Goal: Task Accomplishment & Management: Manage account settings

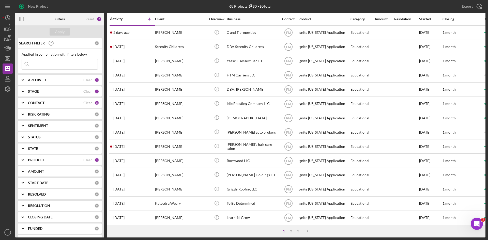
click at [48, 102] on div "CONTACT" at bounding box center [55, 103] width 55 height 4
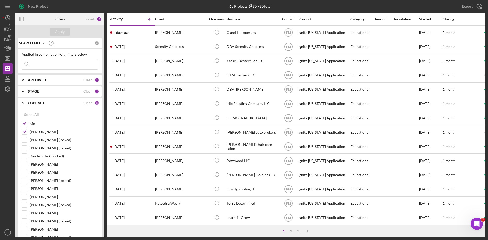
click at [51, 78] on div "ARCHIVED" at bounding box center [55, 80] width 55 height 4
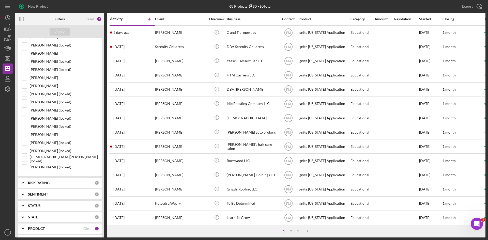
scroll to position [435, 0]
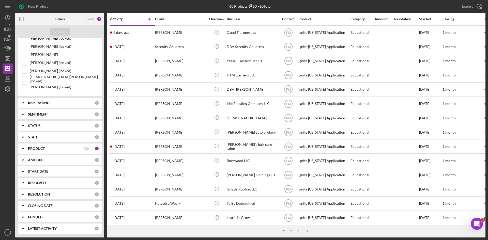
click at [51, 148] on div "PRODUCT" at bounding box center [55, 149] width 55 height 4
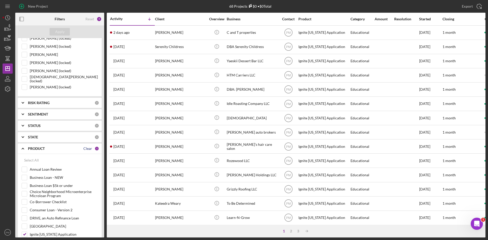
click at [86, 148] on div "Clear" at bounding box center [87, 149] width 9 height 4
checkbox input "false"
click at [30, 160] on div "Select All" at bounding box center [31, 160] width 15 height 10
checkbox input "true"
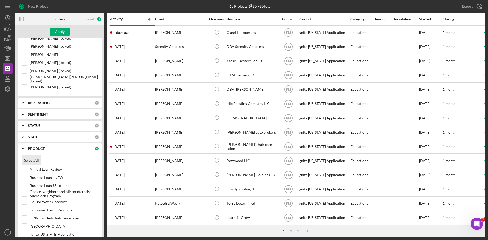
checkbox input "true"
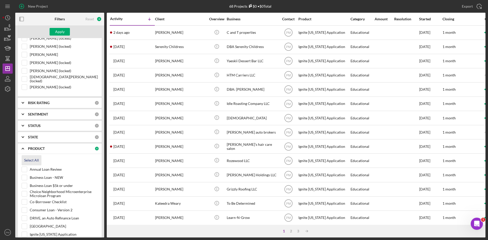
checkbox input "true"
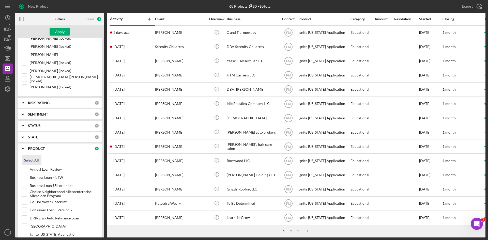
checkbox input "true"
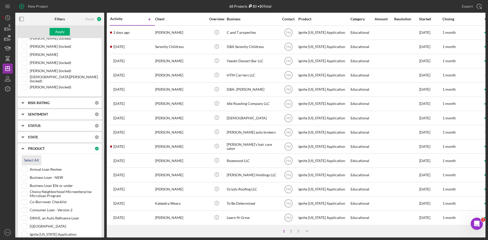
checkbox input "true"
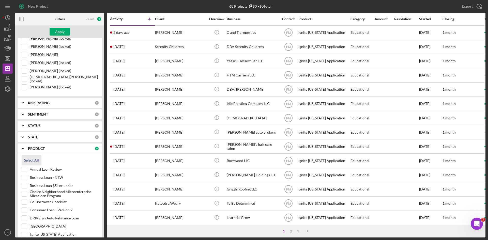
checkbox input "true"
click at [26, 168] on input "Annual Loan Review" at bounding box center [24, 169] width 5 height 5
checkbox input "false"
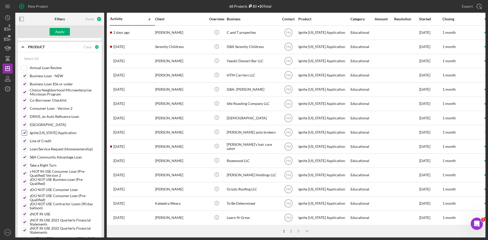
click at [24, 135] on input "Ignite [US_STATE] Application" at bounding box center [24, 132] width 5 height 5
checkbox input "false"
click at [61, 31] on div "Apply" at bounding box center [59, 32] width 9 height 8
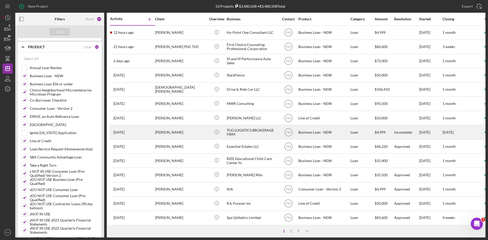
click at [148, 135] on div "7 days ago Therron Green" at bounding box center [132, 131] width 44 height 13
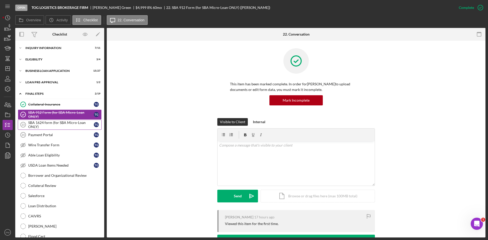
click at [59, 121] on div "SBA 1624 form (for SBA Micro-Loan ONLY)" at bounding box center [61, 125] width 66 height 8
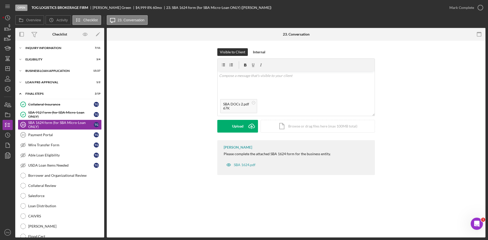
click at [238, 133] on div "Visible to Client Internal v Color teal Color pink Remove color Add row above A…" at bounding box center [295, 94] width 157 height 92
click at [243, 126] on div "Upload" at bounding box center [237, 126] width 11 height 13
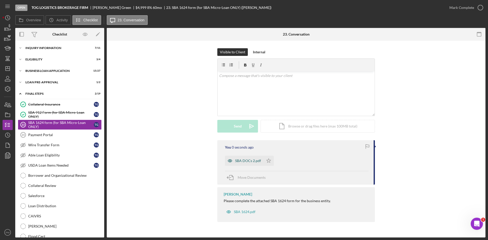
click at [241, 159] on div "SBA DOCs 2.pdf" at bounding box center [248, 161] width 26 height 4
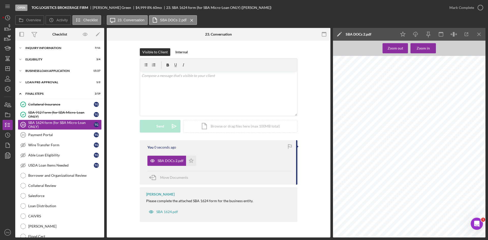
scroll to position [23, 0]
click at [467, 9] on div "Mark Complete" at bounding box center [461, 8] width 25 height 10
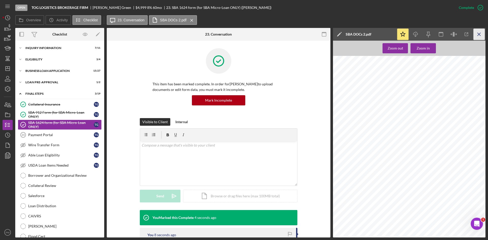
click at [476, 34] on icon "Icon/Menu Close" at bounding box center [478, 34] width 11 height 11
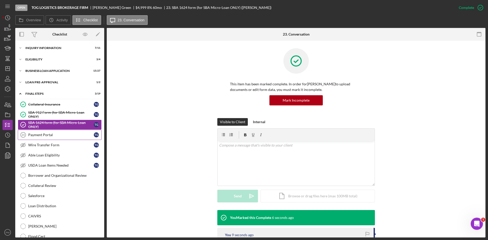
click at [59, 134] on div "Payment Portal" at bounding box center [61, 135] width 66 height 4
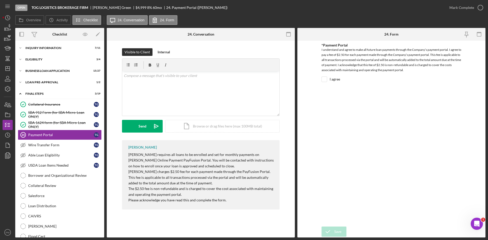
click at [460, 2] on div "Mark Complete" at bounding box center [464, 7] width 41 height 15
click at [458, 6] on div "Mark Complete" at bounding box center [461, 8] width 25 height 10
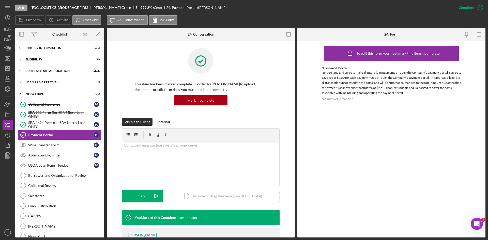
click at [38, 76] on div "Icon/Expander INQUIRY INFORMATION 7 / 11 Icon/Expander ELIGIBILITY 3 / 4 Icon/E…" at bounding box center [59, 174] width 89 height 263
click at [39, 72] on div "BUSINESS LOAN APPLICATION" at bounding box center [61, 70] width 72 height 3
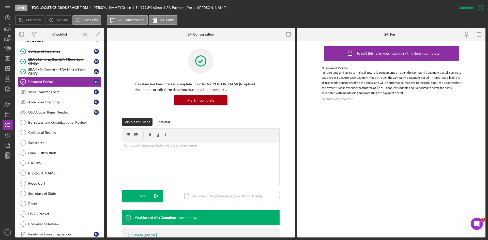
scroll to position [348, 0]
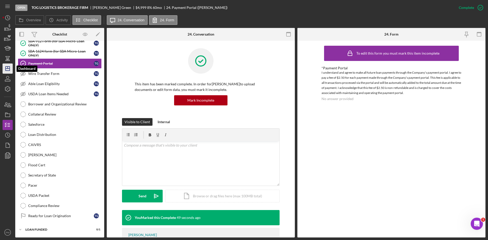
click at [9, 67] on icon "Icon/Dashboard" at bounding box center [7, 68] width 13 height 13
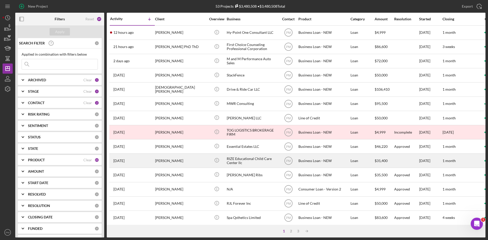
click at [154, 157] on td "1 week ago LINDA GIVINS" at bounding box center [132, 161] width 45 height 14
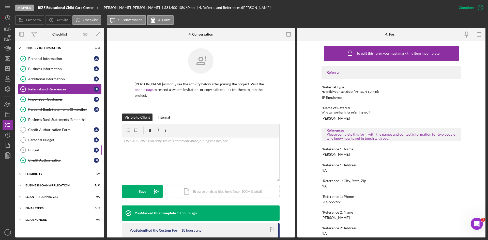
click at [52, 149] on div "Budget" at bounding box center [61, 150] width 66 height 4
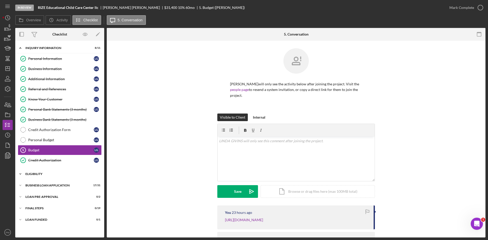
click at [46, 173] on div "ELIGIBILITY" at bounding box center [61, 173] width 72 height 3
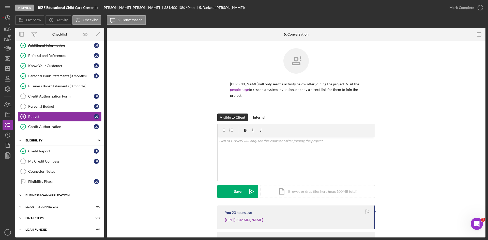
click at [46, 197] on div "BUSINESS LOAN APPLICATION" at bounding box center [61, 195] width 72 height 3
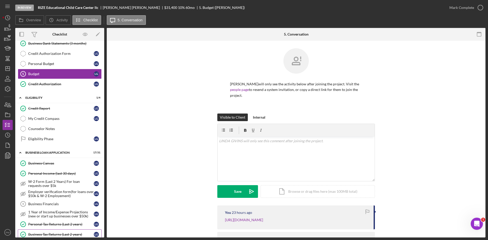
scroll to position [127, 0]
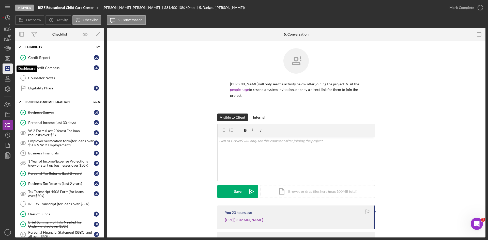
click at [5, 65] on icon "Icon/Dashboard" at bounding box center [7, 68] width 13 height 13
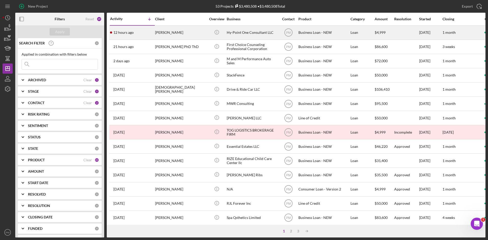
click at [178, 33] on div "[PERSON_NAME]" at bounding box center [180, 32] width 51 height 13
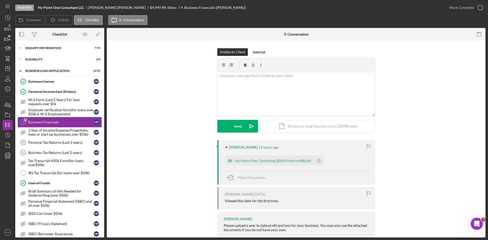
click at [43, 122] on div "Business Financials" at bounding box center [61, 122] width 66 height 4
click at [469, 6] on div "Mark Complete" at bounding box center [461, 8] width 25 height 10
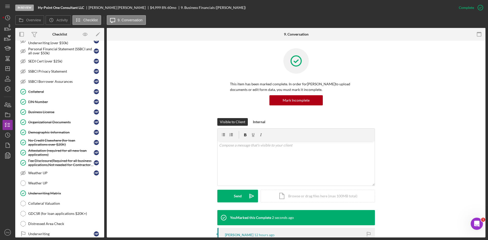
scroll to position [193, 0]
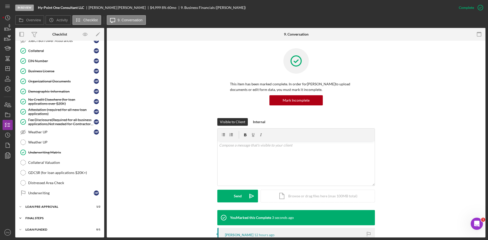
click at [49, 222] on div "Icon/Expander FINAL STEPS 4 / 19" at bounding box center [59, 218] width 89 height 10
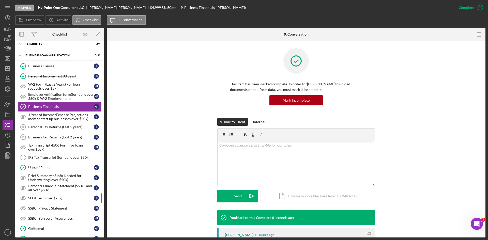
scroll to position [0, 0]
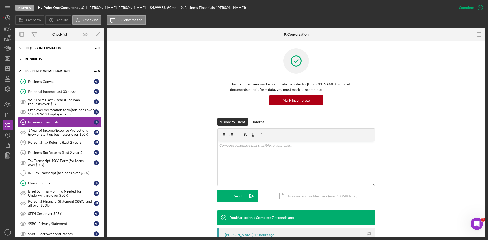
click at [44, 60] on div "ELIGIBILITY" at bounding box center [61, 59] width 72 height 3
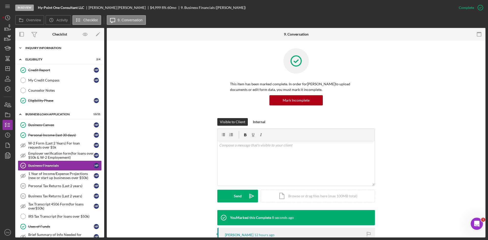
click at [48, 47] on div "INQUIRY INFORMATION" at bounding box center [61, 47] width 72 height 3
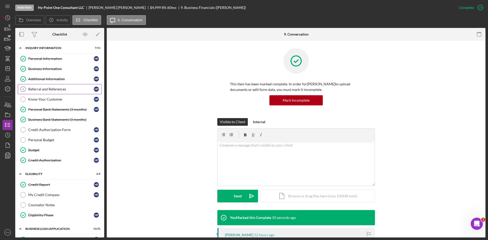
click at [50, 87] on div "Referral and References" at bounding box center [61, 89] width 66 height 4
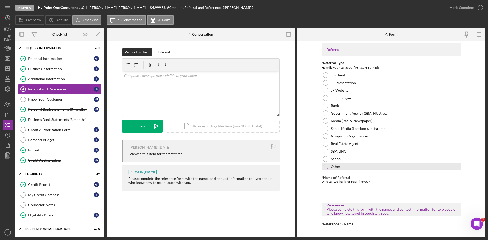
click at [326, 169] on div "Other" at bounding box center [391, 167] width 140 height 8
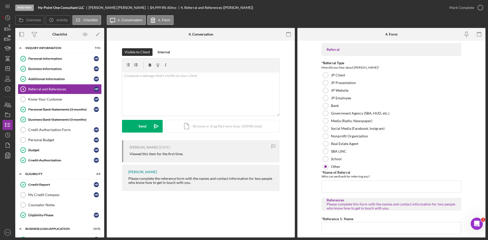
click at [327, 194] on div "Referral *Referral Type How did you hear about Justine PETERSEN? JP Client JP P…" at bounding box center [391, 224] width 140 height 362
click at [329, 188] on input "*Name of Referral" at bounding box center [391, 187] width 140 height 12
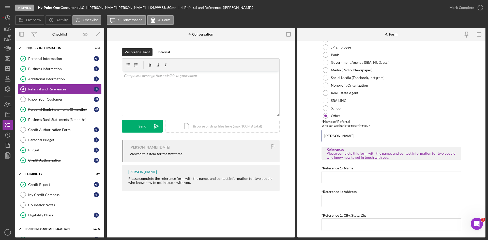
type input "[PERSON_NAME]"
click at [314, 152] on form "Referral *Referral Type How did you hear about Justine PETERSEN? JP Client JP P…" at bounding box center [391, 139] width 188 height 197
click at [180, 90] on div "v Color teal Color pink Remove color Add row above Add row below Add column bef…" at bounding box center [200, 93] width 157 height 44
click at [149, 125] on button "Send Icon/icon-invite-send" at bounding box center [142, 126] width 41 height 13
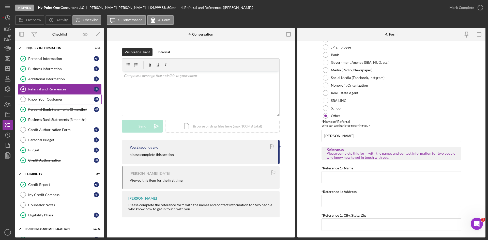
click at [51, 100] on div "Know Your Customer" at bounding box center [61, 99] width 66 height 4
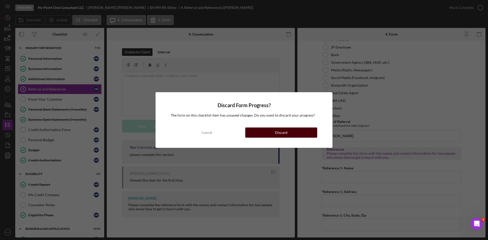
click at [298, 135] on button "Discard" at bounding box center [281, 132] width 72 height 10
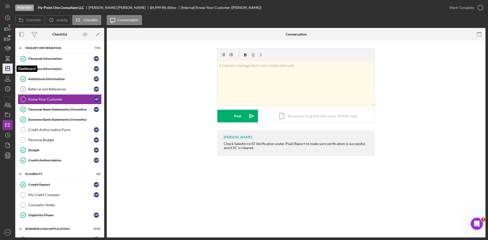
click at [9, 69] on line "button" at bounding box center [8, 69] width 4 height 0
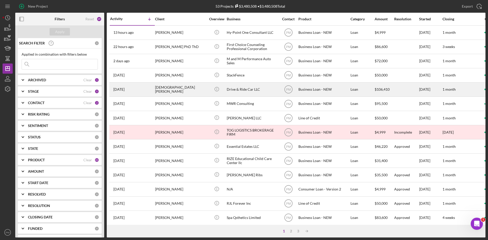
click at [167, 93] on div "[DEMOGRAPHIC_DATA][PERSON_NAME]" at bounding box center [180, 89] width 51 height 13
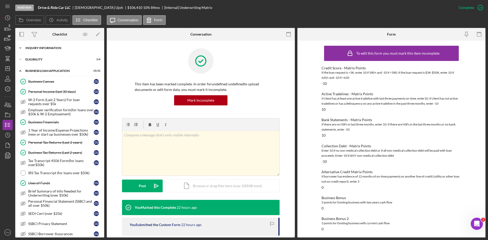
click at [48, 47] on div "INQUIRY INFORMATION" at bounding box center [61, 47] width 72 height 3
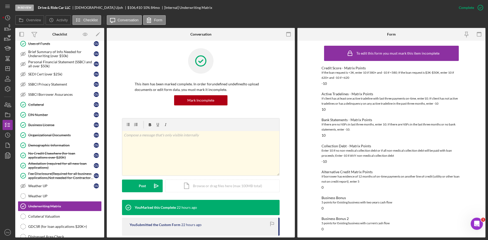
scroll to position [308, 0]
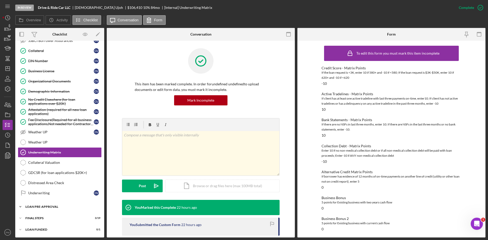
click at [47, 206] on div "LOAN PRE-APPROVAL" at bounding box center [61, 206] width 72 height 3
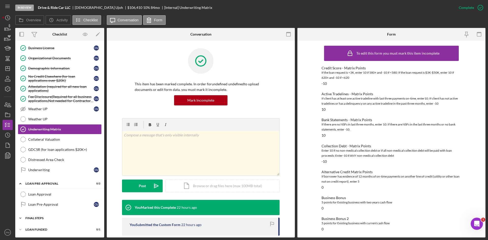
click at [38, 219] on div "FINAL STEPS" at bounding box center [61, 218] width 72 height 3
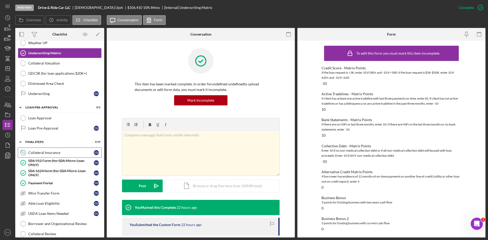
click at [50, 153] on div "Collateral Insurance" at bounding box center [61, 153] width 66 height 4
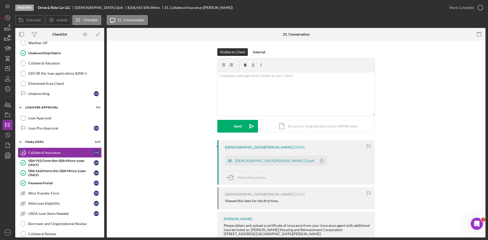
scroll to position [73, 0]
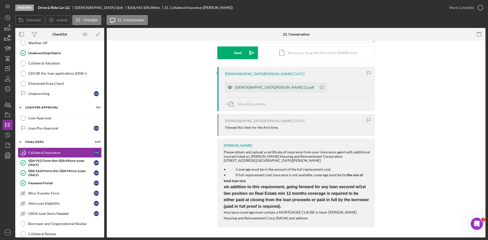
click at [252, 85] on div "[DEMOGRAPHIC_DATA][PERSON_NAME] (1).pdf" at bounding box center [271, 87] width 92 height 10
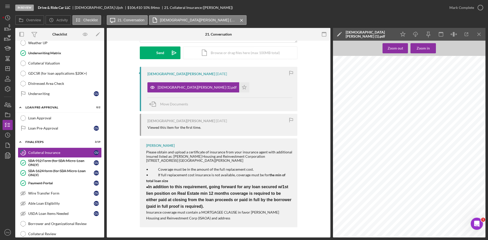
scroll to position [148, 0]
click at [464, 7] on div "Mark Complete" at bounding box center [461, 8] width 25 height 10
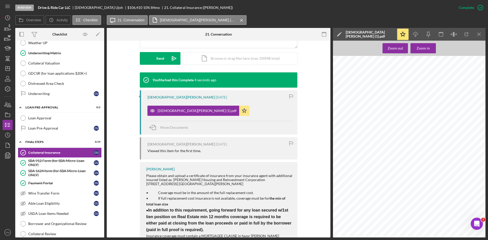
scroll to position [72, 0]
drag, startPoint x: 418, startPoint y: 30, endPoint x: 398, endPoint y: 72, distance: 46.5
click at [418, 30] on icon "Icon/Download" at bounding box center [415, 34] width 11 height 11
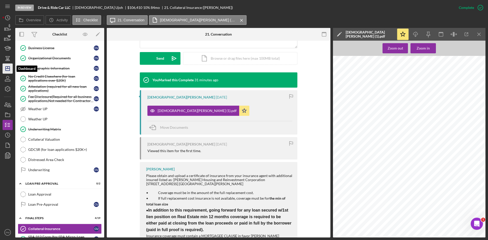
click at [4, 66] on icon "Icon/Dashboard" at bounding box center [7, 68] width 13 height 13
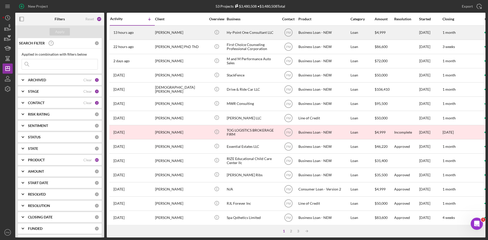
click at [150, 33] on div "13 hours ago HENRY PHILLIPS" at bounding box center [132, 32] width 44 height 13
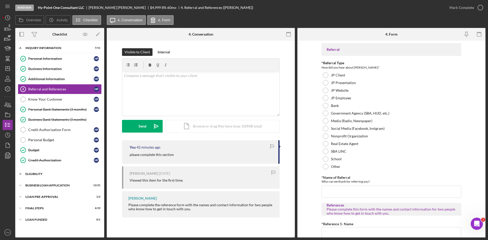
click at [33, 174] on div "ELIGIBILITY" at bounding box center [61, 173] width 72 height 3
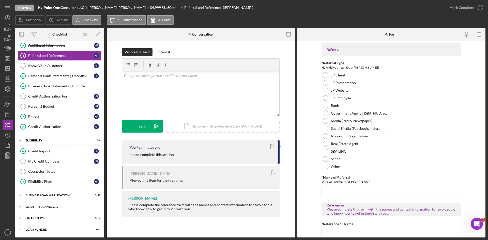
click at [45, 206] on div "LOAN PRE-APPROVAL" at bounding box center [61, 206] width 72 height 3
click at [58, 195] on div "BUSINESS LOAN APPLICATION" at bounding box center [61, 195] width 72 height 3
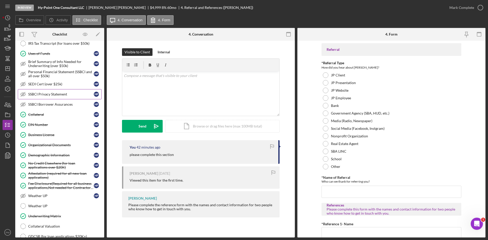
scroll to position [338, 0]
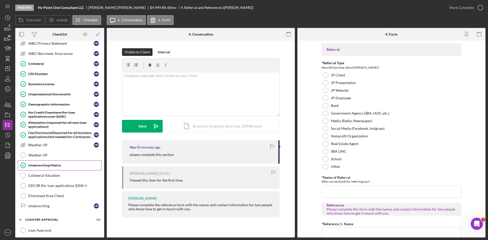
click at [52, 165] on div "Underwriting Matrix" at bounding box center [64, 165] width 73 height 4
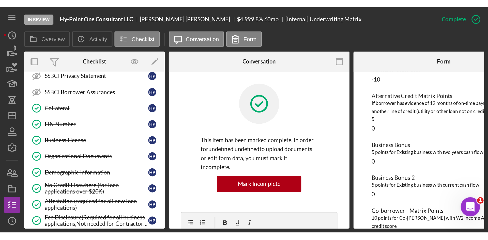
scroll to position [116, 0]
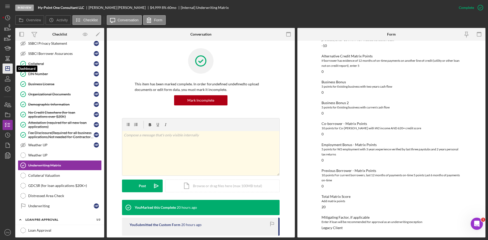
drag, startPoint x: 5, startPoint y: 67, endPoint x: 8, endPoint y: 63, distance: 5.3
click at [5, 67] on icon "Icon/Dashboard" at bounding box center [7, 68] width 13 height 13
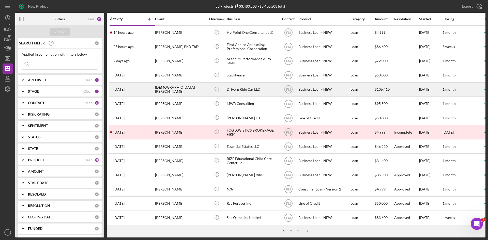
click at [168, 91] on div "[DEMOGRAPHIC_DATA][PERSON_NAME]" at bounding box center [180, 89] width 51 height 13
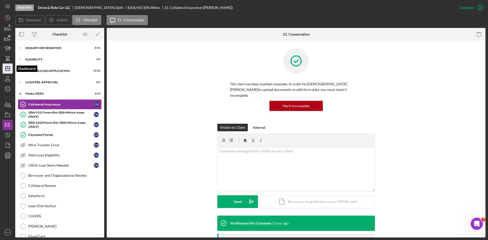
click at [11, 70] on icon "Icon/Dashboard" at bounding box center [7, 68] width 13 height 13
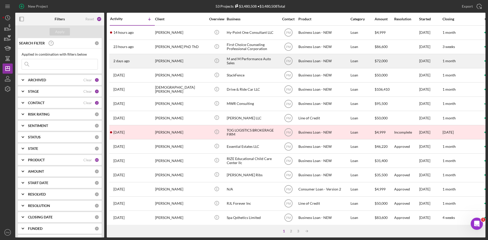
click at [165, 59] on div "[PERSON_NAME]" at bounding box center [180, 60] width 51 height 13
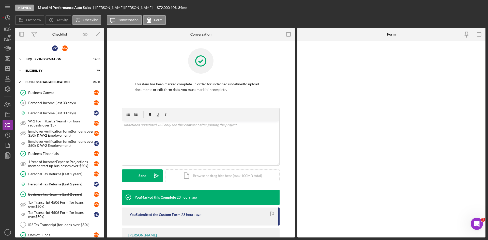
scroll to position [305, 0]
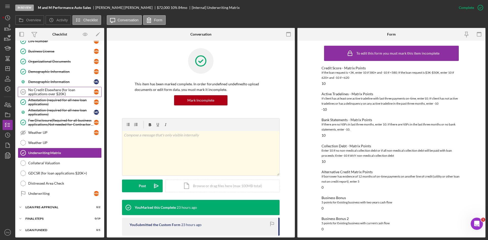
click at [53, 95] on div "No Credit Elsewhere (for loan applications over $20K)" at bounding box center [61, 92] width 66 height 8
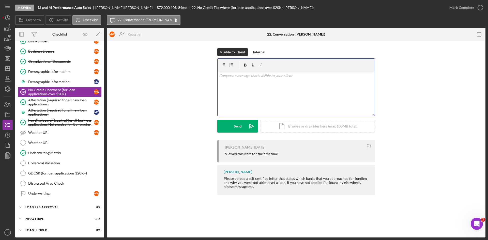
click at [250, 95] on div "v Color teal Color pink Remove color Add row above Add row below Add column bef…" at bounding box center [295, 93] width 157 height 44
click at [247, 127] on icon "Icon/icon-invite-send" at bounding box center [251, 126] width 13 height 13
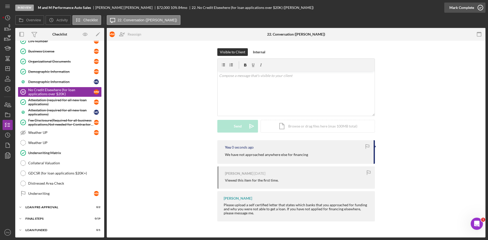
click at [464, 9] on div "Mark Complete" at bounding box center [461, 8] width 25 height 10
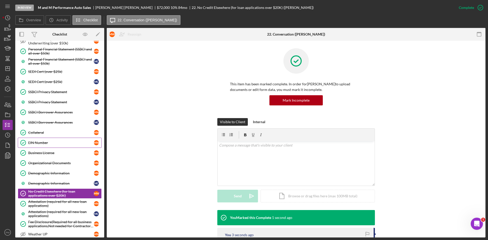
scroll to position [179, 0]
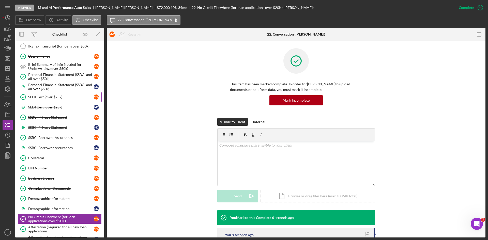
drag, startPoint x: 36, startPoint y: 96, endPoint x: 49, endPoint y: 101, distance: 14.1
click at [36, 96] on div "SEDI Cert (over $25k)" at bounding box center [61, 97] width 66 height 4
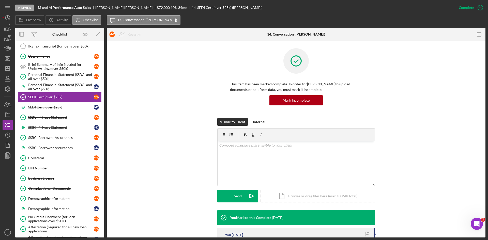
scroll to position [86, 0]
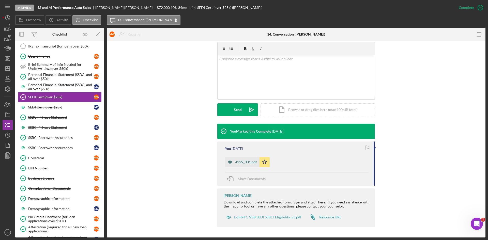
click at [240, 164] on div "4229_001.pdf" at bounding box center [242, 162] width 35 height 10
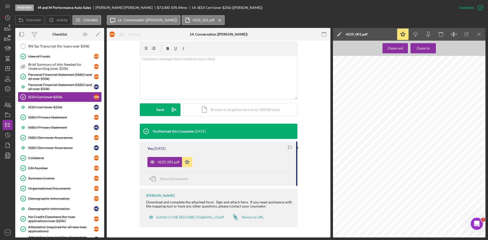
scroll to position [21, 0]
click at [415, 34] on line "button" at bounding box center [415, 35] width 0 height 3
click at [48, 109] on div "SEDI Cert (over $25k)" at bounding box center [61, 107] width 66 height 4
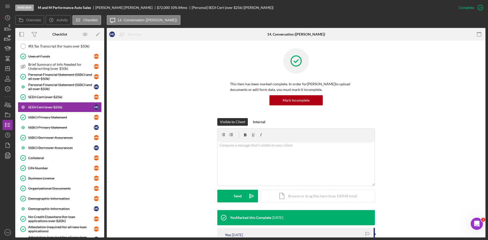
scroll to position [76, 0]
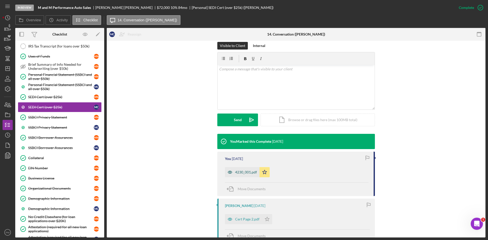
click at [241, 171] on div "4230_001.pdf" at bounding box center [246, 172] width 22 height 4
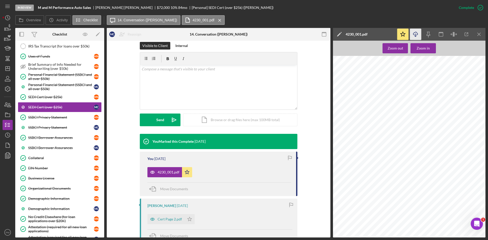
click at [417, 35] on icon "Icon/Download" at bounding box center [415, 34] width 11 height 11
click at [63, 115] on link "SSBCI Privacy Statement SSBCI Privacy Statement M W" at bounding box center [60, 117] width 84 height 10
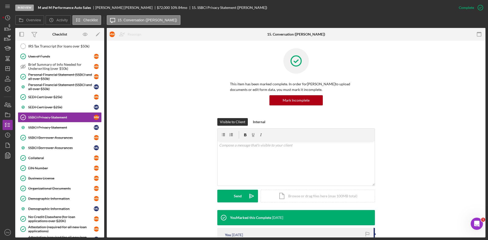
scroll to position [82, 0]
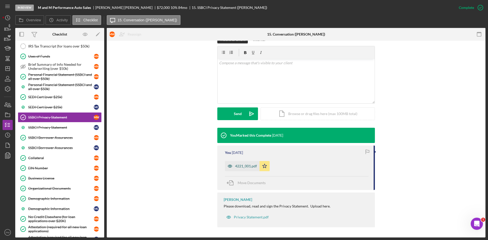
click at [240, 163] on div "4221_001.pdf" at bounding box center [242, 166] width 35 height 10
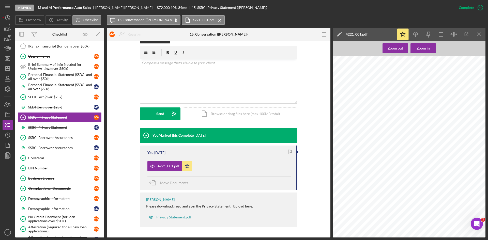
scroll to position [23, 0]
click at [417, 34] on icon "Icon/Download" at bounding box center [415, 34] width 11 height 11
click at [64, 127] on div "SSBCI Privacy Statement" at bounding box center [61, 127] width 66 height 4
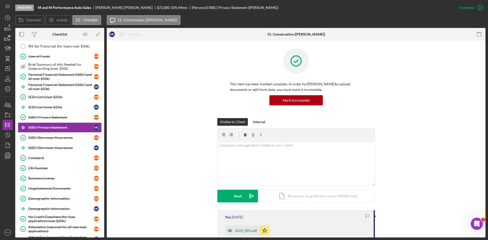
scroll to position [76, 0]
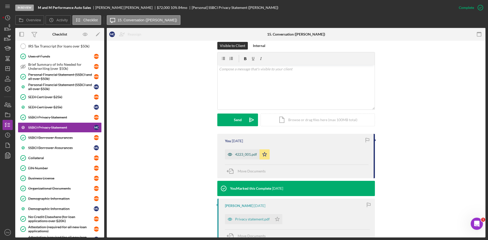
click at [246, 153] on div "4223_001.pdf" at bounding box center [246, 154] width 22 height 4
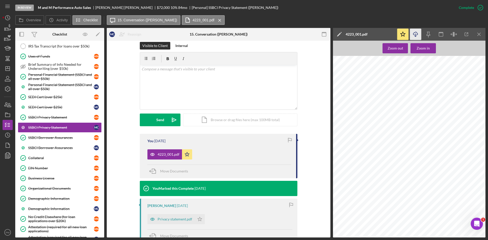
click at [415, 33] on icon "Icon/Download" at bounding box center [415, 34] width 11 height 11
click at [47, 76] on div "Personal Financial Statement (SSBCI and all over $50k)" at bounding box center [61, 77] width 66 height 8
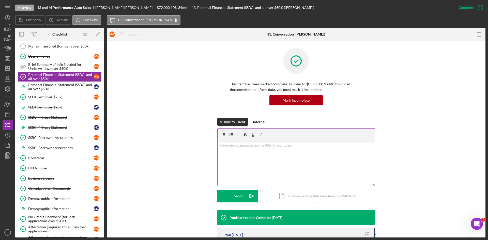
scroll to position [76, 0]
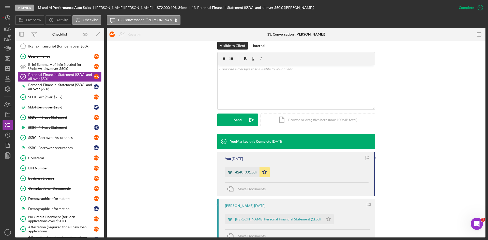
click at [241, 171] on div "4240_001.pdf" at bounding box center [246, 172] width 22 height 4
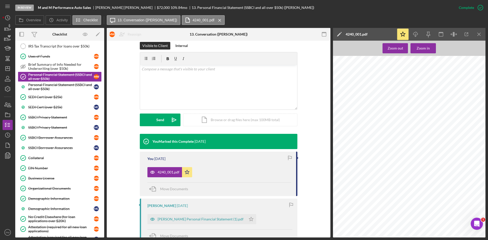
scroll to position [203, 0]
click at [418, 32] on icon "Icon/Download" at bounding box center [415, 34] width 11 height 11
click at [28, 86] on icon at bounding box center [23, 86] width 13 height 13
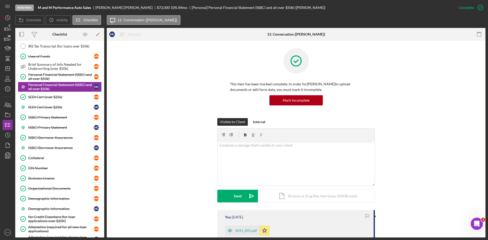
scroll to position [102, 0]
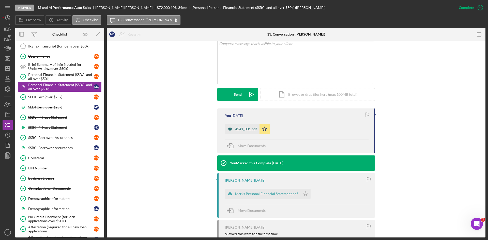
click at [236, 127] on div "4241_001.pdf" at bounding box center [246, 129] width 22 height 4
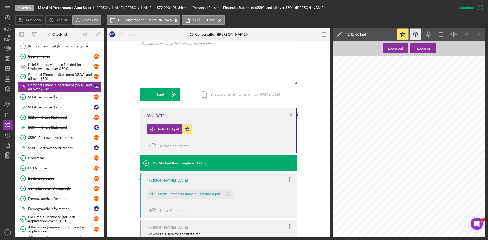
click at [415, 33] on icon "Icon/Download" at bounding box center [415, 34] width 11 height 11
click at [56, 138] on div "SSBCI Borrower Assurances" at bounding box center [61, 138] width 66 height 4
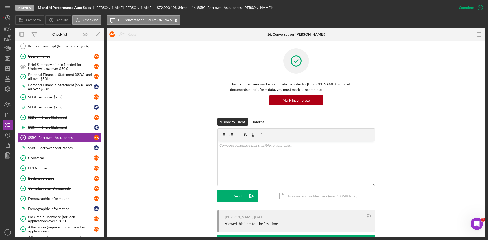
scroll to position [102, 0]
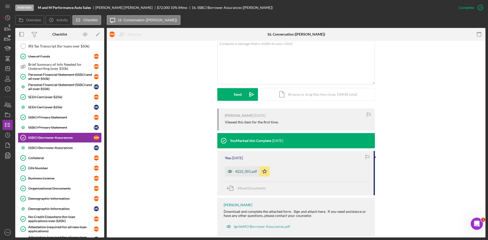
click at [241, 174] on div "4222_001.pdf" at bounding box center [242, 171] width 35 height 10
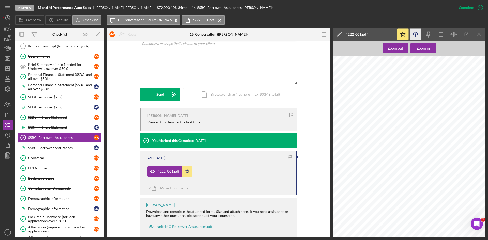
click at [415, 36] on polyline "button" at bounding box center [415, 36] width 2 height 1
click at [37, 149] on div "SSBCI Borrower Assurances" at bounding box center [61, 148] width 66 height 4
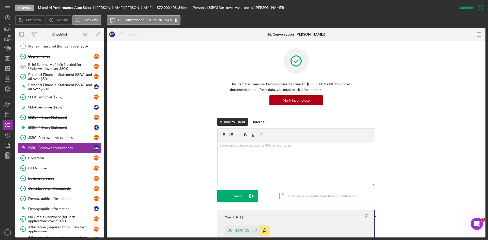
scroll to position [76, 0]
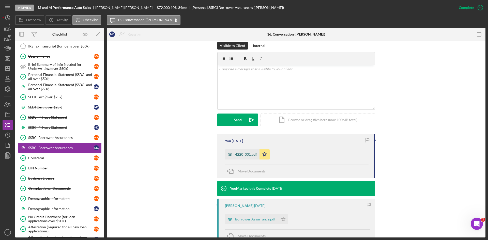
click at [242, 154] on div "4220_001.pdf" at bounding box center [246, 154] width 22 height 4
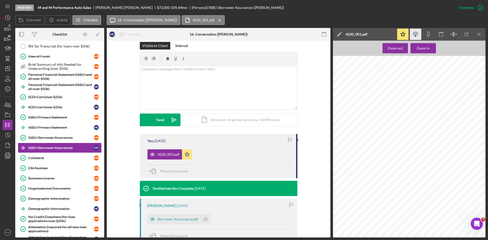
click at [417, 33] on icon "Icon/Download" at bounding box center [415, 34] width 11 height 11
click at [476, 35] on icon "Icon/Menu Close" at bounding box center [478, 34] width 11 height 11
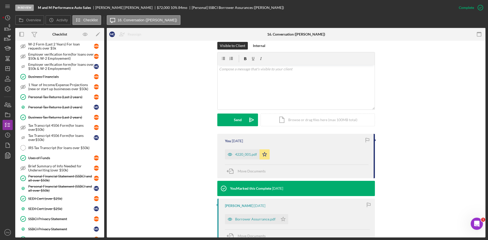
scroll to position [0, 0]
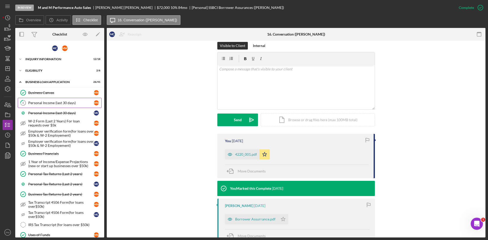
click at [44, 102] on div "Personal Income (last 30 days)" at bounding box center [61, 103] width 66 height 4
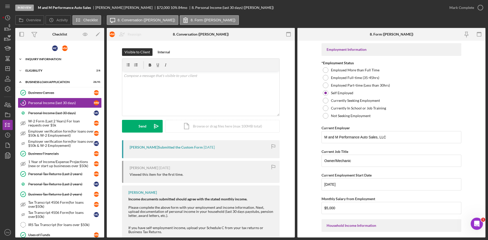
click at [41, 57] on div "Icon/Expander INQUIRY INFORMATION 12 / 18" at bounding box center [59, 59] width 89 height 10
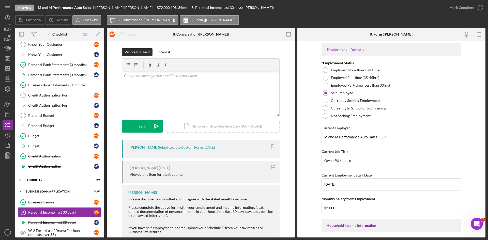
scroll to position [152, 0]
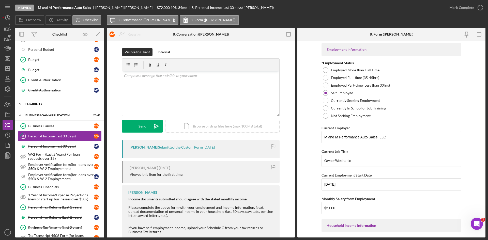
click at [36, 105] on div "Icon/Expander ELIGIBILITY 2 / 6" at bounding box center [59, 104] width 89 height 10
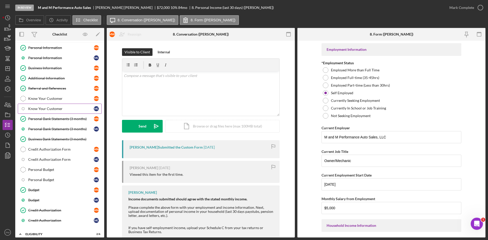
scroll to position [0, 0]
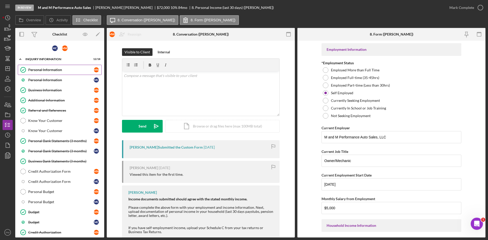
click at [52, 71] on div "Personal Information" at bounding box center [61, 70] width 66 height 4
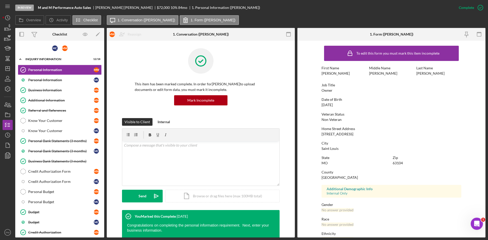
scroll to position [40, 0]
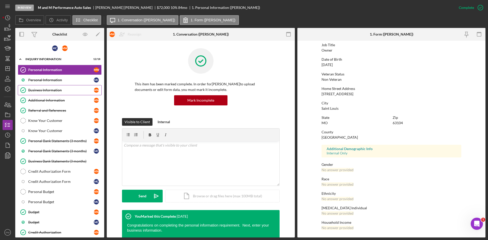
click at [48, 92] on div "Business Information" at bounding box center [61, 90] width 66 height 4
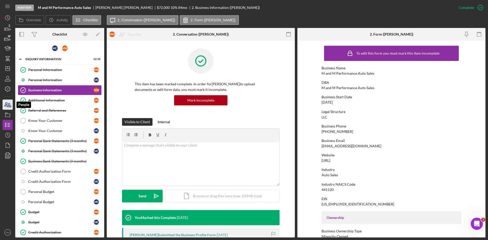
click at [8, 105] on icon "button" at bounding box center [7, 104] width 13 height 13
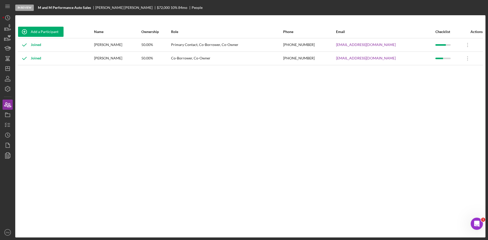
click at [134, 87] on div "Add a Participant Name Ownership Role Phone Email Checklist Actions Joined Mark…" at bounding box center [250, 126] width 470 height 202
click at [8, 70] on icon "Icon/Dashboard" at bounding box center [7, 68] width 13 height 13
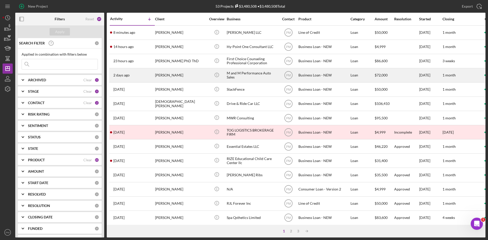
click at [151, 73] on div "2 days ago Markeith Crawford" at bounding box center [132, 75] width 44 height 13
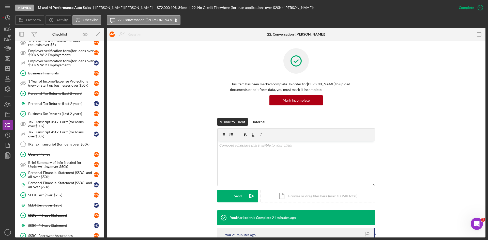
scroll to position [4, 0]
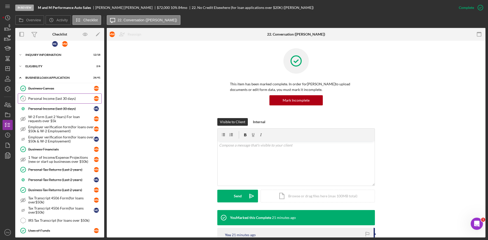
click at [49, 99] on div "Personal Income (last 30 days)" at bounding box center [61, 98] width 66 height 4
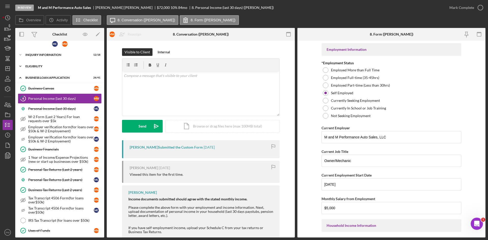
click at [42, 67] on div "ELIGIBILITY" at bounding box center [61, 66] width 72 height 3
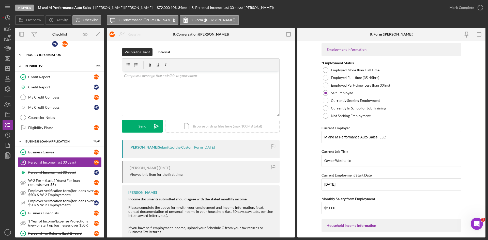
click at [41, 58] on div "Icon/Expander INQUIRY INFORMATION 12 / 18" at bounding box center [59, 55] width 89 height 10
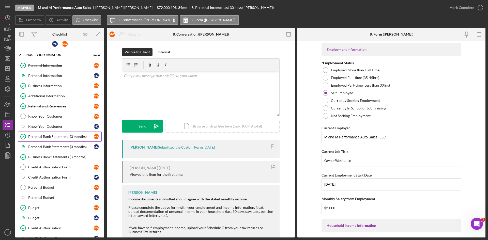
click at [43, 136] on div "Personal Bank Statements (3 months)" at bounding box center [61, 137] width 66 height 4
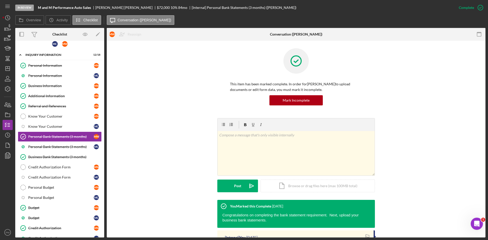
scroll to position [127, 0]
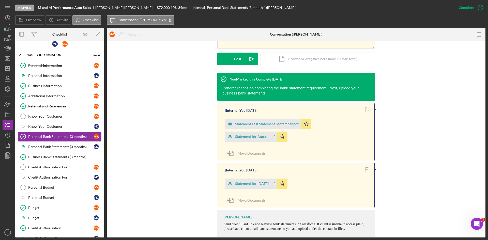
click at [257, 124] on div "Statement Last Statement September.pdf" at bounding box center [266, 124] width 63 height 4
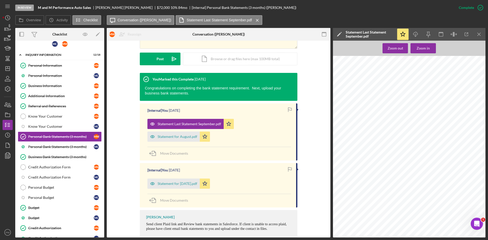
scroll to position [426, 0]
click at [42, 153] on link "Business Bank Statements (3 months) Business Bank Statements (3 months)" at bounding box center [60, 157] width 84 height 10
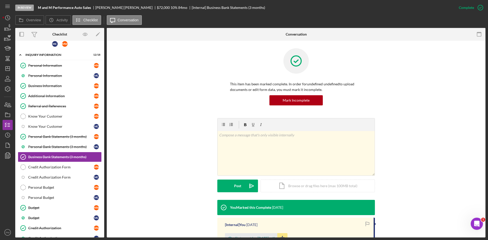
scroll to position [102, 0]
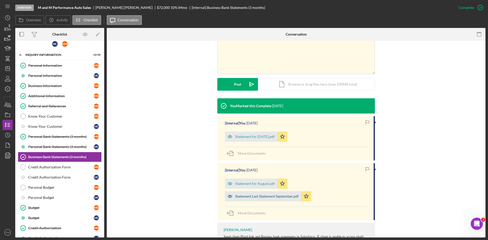
click at [248, 198] on div "Statement Last Statement September.pdf" at bounding box center [266, 196] width 63 height 4
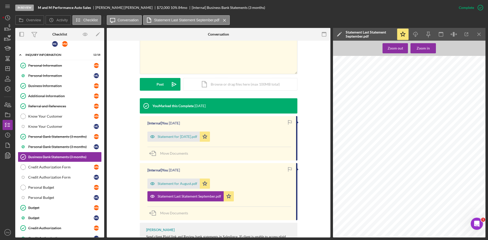
scroll to position [279, 0]
click at [416, 32] on icon "Icon/Download" at bounding box center [415, 34] width 11 height 11
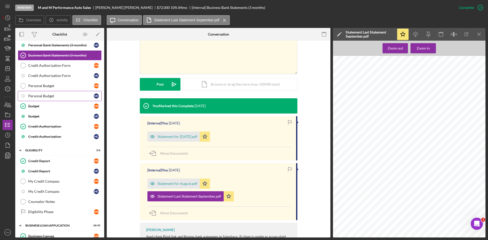
scroll to position [182, 0]
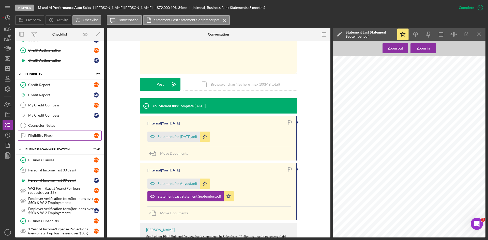
drag, startPoint x: 44, startPoint y: 171, endPoint x: 92, endPoint y: 137, distance: 58.4
click at [44, 171] on div "Personal Income (last 30 days)" at bounding box center [61, 170] width 66 height 4
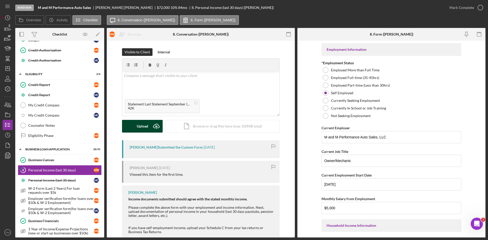
click at [134, 127] on button "Upload Icon/Upload" at bounding box center [142, 126] width 41 height 13
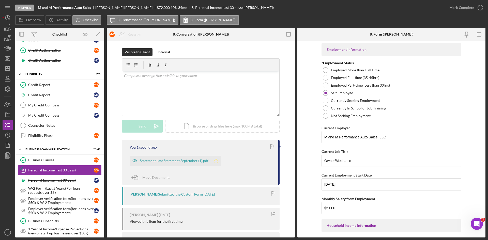
click at [218, 160] on icon "Icon/Star" at bounding box center [216, 161] width 10 height 10
click at [461, 10] on div "Mark Complete" at bounding box center [461, 8] width 25 height 10
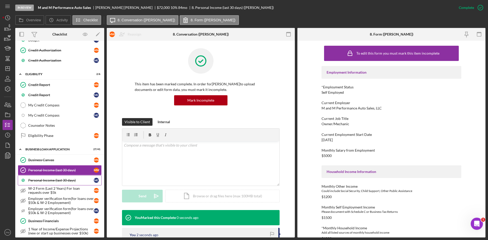
click at [45, 180] on div "Personal Income (last 30 days)" at bounding box center [61, 180] width 66 height 4
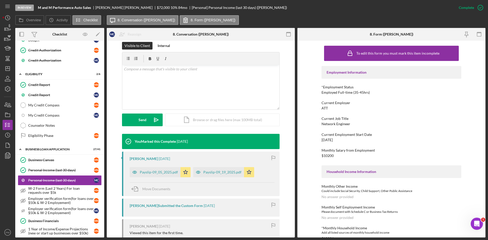
scroll to position [102, 0]
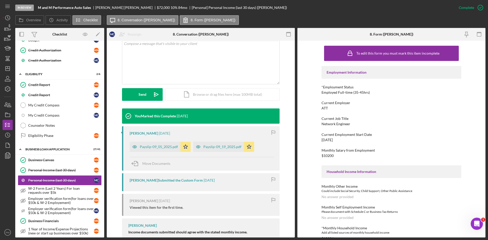
click at [215, 146] on div "Payslip-09_19_2025.pdf" at bounding box center [222, 147] width 38 height 4
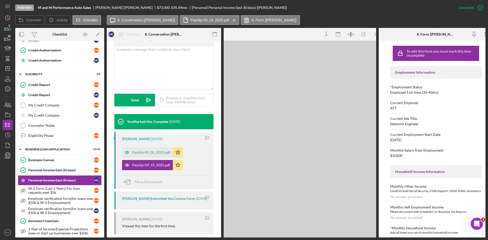
scroll to position [107, 0]
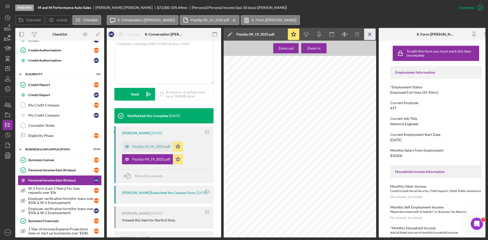
click at [368, 31] on icon "Icon/Menu Close" at bounding box center [369, 34] width 11 height 11
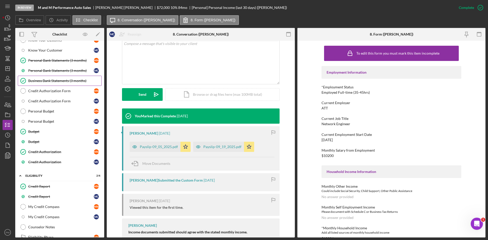
scroll to position [0, 0]
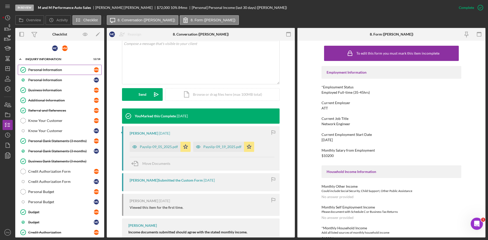
click at [52, 74] on link "Personal Information Personal Information M W" at bounding box center [60, 70] width 84 height 10
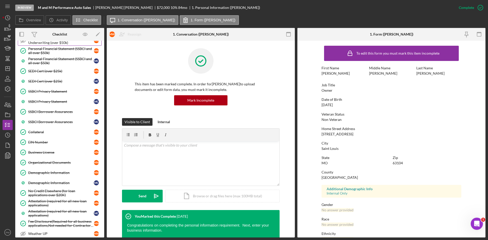
scroll to position [327, 0]
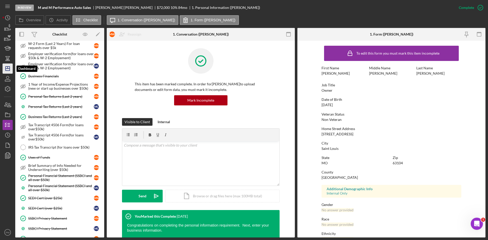
drag, startPoint x: 5, startPoint y: 68, endPoint x: 7, endPoint y: 69, distance: 2.7
click at [5, 68] on icon "Icon/Dashboard" at bounding box center [7, 68] width 13 height 13
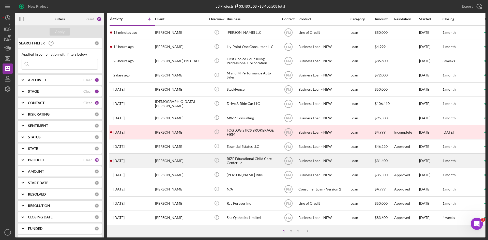
click at [240, 158] on div "RIZE Educational Child Care Center llc" at bounding box center [251, 160] width 51 height 13
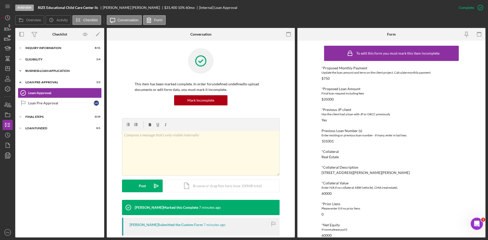
click at [51, 70] on div "BUSINESS LOAN APPLICATION" at bounding box center [61, 70] width 72 height 3
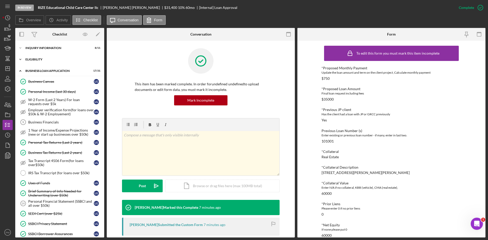
click at [39, 62] on div "Icon/Expander ELIGIBILITY 1 / 4" at bounding box center [59, 59] width 89 height 10
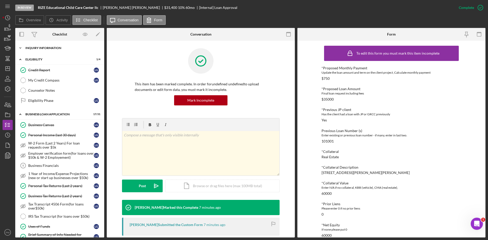
click at [43, 49] on div "INQUIRY INFORMATION" at bounding box center [61, 47] width 72 height 3
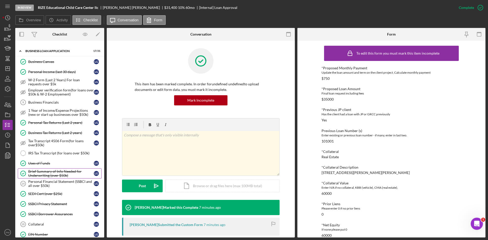
scroll to position [254, 0]
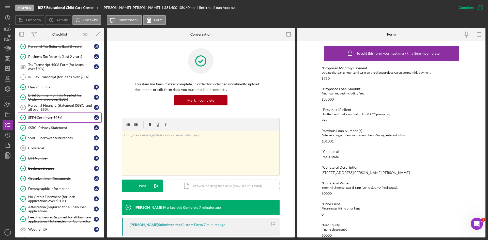
click at [37, 120] on link "SEDI Cert (over $25k) SEDI Cert (over $25k) L G" at bounding box center [60, 117] width 84 height 10
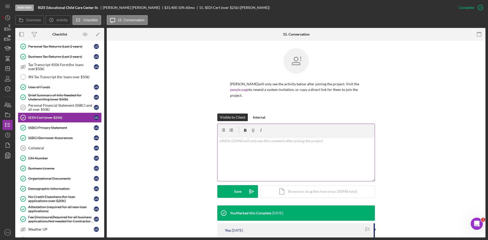
scroll to position [51, 0]
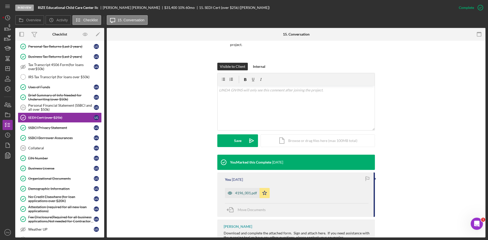
click at [242, 191] on div "4196_001.pdf" at bounding box center [242, 193] width 35 height 10
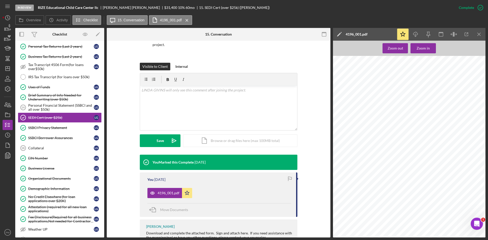
scroll to position [0, 0]
click at [415, 33] on icon "Icon/Download" at bounding box center [415, 34] width 11 height 11
click at [34, 128] on div "SSBCI Privacy Statement" at bounding box center [61, 128] width 66 height 4
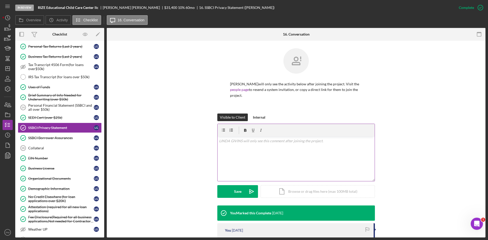
scroll to position [78, 0]
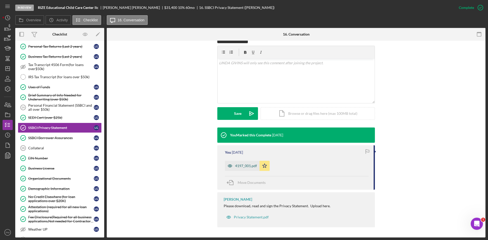
click at [239, 167] on div "4197_001.pdf" at bounding box center [246, 166] width 22 height 4
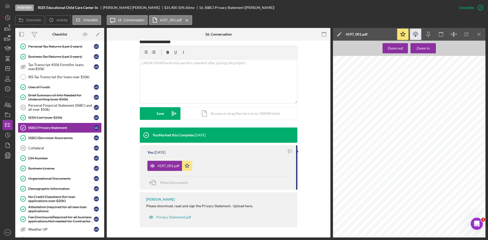
click at [414, 36] on icon "Icon/Download" at bounding box center [415, 34] width 11 height 11
click at [38, 140] on link "SSBCI Borrower Assurances SSBCI Borrower Assurances L G" at bounding box center [60, 138] width 84 height 10
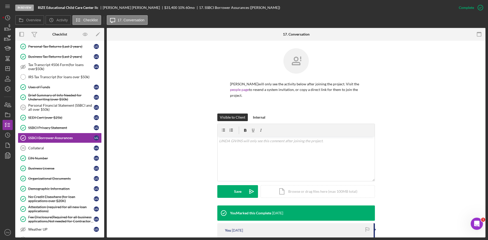
scroll to position [82, 0]
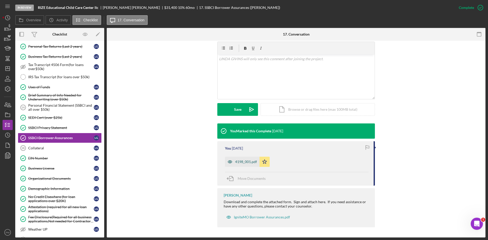
click at [241, 163] on div "4198_001.pdf" at bounding box center [246, 162] width 22 height 4
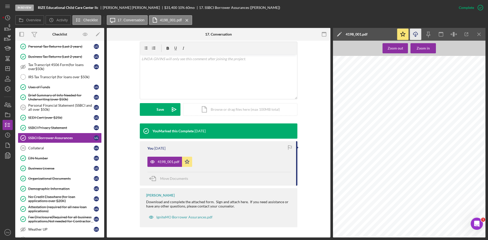
click at [415, 33] on icon "Icon/Download" at bounding box center [415, 34] width 11 height 11
click at [46, 149] on div "Collateral" at bounding box center [61, 148] width 66 height 4
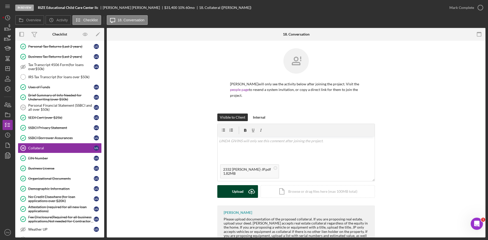
click at [236, 193] on div "Upload" at bounding box center [237, 191] width 11 height 13
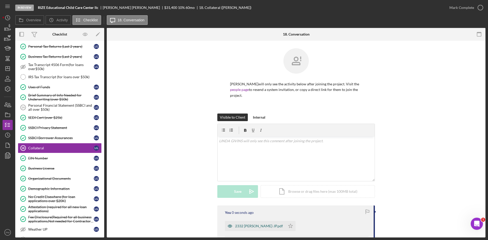
click at [257, 223] on div "2332 [PERSON_NAME]-JP.pdf" at bounding box center [255, 226] width 60 height 10
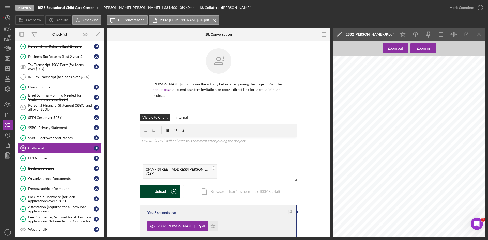
click at [154, 192] on div "Upload" at bounding box center [159, 191] width 11 height 13
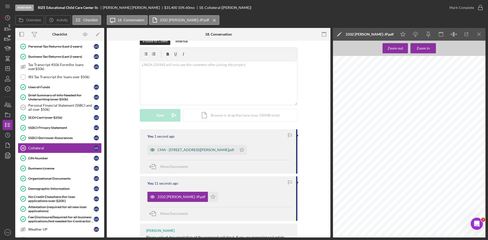
click at [186, 148] on div "CMA - [STREET_ADDRESS][PERSON_NAME]pdf" at bounding box center [195, 150] width 76 height 4
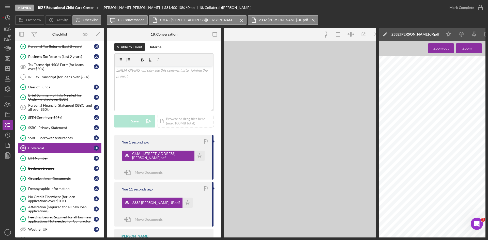
scroll to position [82, 0]
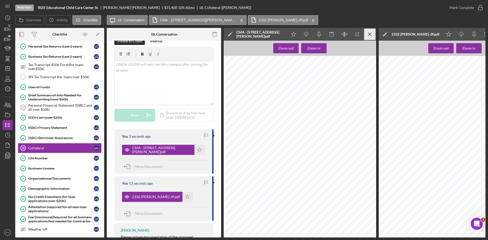
click at [368, 35] on icon "Icon/Menu Close" at bounding box center [369, 34] width 11 height 11
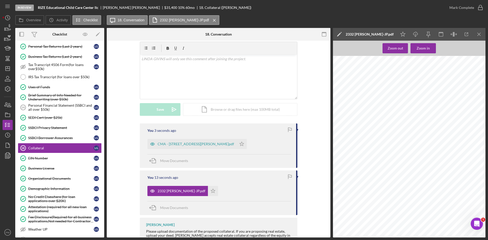
scroll to position [76, 0]
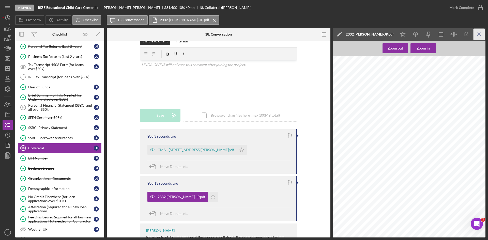
click at [476, 32] on icon "Icon/Menu Close" at bounding box center [478, 34] width 11 height 11
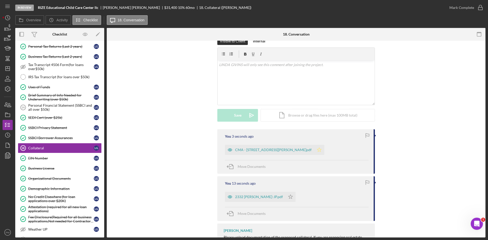
click at [314, 149] on icon "Icon/Star" at bounding box center [319, 150] width 10 height 10
click at [451, 10] on div "Mark Complete" at bounding box center [461, 8] width 25 height 10
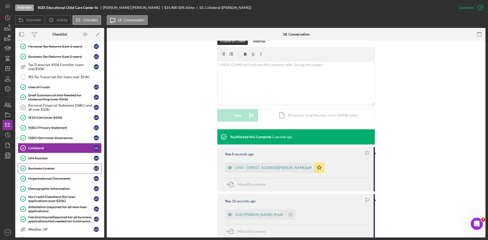
scroll to position [229, 0]
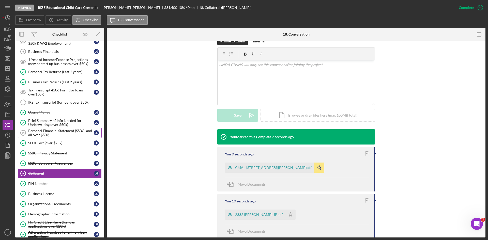
click at [53, 134] on div "Personal Financial Statement (SSBCI and all over $50k)" at bounding box center [61, 133] width 66 height 8
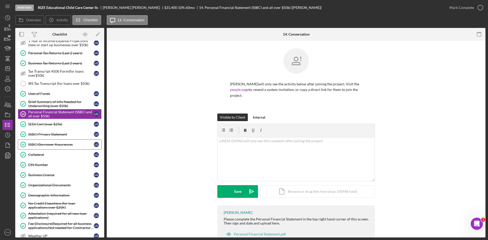
scroll to position [146, 0]
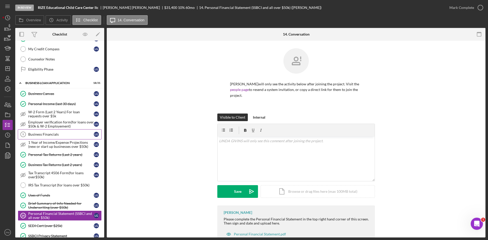
drag, startPoint x: 39, startPoint y: 135, endPoint x: 42, endPoint y: 132, distance: 4.7
click at [39, 135] on div "Business Financials" at bounding box center [61, 134] width 66 height 4
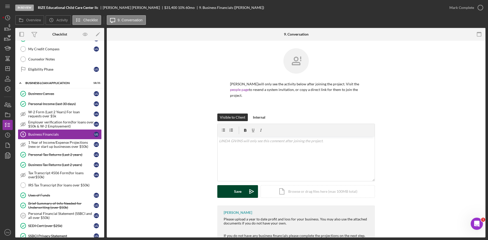
scroll to position [29, 0]
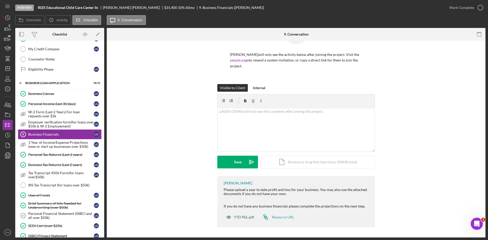
click at [247, 217] on div "YTD P&L.pdf" at bounding box center [244, 217] width 20 height 4
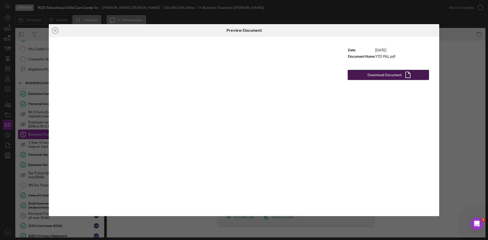
click at [377, 74] on div "Download Document" at bounding box center [384, 75] width 34 height 10
click at [55, 31] on icon "Icon/Close" at bounding box center [55, 30] width 13 height 13
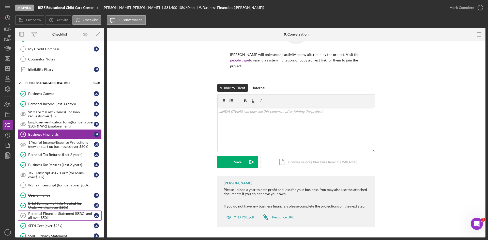
click at [49, 215] on div "Personal Financial Statement (SSBCI and all over $50k)" at bounding box center [61, 216] width 66 height 8
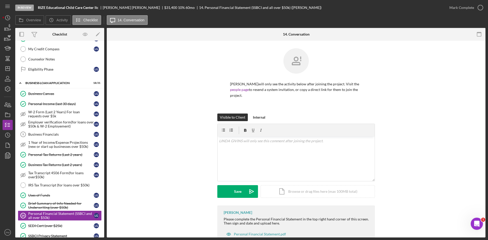
scroll to position [17, 0]
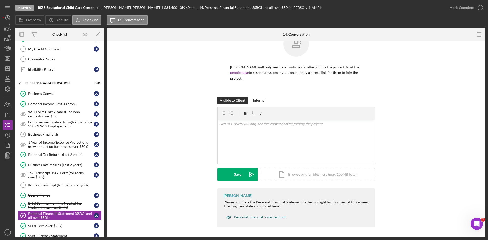
click at [247, 215] on div "Personal Financial Statement.pdf" at bounding box center [260, 217] width 52 height 4
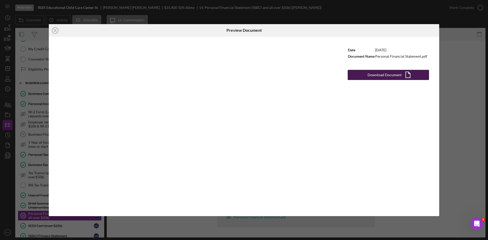
click at [381, 75] on div "Download Document" at bounding box center [384, 75] width 34 height 10
drag, startPoint x: 55, startPoint y: 31, endPoint x: 59, endPoint y: 31, distance: 4.3
click at [55, 31] on icon "Icon/Close" at bounding box center [55, 30] width 13 height 13
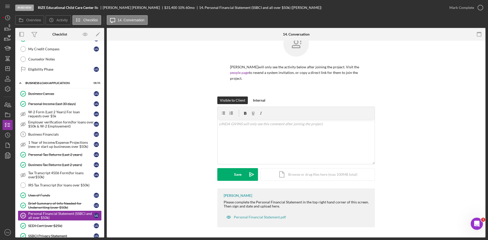
click at [139, 112] on div "Visible to Client Internal v Color teal Color pink Remove color Add row above A…" at bounding box center [295, 142] width 363 height 92
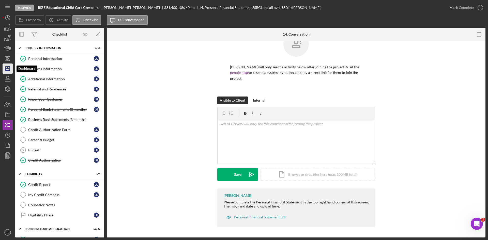
click at [6, 70] on polygon "button" at bounding box center [8, 69] width 4 height 4
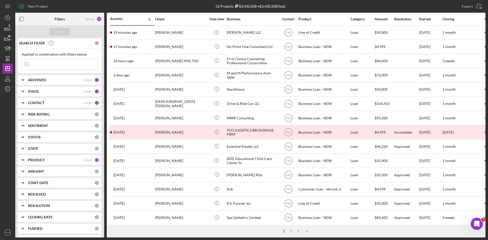
click at [151, 23] on icon "Icon/Table Sort Arrow" at bounding box center [149, 19] width 10 height 10
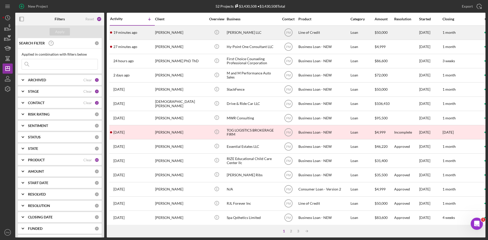
click at [150, 31] on div "19 minutes ago Rodriguez Merriweather" at bounding box center [132, 32] width 44 height 13
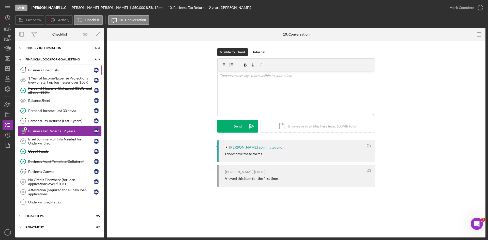
click at [59, 73] on link "6 Business Financials R M" at bounding box center [60, 70] width 84 height 10
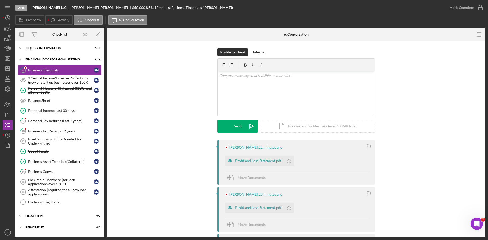
scroll to position [76, 0]
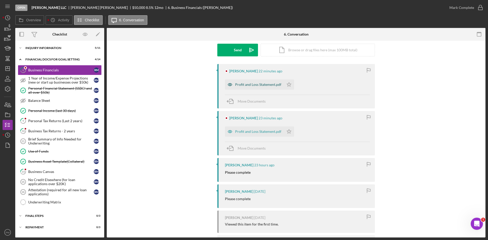
click at [249, 87] on div "Profit and Loss Statement.pdf" at bounding box center [258, 85] width 46 height 4
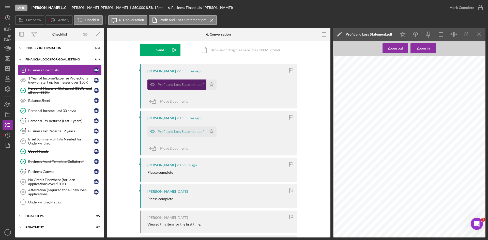
click at [204, 86] on div "Profit and Loss Statement.pdf" at bounding box center [176, 84] width 59 height 10
click at [209, 84] on polygon "button" at bounding box center [211, 84] width 4 height 4
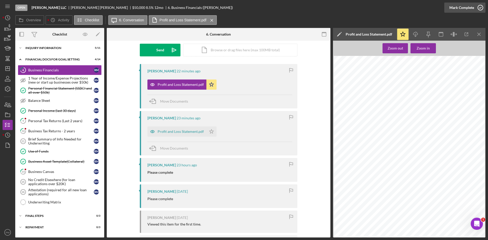
click at [464, 5] on div "Mark Complete" at bounding box center [461, 8] width 25 height 10
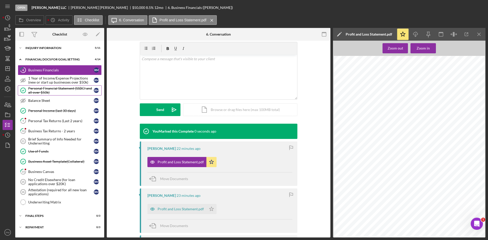
scroll to position [146, 0]
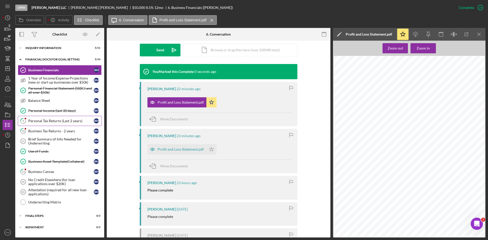
click at [46, 119] on div "Personal Tax Returns (Last 2 years)" at bounding box center [61, 121] width 66 height 4
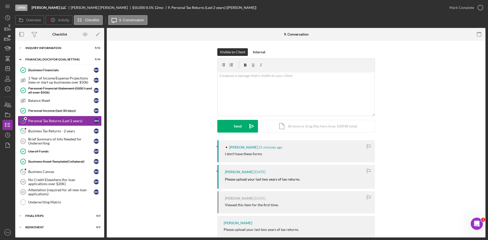
scroll to position [14, 0]
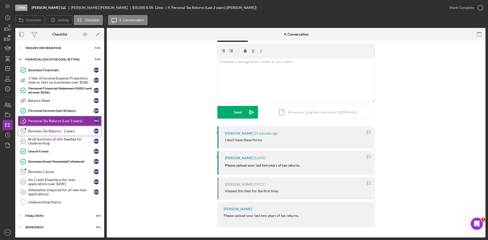
click at [53, 131] on div "Business Tax Returns - 2 years" at bounding box center [61, 131] width 66 height 4
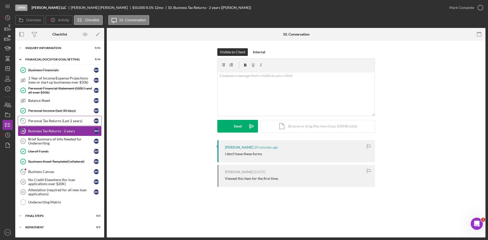
click at [46, 119] on div "Personal Tax Returns (Last 2 years)" at bounding box center [61, 121] width 66 height 4
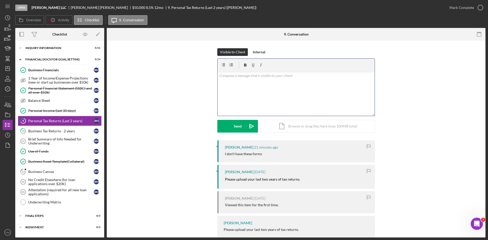
click at [228, 88] on div "v Color teal Color pink Remove color Add row above Add row below Add column bef…" at bounding box center [295, 93] width 157 height 44
click at [288, 74] on p "Please create a letter of explanation for why" at bounding box center [296, 76] width 154 height 6
click at [273, 76] on p "Please create a letter of explanation for why you have not filed taxes for 2023…" at bounding box center [296, 76] width 154 height 6
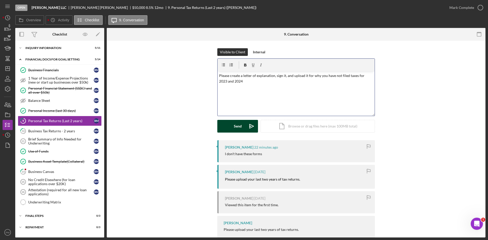
click at [234, 125] on div "Send" at bounding box center [238, 126] width 8 height 13
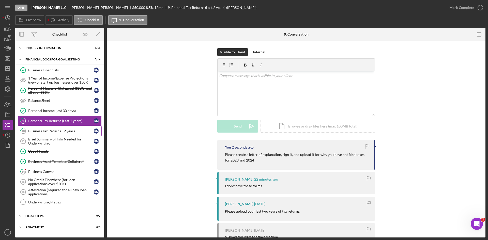
click at [50, 127] on link "10 Business Tax Returns - 2 years R M" at bounding box center [60, 131] width 84 height 10
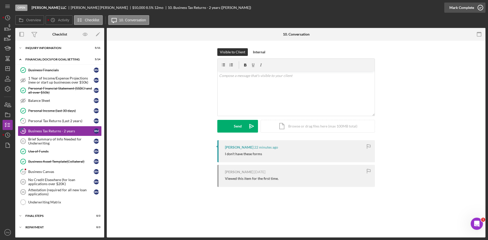
click at [481, 8] on icon "button" at bounding box center [480, 7] width 13 height 13
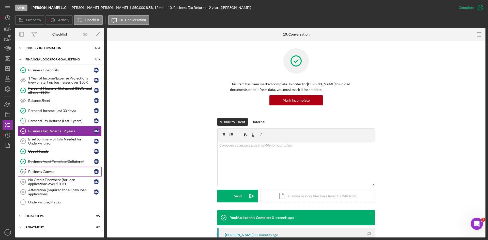
click at [41, 173] on div "Business Canvas" at bounding box center [61, 172] width 66 height 4
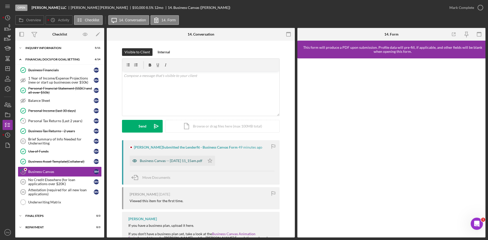
click at [167, 161] on div "Business Canvas -- 2025-10-07 11_15am.pdf" at bounding box center [171, 161] width 62 height 4
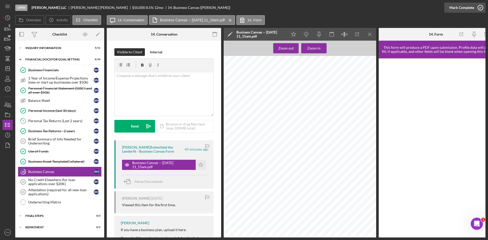
click at [472, 8] on div "Mark Complete" at bounding box center [461, 8] width 25 height 10
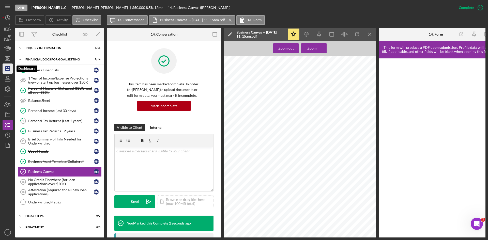
click at [8, 70] on icon "Icon/Dashboard" at bounding box center [7, 68] width 13 height 13
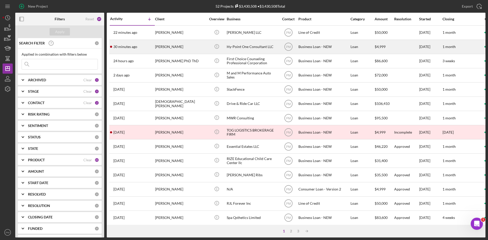
click at [161, 48] on div "[PERSON_NAME]" at bounding box center [180, 46] width 51 height 13
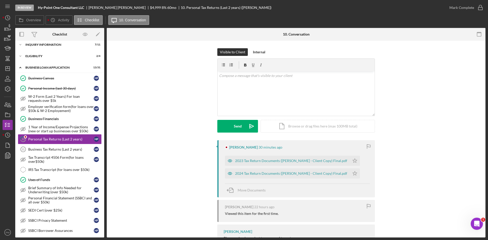
scroll to position [23, 0]
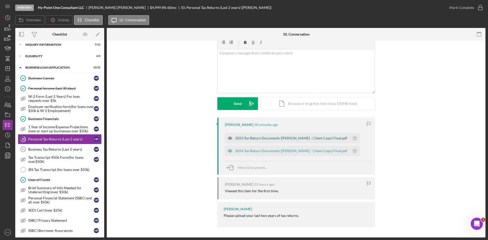
click at [257, 136] on div "2023 Tax Return Documents (PHILLIPS HENRY - Client Copy) Final.pdf" at bounding box center [291, 138] width 112 height 4
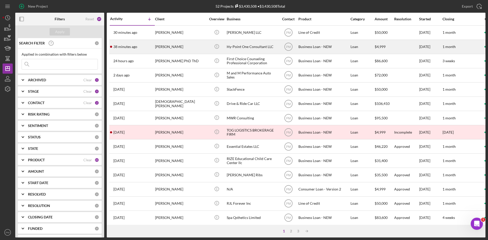
click at [137, 45] on time "38 minutes ago" at bounding box center [125, 47] width 24 height 4
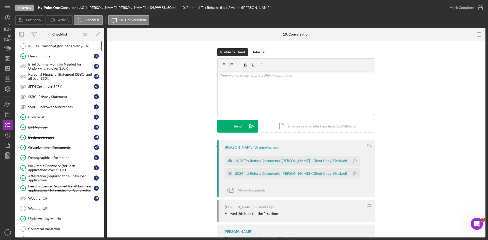
scroll to position [193, 0]
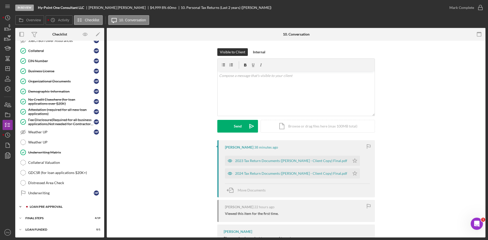
click at [32, 207] on div "LOAN PRE-APPROVAL" at bounding box center [64, 206] width 68 height 3
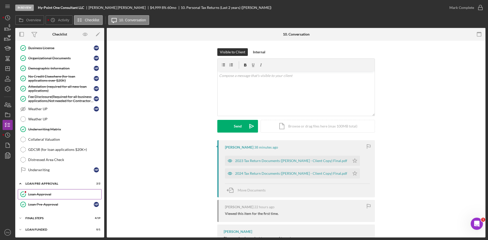
click at [38, 193] on div "Loan Approval" at bounding box center [64, 194] width 73 height 4
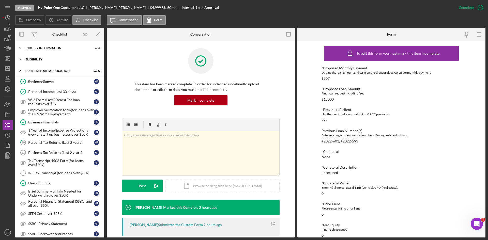
click at [38, 60] on div "ELIGIBILITY" at bounding box center [61, 59] width 72 height 3
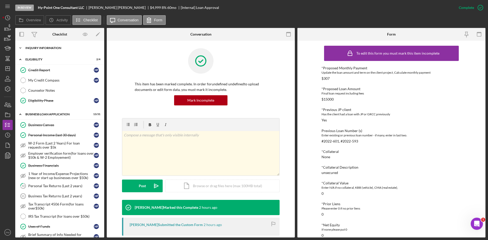
click at [55, 47] on div "INQUIRY INFORMATION" at bounding box center [61, 47] width 72 height 3
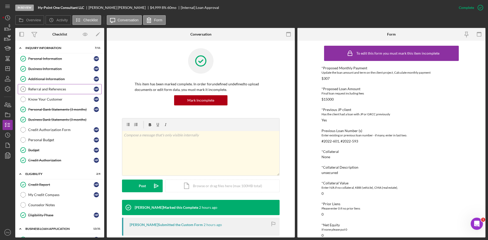
click at [54, 92] on link "Referral and References 4 Referral and References H P" at bounding box center [60, 89] width 84 height 10
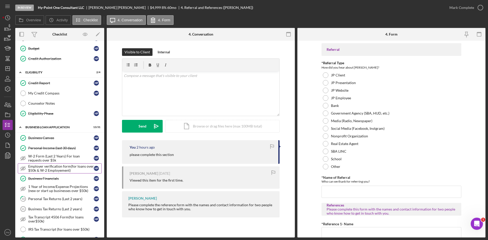
scroll to position [127, 0]
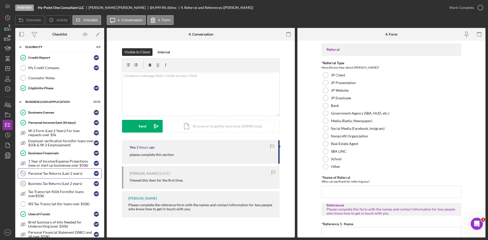
click at [36, 174] on div "Personal Tax Returns (Last 2 years)" at bounding box center [61, 173] width 66 height 4
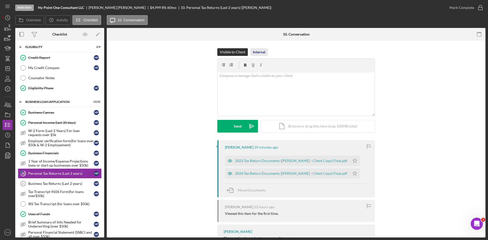
click at [254, 53] on div "Internal" at bounding box center [259, 52] width 12 height 8
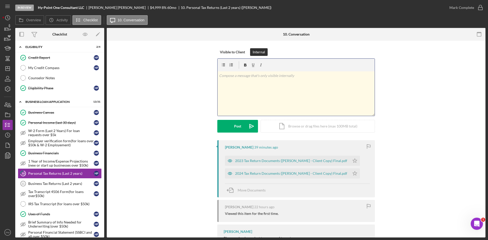
paste div
click at [218, 76] on div "v Color teal Color pink Remove color Add row above Add row below Add column bef…" at bounding box center [295, 93] width 157 height 44
click at [222, 76] on span "pasword 2462" at bounding box center [231, 76] width 25 height 5
click at [235, 126] on div "Post" at bounding box center [237, 126] width 7 height 13
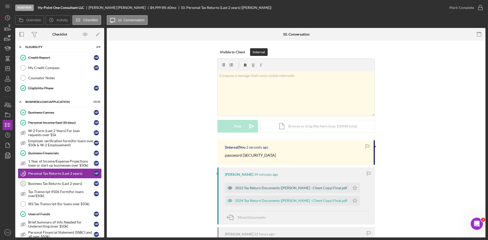
click at [251, 191] on div "2023 Tax Return Documents (PHILLIPS HENRY - Client Copy) Final.pdf" at bounding box center [287, 188] width 125 height 10
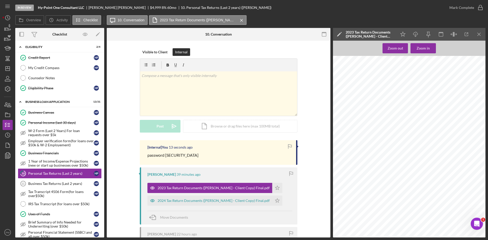
scroll to position [1168, 0]
click at [484, 34] on icon "Icon/Menu Close" at bounding box center [478, 34] width 11 height 11
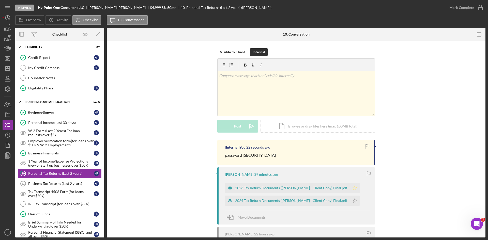
click at [355, 190] on icon "Icon/Star" at bounding box center [354, 188] width 10 height 10
click at [354, 201] on icon "Icon/Star" at bounding box center [354, 201] width 10 height 10
click at [480, 9] on icon "button" at bounding box center [480, 7] width 13 height 13
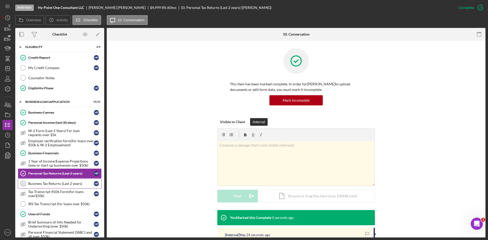
click at [30, 184] on div "Business Tax Returns (Last 2 years)" at bounding box center [61, 184] width 66 height 4
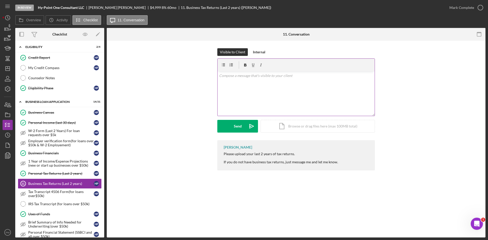
click at [253, 89] on div "v Color teal Color pink Remove color Add row above Add row below Add column bef…" at bounding box center [295, 93] width 157 height 44
click at [246, 126] on icon "Icon/icon-invite-send" at bounding box center [251, 126] width 13 height 13
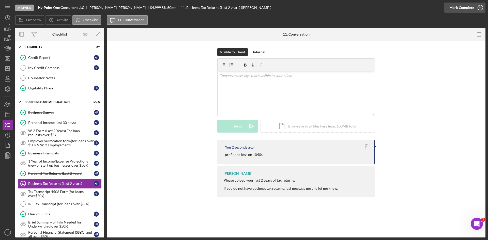
click at [451, 6] on div "Mark Complete" at bounding box center [461, 8] width 25 height 10
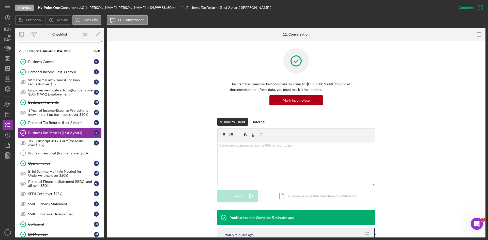
scroll to position [102, 0]
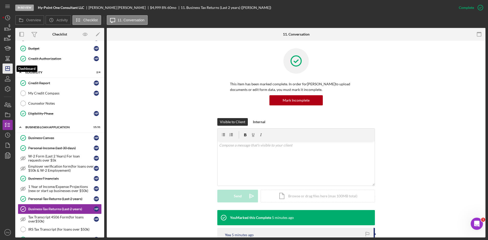
click at [7, 68] on icon "Icon/Dashboard" at bounding box center [7, 68] width 13 height 13
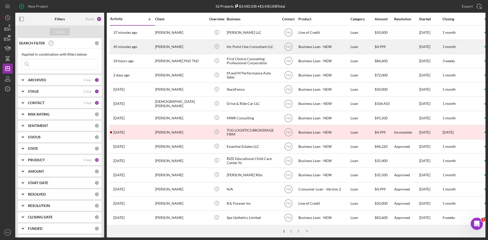
click at [120, 42] on div "45 minutes ago HENRY PHILLIPS" at bounding box center [132, 46] width 44 height 13
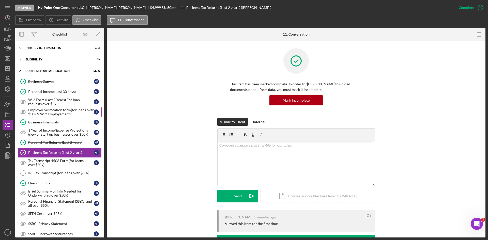
scroll to position [13, 0]
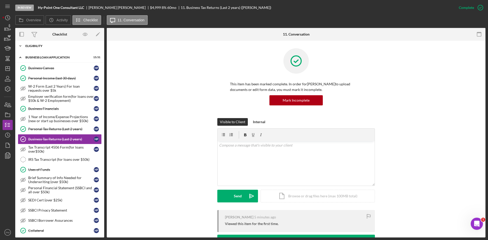
click at [36, 47] on div "ELIGIBILITY" at bounding box center [61, 45] width 72 height 3
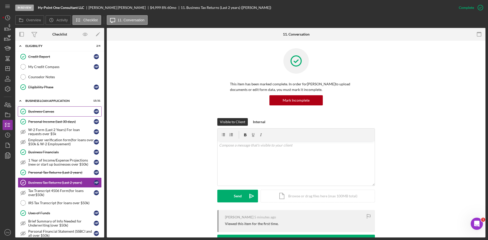
scroll to position [0, 0]
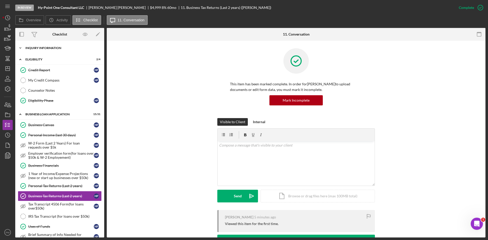
click at [44, 48] on div "INQUIRY INFORMATION" at bounding box center [61, 47] width 72 height 3
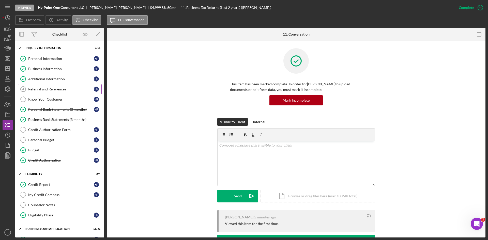
click at [42, 87] on link "Referral and References 4 Referral and References H P" at bounding box center [60, 89] width 84 height 10
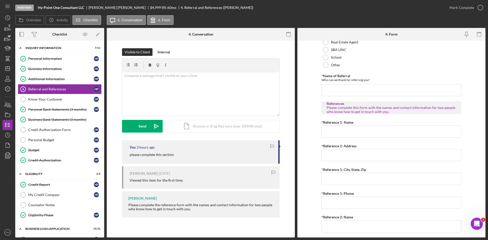
scroll to position [186, 0]
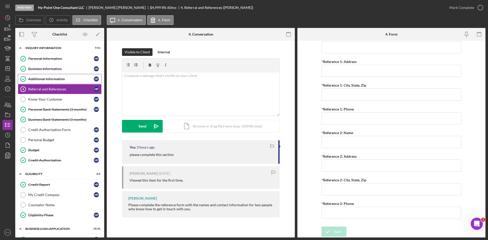
click at [43, 80] on div "Additional Information" at bounding box center [61, 79] width 66 height 4
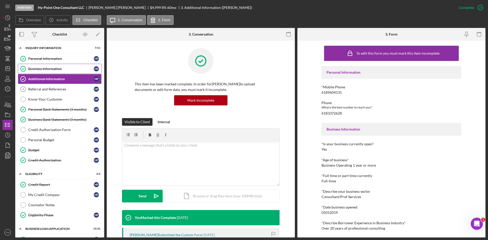
click at [36, 68] on div "Business Information" at bounding box center [61, 69] width 66 height 4
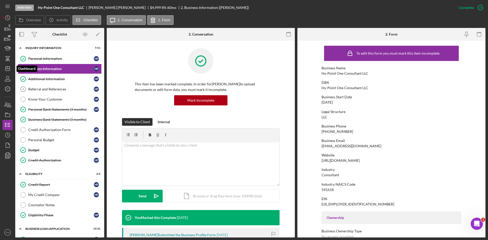
click at [7, 66] on icon "Icon/Dashboard" at bounding box center [7, 68] width 13 height 13
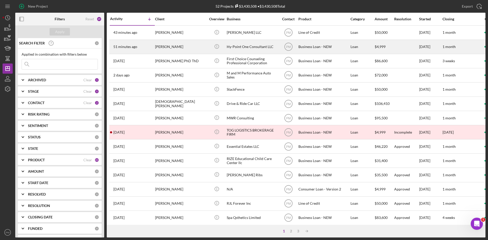
click at [165, 46] on div "[PERSON_NAME]" at bounding box center [180, 46] width 51 height 13
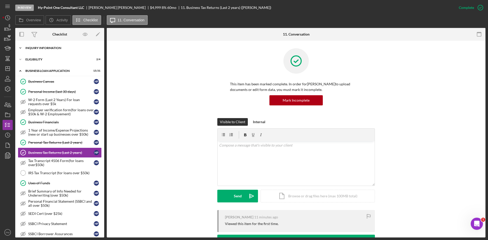
click at [60, 46] on div "Icon/Expander INQUIRY INFORMATION 7 / 11" at bounding box center [59, 48] width 89 height 10
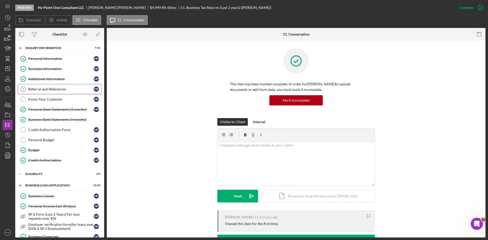
click at [57, 90] on div "Referral and References" at bounding box center [61, 89] width 66 height 4
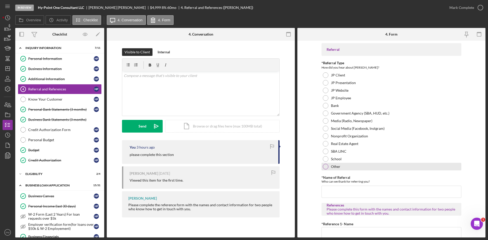
click at [322, 167] on div at bounding box center [325, 167] width 6 height 6
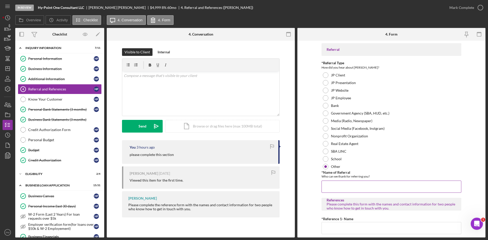
click at [353, 192] on input "*Name of Referral" at bounding box center [391, 187] width 140 height 12
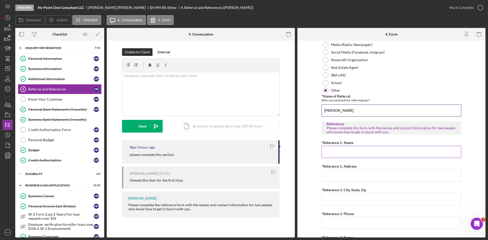
type input "[PERSON_NAME]"
click at [327, 150] on input "*Reference 1- Name" at bounding box center [391, 152] width 140 height 12
click at [333, 152] on input "*Reference 1- Name" at bounding box center [391, 152] width 140 height 12
paste input "[PERSON_NAME]"
type input "[PERSON_NAME]"
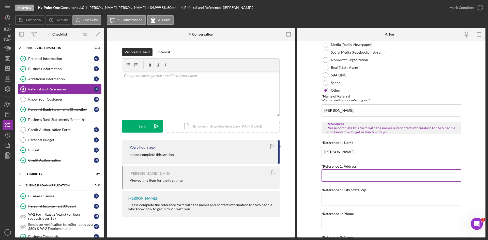
click at [338, 175] on input "*Reference 1: Address" at bounding box center [391, 175] width 140 height 12
paste input "[STREET_ADDRESS]"
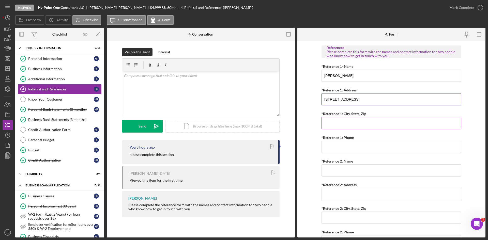
type input "[STREET_ADDRESS]"
click at [347, 125] on input "*Reference 1: City, State, Zip" at bounding box center [391, 123] width 140 height 12
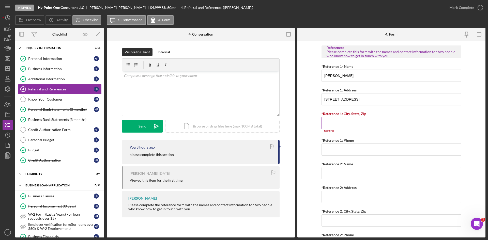
click at [333, 125] on input "*Reference 1: City, State, Zip" at bounding box center [391, 123] width 140 height 12
paste input "E. [GEOGRAPHIC_DATA] 62205"
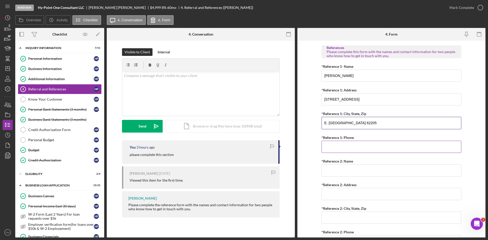
type input "E. [GEOGRAPHIC_DATA] 62205"
click at [340, 147] on input "*Reference 1: Phone" at bounding box center [391, 147] width 140 height 12
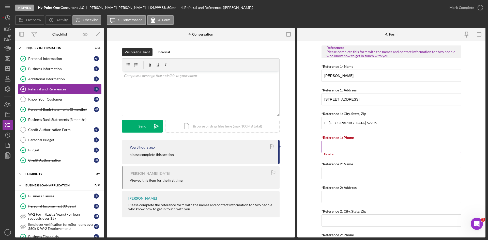
click at [326, 150] on input "*Reference 1: Phone" at bounding box center [391, 147] width 140 height 12
paste input "[PHONE_NUMBER]"
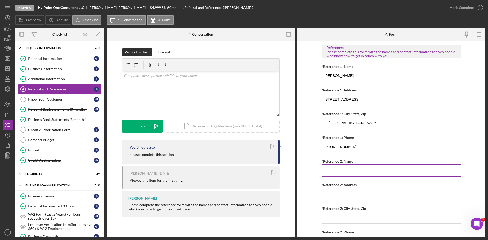
type input "[PHONE_NUMBER]"
click at [336, 169] on input "*Reference 2: Name" at bounding box center [391, 170] width 140 height 12
click at [335, 170] on input "*Reference 2: Name" at bounding box center [391, 170] width 140 height 12
paste input "[PERSON_NAME]"
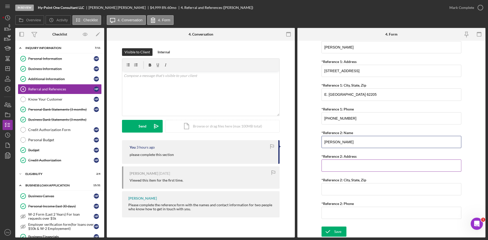
type input "[PERSON_NAME]"
click at [349, 164] on input "*Reference 2: Address" at bounding box center [391, 165] width 140 height 12
type input "Na"
click at [346, 190] on input "*Reference 2: City, State, Zip" at bounding box center [391, 189] width 140 height 12
type input "a"
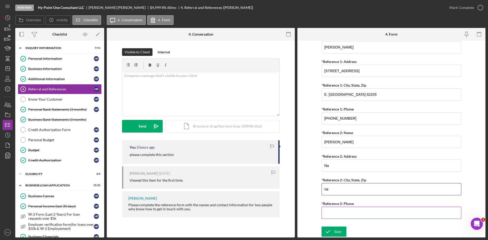
type input "na"
click at [342, 210] on input "*Reference 2: Phone" at bounding box center [391, 213] width 140 height 12
click at [329, 211] on input "*Reference 2: Phone" at bounding box center [391, 213] width 140 height 12
paste input "[PHONE_NUMBER]"
type input "[PHONE_NUMBER]"
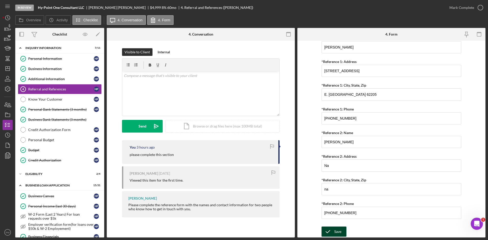
click at [336, 230] on div "Save" at bounding box center [337, 231] width 7 height 10
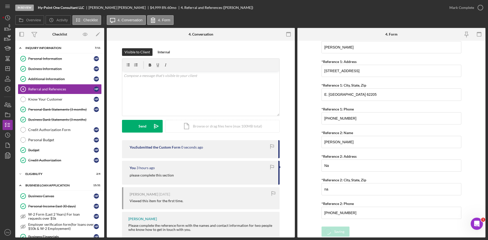
scroll to position [186, 0]
click at [463, 11] on div "Mark Complete" at bounding box center [461, 8] width 25 height 10
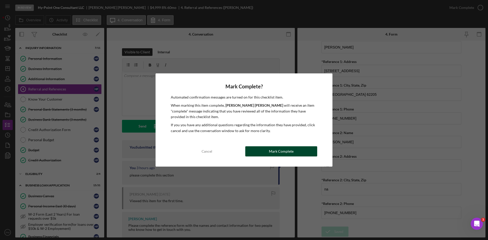
click at [265, 154] on button "Mark Complete" at bounding box center [281, 151] width 72 height 10
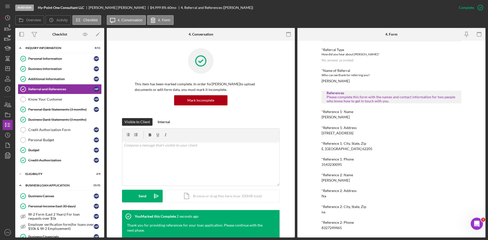
scroll to position [0, 0]
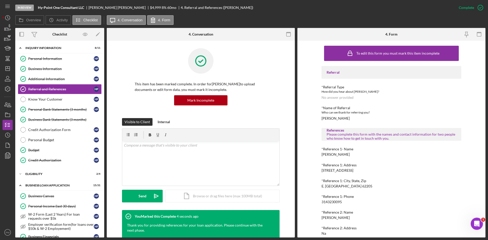
click at [345, 99] on div "No answer provided" at bounding box center [337, 97] width 32 height 4
click at [7, 69] on line "button" at bounding box center [8, 69] width 4 height 0
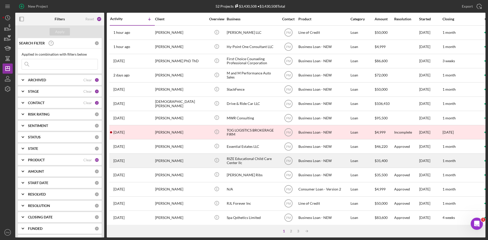
click at [158, 160] on div "[PERSON_NAME]" at bounding box center [180, 160] width 51 height 13
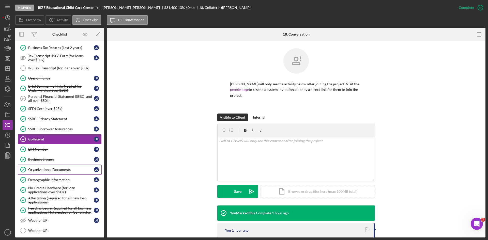
scroll to position [193, 0]
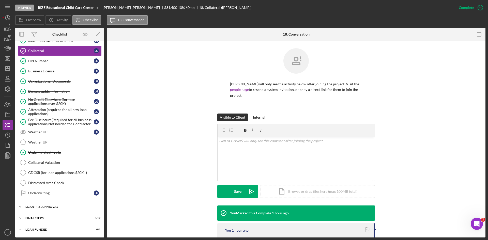
click at [32, 207] on div "LOAN PRE-APPROVAL" at bounding box center [61, 206] width 72 height 3
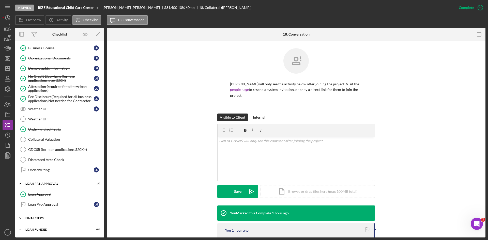
click at [34, 217] on div "FINAL STEPS" at bounding box center [61, 218] width 72 height 3
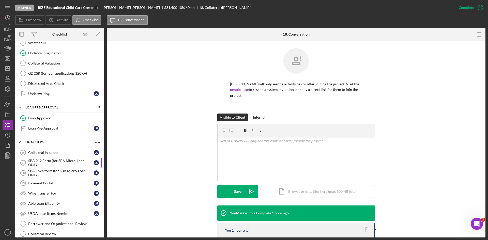
click at [54, 165] on div "SBA 912 Form (for SBA Micro-Loan ONLY)" at bounding box center [61, 163] width 66 height 8
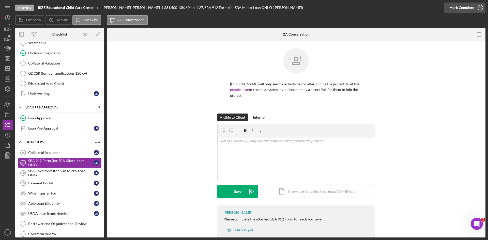
click at [449, 7] on div "Mark Complete" at bounding box center [461, 8] width 25 height 10
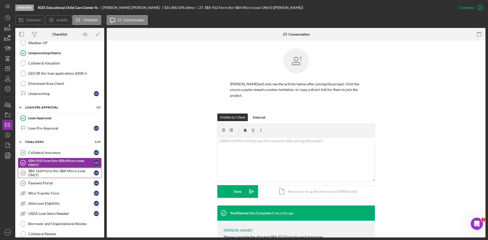
click at [44, 173] on div "SBA 1624 form (for SBA Micro-Loan ONLY)" at bounding box center [61, 173] width 66 height 8
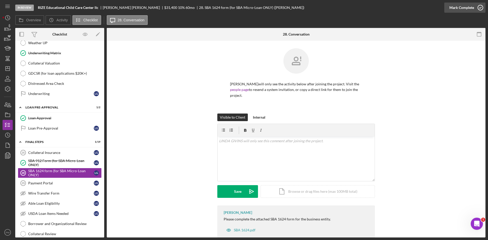
drag, startPoint x: 454, startPoint y: 3, endPoint x: 283, endPoint y: 87, distance: 190.4
click at [454, 3] on div "Mark Complete" at bounding box center [461, 8] width 25 height 10
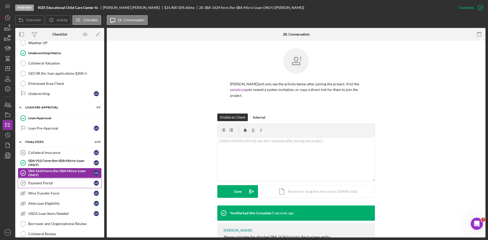
click at [37, 183] on div "Payment Portal" at bounding box center [61, 183] width 66 height 4
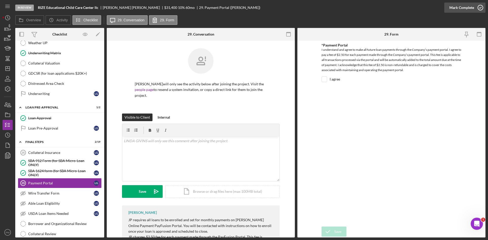
click at [465, 8] on div "Mark Complete" at bounding box center [461, 8] width 25 height 10
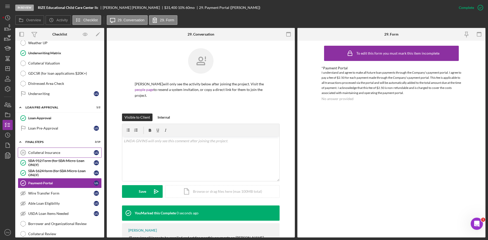
click at [44, 149] on link "Collateral Insurance 26 Collateral Insurance L G" at bounding box center [60, 153] width 84 height 10
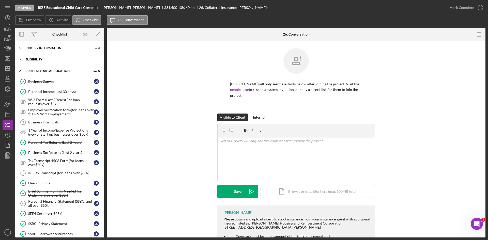
click at [32, 58] on div "ELIGIBILITY" at bounding box center [61, 59] width 72 height 3
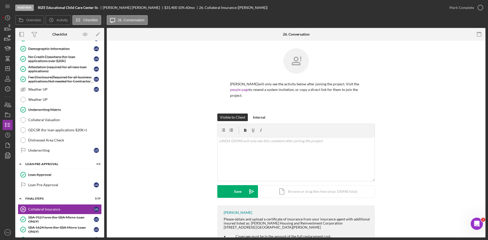
scroll to position [381, 0]
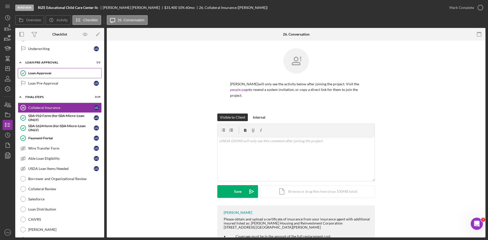
click at [39, 71] on div "Loan Approval" at bounding box center [64, 73] width 73 height 4
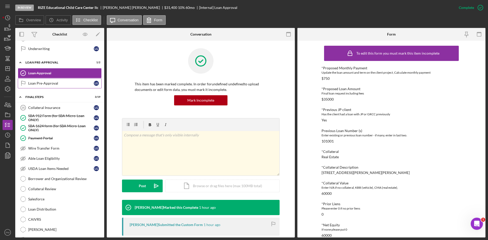
click at [40, 84] on div "Loan Pre-Approval" at bounding box center [61, 83] width 66 height 4
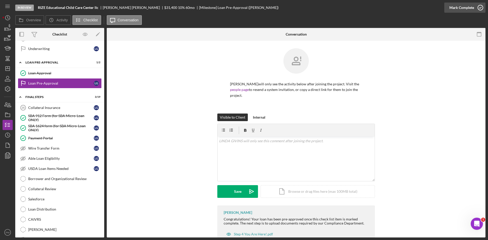
click at [469, 6] on div "Mark Complete" at bounding box center [461, 8] width 25 height 10
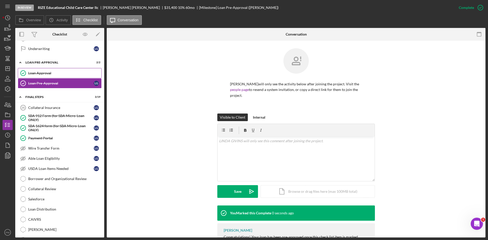
click at [61, 75] on link "Loan Approval Loan Approval" at bounding box center [60, 73] width 84 height 10
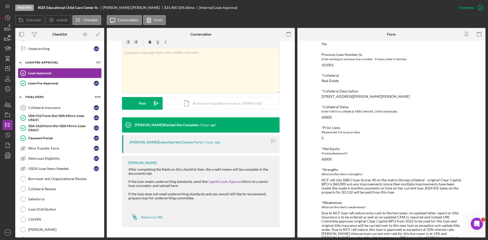
scroll to position [6, 0]
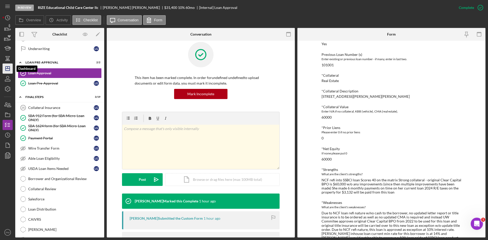
click at [6, 69] on polygon "button" at bounding box center [8, 69] width 4 height 4
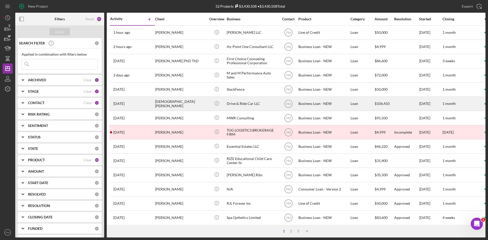
click at [163, 108] on div "[DEMOGRAPHIC_DATA][PERSON_NAME]" at bounding box center [180, 103] width 51 height 13
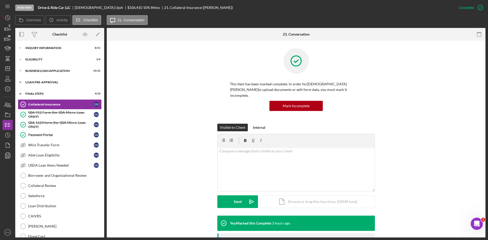
click at [29, 83] on div "LOAN PRE-APPROVAL" at bounding box center [61, 82] width 72 height 3
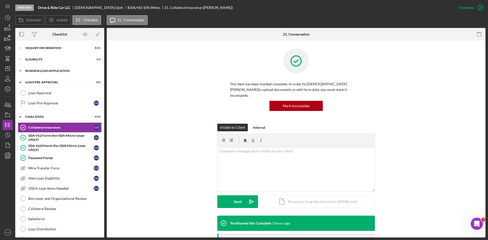
click at [38, 71] on div "BUSINESS LOAN APPLICATION" at bounding box center [61, 70] width 72 height 3
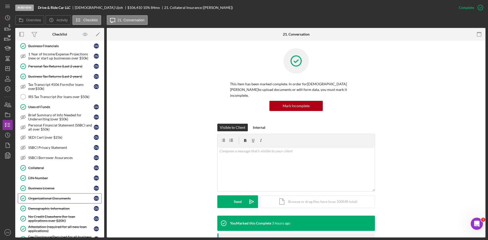
scroll to position [102, 0]
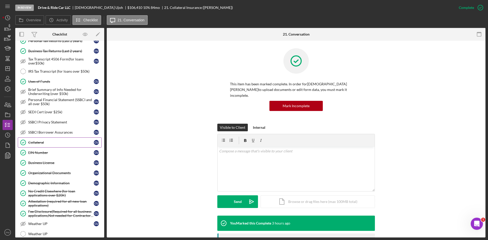
click at [44, 141] on div "Collateral" at bounding box center [61, 142] width 66 height 4
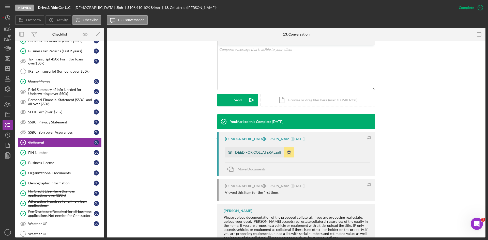
click at [246, 150] on div "DEED FOR COLLATERAL.pdf" at bounding box center [258, 152] width 46 height 4
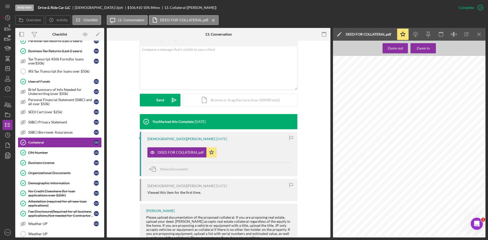
scroll to position [25, 0]
click at [9, 69] on line "button" at bounding box center [8, 69] width 4 height 0
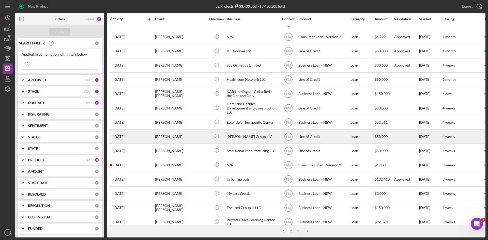
scroll to position [163, 0]
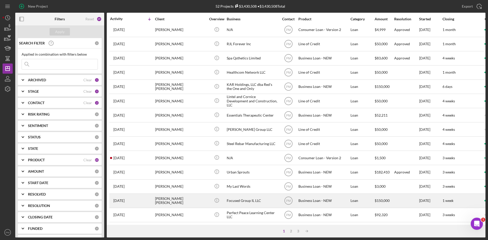
click at [169, 201] on div "[PERSON_NAME] [PERSON_NAME]" at bounding box center [180, 200] width 51 height 13
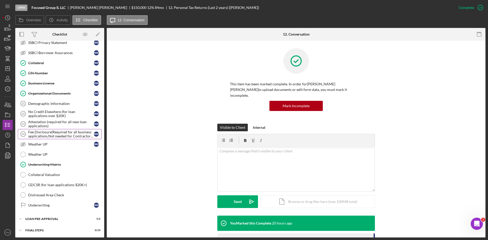
scroll to position [193, 0]
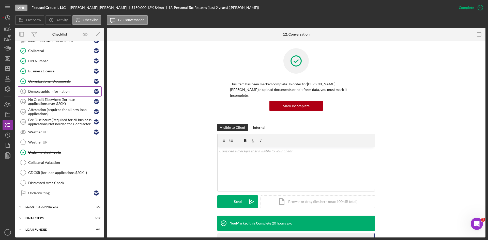
click at [53, 91] on div "Demographic Information" at bounding box center [61, 91] width 66 height 4
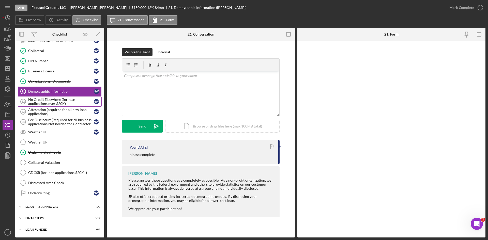
scroll to position [193, 0]
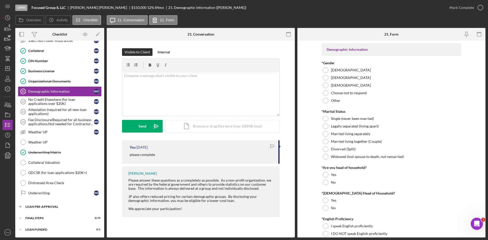
click at [56, 202] on div "Icon/Expander LOAN PRE-APPROVAL 1 / 2" at bounding box center [59, 207] width 89 height 10
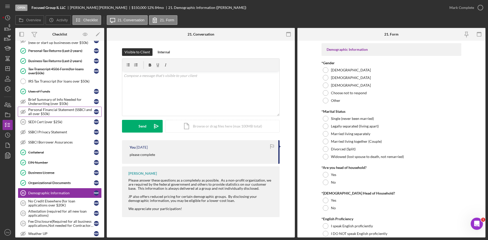
scroll to position [0, 0]
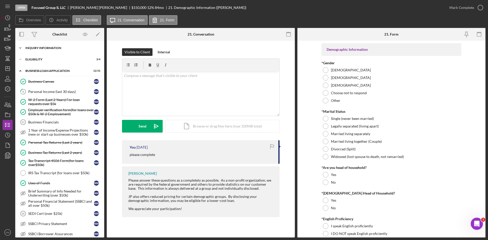
click at [48, 46] on div "Icon/Expander INQUIRY INFORMATION 7 / 11" at bounding box center [59, 48] width 89 height 10
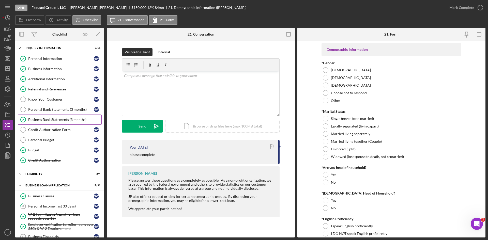
click at [39, 121] on div "Business Bank Statements (3 months)" at bounding box center [64, 120] width 73 height 4
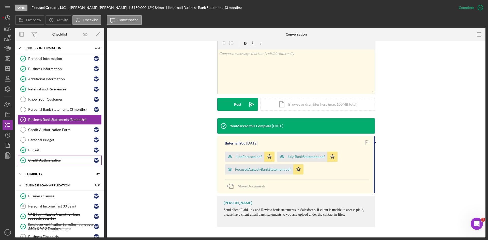
scroll to position [102, 0]
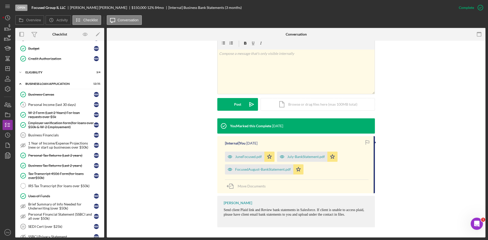
drag, startPoint x: 185, startPoint y: 175, endPoint x: 170, endPoint y: 175, distance: 14.5
click at [185, 175] on div "You Marked this Complete [DATE] [Internal] You [DATE] JuneFocused.pdf Icon/Star…" at bounding box center [295, 173] width 363 height 111
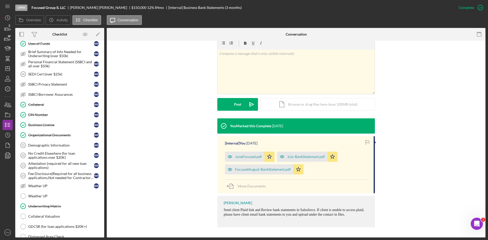
scroll to position [279, 0]
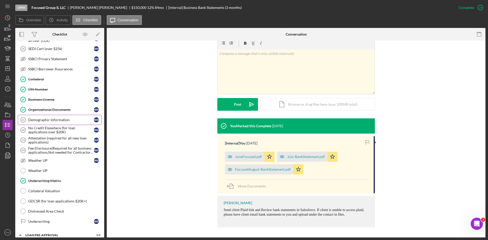
click at [55, 117] on link "Demographic Information 21 Demographic Information N W" at bounding box center [60, 120] width 84 height 10
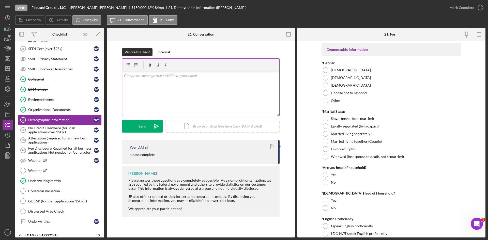
click at [199, 79] on div "v Color teal Color pink Remove color Add row above Add row below Add column bef…" at bounding box center [200, 93] width 157 height 44
click at [152, 125] on icon "Icon/icon-invite-send" at bounding box center [156, 126] width 13 height 13
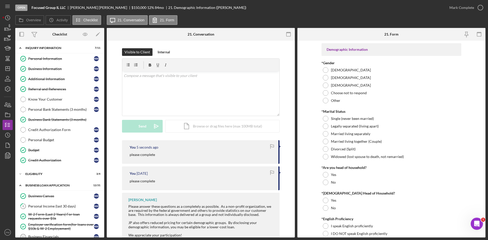
scroll to position [102, 0]
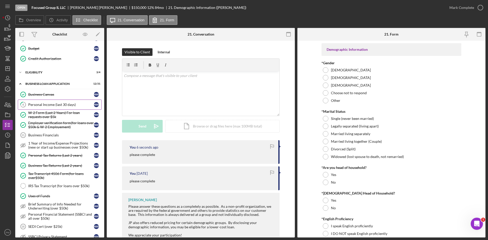
click at [39, 105] on div "Personal Income (last 30 days)" at bounding box center [61, 105] width 66 height 4
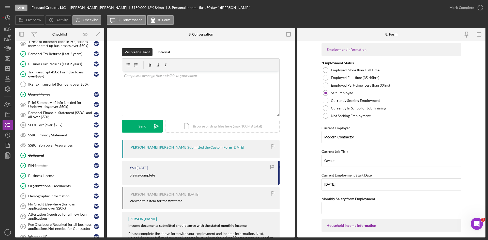
scroll to position [305, 0]
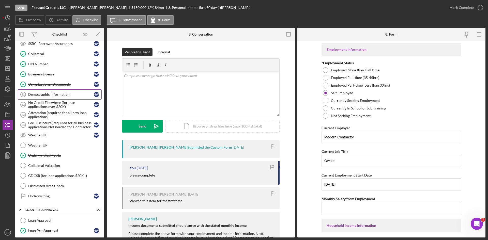
click at [59, 96] on div "Demographic Information" at bounding box center [61, 94] width 66 height 4
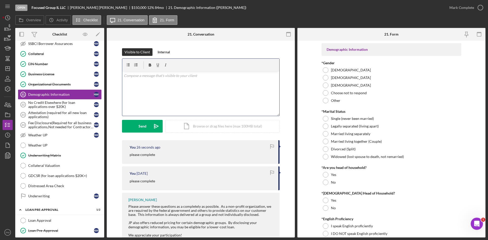
click at [186, 92] on div "v Color teal Color pink Remove color Add row above Add row below Add column bef…" at bounding box center [200, 93] width 157 height 44
click at [113, 178] on div "Visible to Client Internal v Color teal Color pink Remove color Add row above A…" at bounding box center [201, 147] width 188 height 212
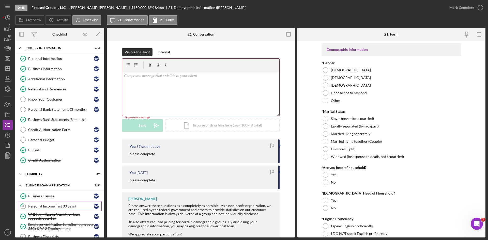
click at [57, 208] on div "Personal Income (last 30 days)" at bounding box center [61, 206] width 66 height 4
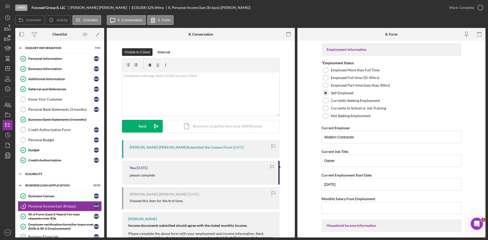
click at [42, 173] on div "ELIGIBILITY" at bounding box center [61, 173] width 72 height 3
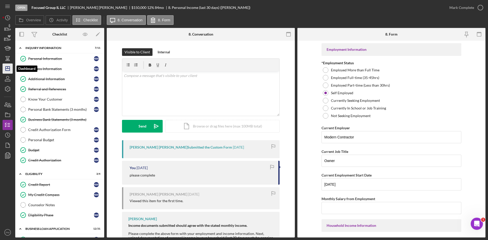
click at [8, 69] on icon "Icon/Dashboard" at bounding box center [7, 68] width 13 height 13
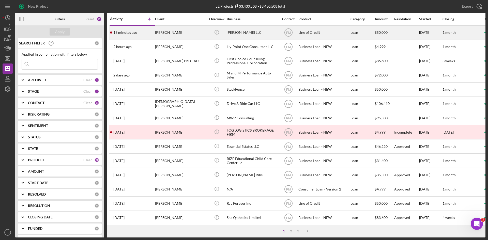
click at [187, 31] on div "[PERSON_NAME]" at bounding box center [180, 32] width 51 height 13
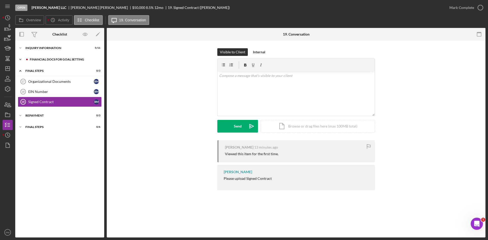
click at [49, 61] on div "Icon/Expander Financial Docs for Goal Setting 7 / 14" at bounding box center [59, 59] width 89 height 10
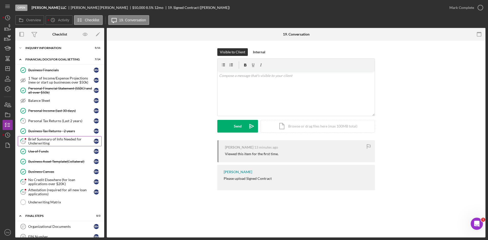
click at [39, 143] on div "Brief Summary of Info Needed for Underwriting" at bounding box center [61, 141] width 66 height 8
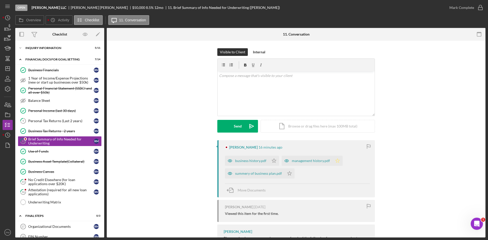
click at [335, 160] on polygon "button" at bounding box center [337, 160] width 4 height 4
click at [270, 160] on icon "Icon/Star" at bounding box center [274, 161] width 10 height 10
drag, startPoint x: 289, startPoint y: 175, endPoint x: 359, endPoint y: 112, distance: 93.7
click at [289, 174] on icon "Icon/Star" at bounding box center [289, 173] width 10 height 10
click at [462, 1] on div "Mark Complete" at bounding box center [464, 7] width 41 height 15
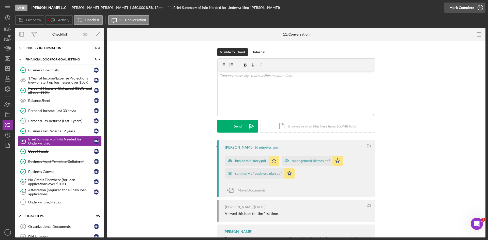
click at [462, 4] on div "Mark Complete" at bounding box center [461, 8] width 25 height 10
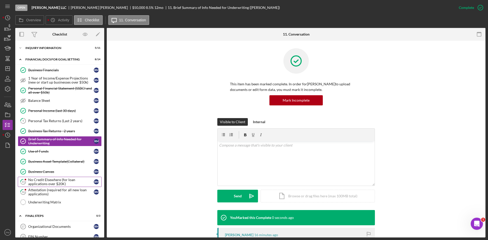
click at [51, 177] on link "15 No Credit Elsewhere (for loan applications over $20K) R M" at bounding box center [60, 182] width 84 height 10
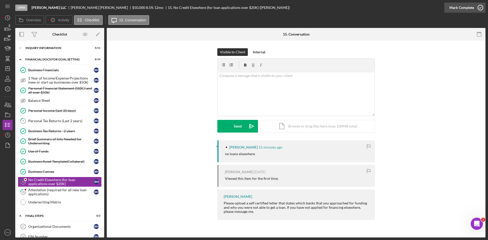
click at [466, 7] on div "Mark Complete" at bounding box center [461, 8] width 25 height 10
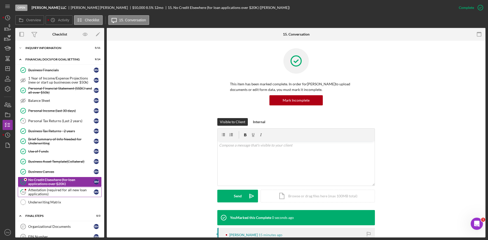
click at [29, 188] on icon "16" at bounding box center [23, 192] width 13 height 13
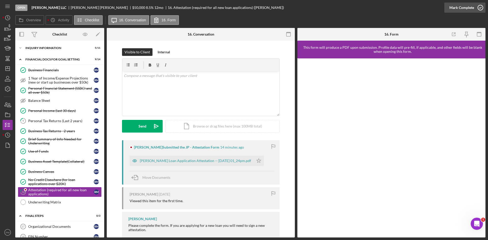
click at [469, 6] on div "Mark Complete" at bounding box center [461, 8] width 25 height 10
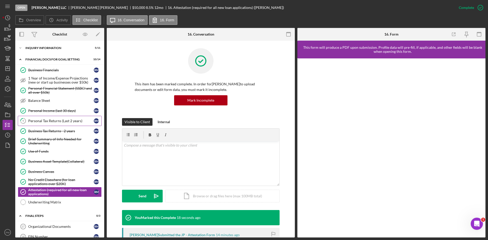
click at [59, 120] on div "Personal Tax Returns (Last 2 years)" at bounding box center [61, 121] width 66 height 4
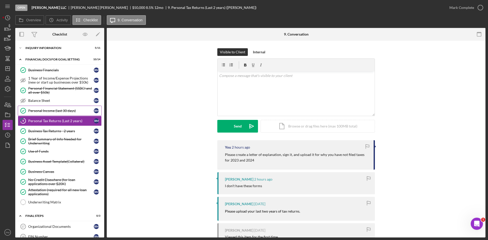
click at [56, 112] on div "Personal Income (last 30 days)" at bounding box center [61, 111] width 66 height 4
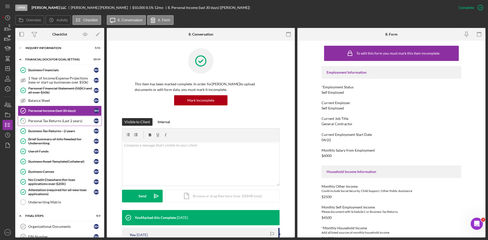
click at [52, 121] on div "Personal Tax Returns (Last 2 years)" at bounding box center [61, 121] width 66 height 4
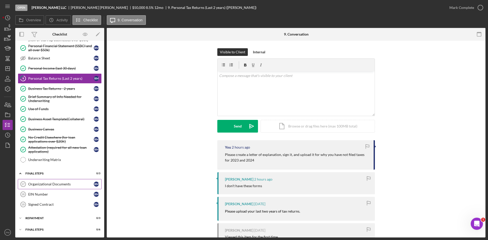
click at [42, 188] on link "Organizational Documents 17 Organizational Documents R M" at bounding box center [60, 184] width 84 height 10
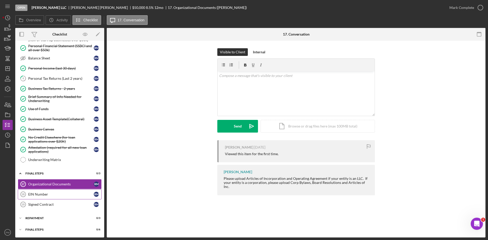
click at [44, 195] on div "EIN Number" at bounding box center [61, 194] width 66 height 4
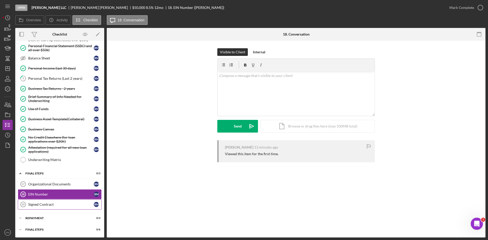
click at [43, 202] on link "Signed Contract 19 Signed Contract R M" at bounding box center [60, 204] width 84 height 10
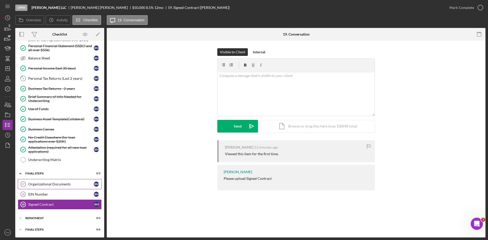
click at [55, 186] on div "Organizational Documents" at bounding box center [61, 184] width 66 height 4
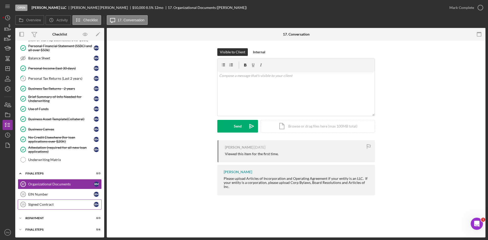
click at [44, 203] on div "Signed Contract" at bounding box center [61, 204] width 66 height 4
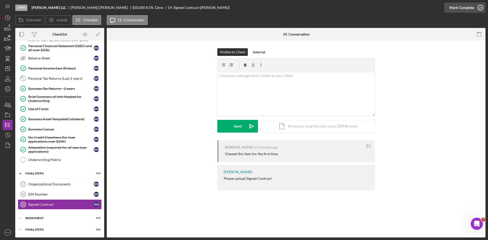
click at [471, 7] on div "Mark Complete" at bounding box center [461, 8] width 25 height 10
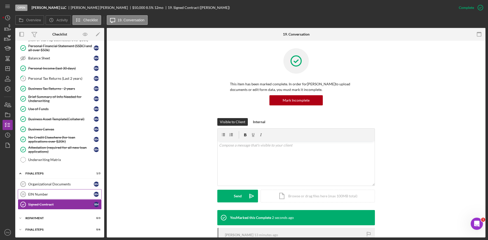
click at [41, 195] on div "EIN Number" at bounding box center [61, 194] width 66 height 4
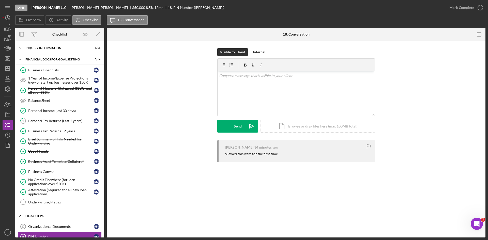
scroll to position [42, 0]
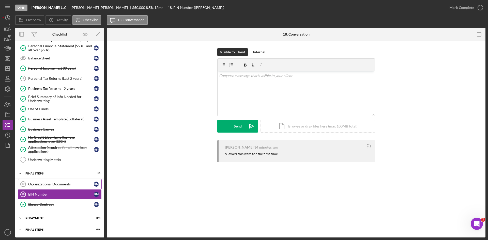
click at [43, 186] on div "Organizational Documents" at bounding box center [61, 184] width 66 height 4
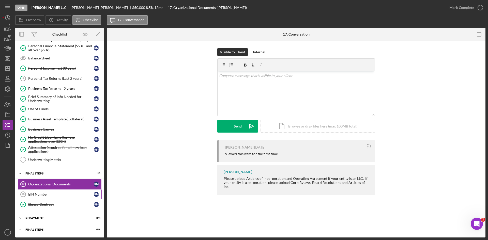
click at [44, 195] on div "EIN Number" at bounding box center [61, 194] width 66 height 4
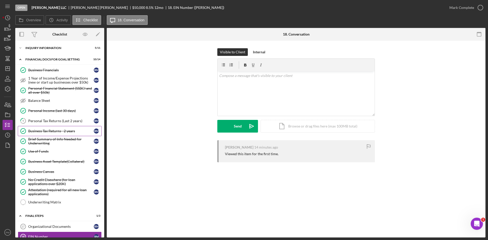
click at [41, 129] on div "Business Tax Returns - 2 years" at bounding box center [61, 131] width 66 height 4
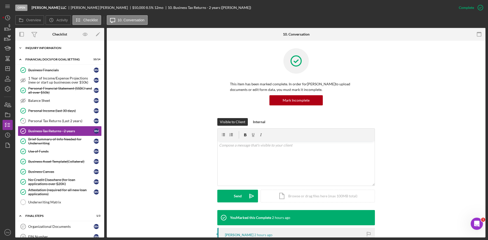
click at [56, 49] on div "INQUIRY INFORMATION" at bounding box center [61, 47] width 72 height 3
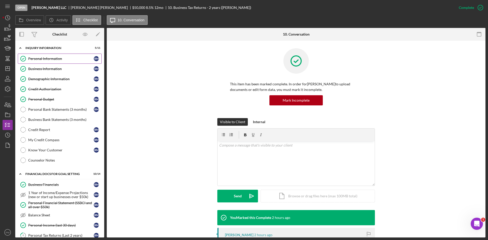
click at [38, 60] on div "Personal Information" at bounding box center [61, 59] width 66 height 4
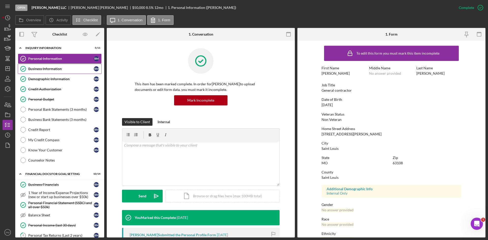
click at [60, 71] on link "Business Information Business Information R M" at bounding box center [60, 69] width 84 height 10
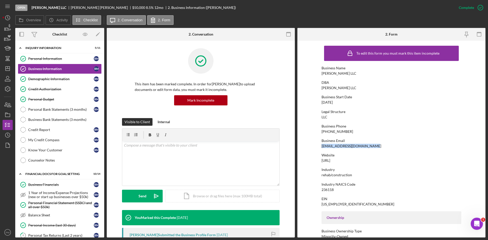
drag, startPoint x: 376, startPoint y: 148, endPoint x: 317, endPoint y: 144, distance: 58.5
click at [317, 144] on form "To edit this form you must mark this item incomplete Business Name [PERSON_NAME…" at bounding box center [391, 139] width 188 height 197
copy div "[EMAIL_ADDRESS][DOMAIN_NAME]"
drag, startPoint x: 9, startPoint y: 67, endPoint x: 12, endPoint y: 67, distance: 3.0
click at [9, 67] on icon "Icon/Dashboard" at bounding box center [7, 68] width 13 height 13
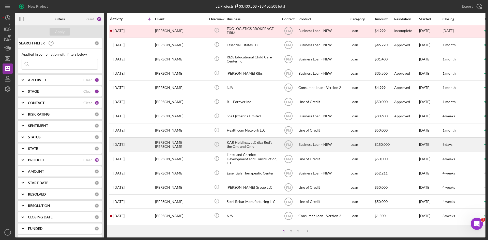
scroll to position [163, 0]
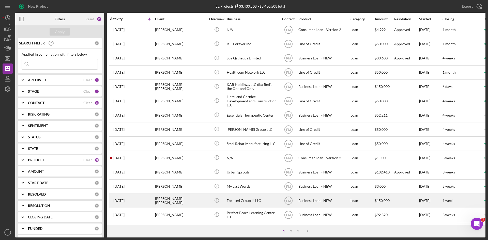
click at [180, 198] on div "[PERSON_NAME] [PERSON_NAME]" at bounding box center [180, 200] width 51 height 13
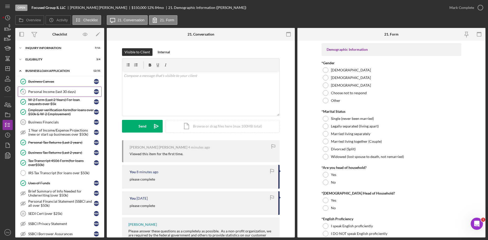
drag, startPoint x: 50, startPoint y: 94, endPoint x: 58, endPoint y: 91, distance: 8.5
click at [50, 94] on link "8 Personal Income (last 30 days) N W" at bounding box center [60, 92] width 84 height 10
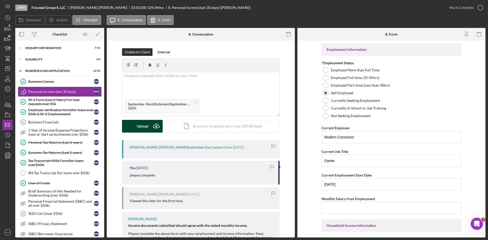
click at [140, 124] on div "Upload" at bounding box center [142, 126] width 11 height 13
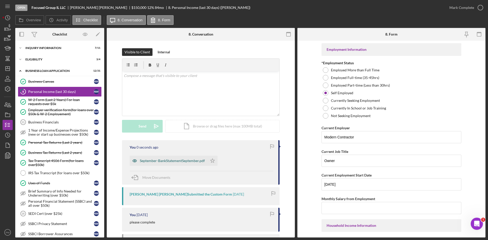
click at [188, 161] on div "September-BankStatementSeptember.pdf" at bounding box center [172, 161] width 65 height 4
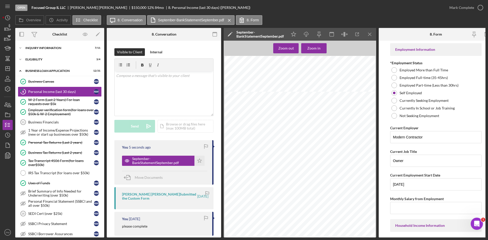
scroll to position [254, 0]
drag, startPoint x: 357, startPoint y: 58, endPoint x: 364, endPoint y: 53, distance: 9.3
drag, startPoint x: 364, startPoint y: 53, endPoint x: 359, endPoint y: 12, distance: 40.9
click at [358, 12] on div "Open Focused Group IL LLC [PERSON_NAME] [PERSON_NAME] $150,000 $150,000 12 % 84…" at bounding box center [229, 7] width 429 height 15
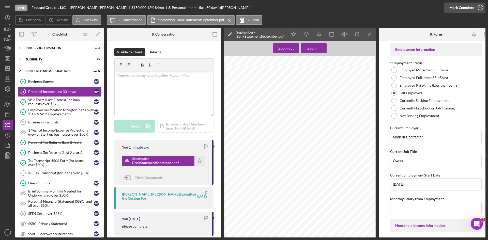
click at [461, 6] on div "Mark Complete" at bounding box center [461, 8] width 25 height 10
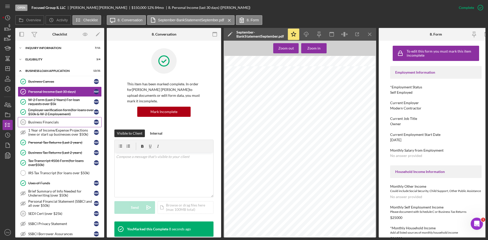
click at [46, 122] on div "Business Financials" at bounding box center [61, 122] width 66 height 4
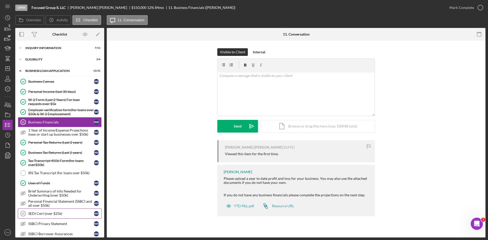
click at [44, 217] on link "SEDI Cert (over $25k) 16 SEDI Cert (over $25k) N W" at bounding box center [60, 213] width 84 height 10
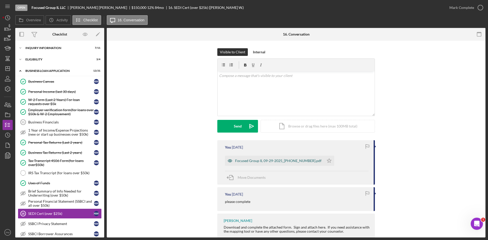
scroll to position [25, 0]
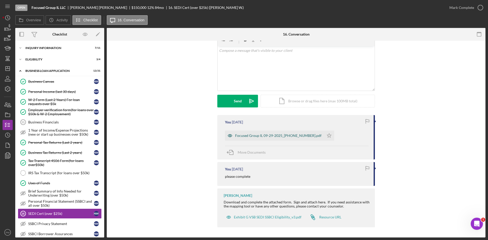
click at [268, 137] on div "Focused Group IL 09-29-2025_[PHONE_NUMBER].pdf" at bounding box center [278, 136] width 86 height 4
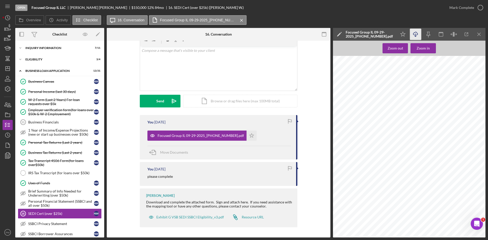
click at [417, 35] on icon "Icon/Download" at bounding box center [415, 34] width 11 height 11
click at [463, 8] on div "Mark Complete" at bounding box center [461, 8] width 25 height 10
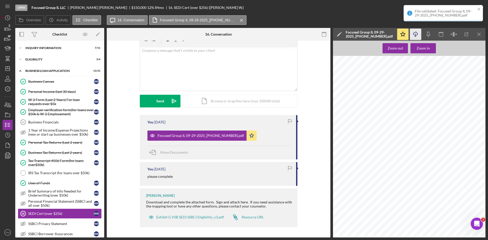
scroll to position [95, 0]
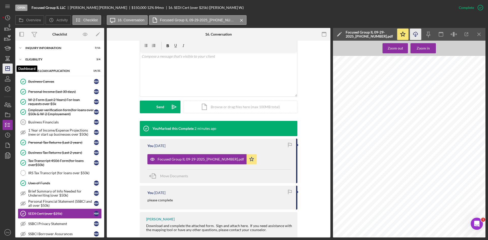
click at [7, 69] on icon "Icon/Dashboard" at bounding box center [7, 68] width 13 height 13
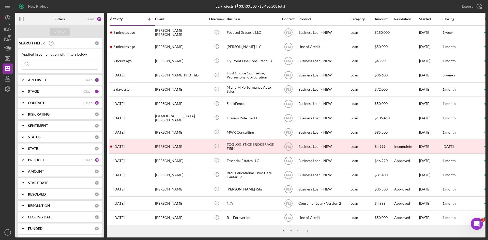
click at [60, 161] on div "PRODUCT" at bounding box center [55, 160] width 55 height 4
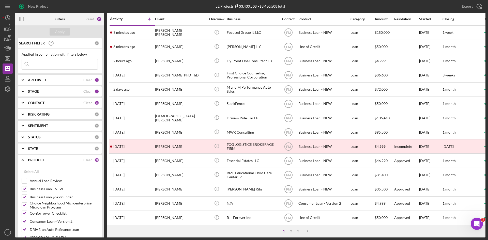
drag, startPoint x: 30, startPoint y: 172, endPoint x: 38, endPoint y: 162, distance: 12.5
click at [30, 172] on div "Select All" at bounding box center [31, 172] width 15 height 10
checkbox input "true"
click at [44, 60] on input at bounding box center [60, 64] width 76 height 10
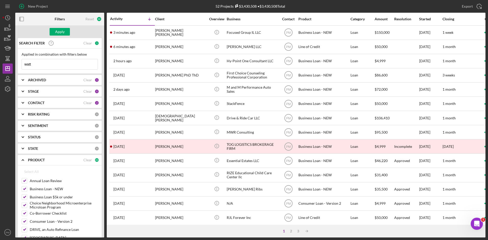
type input "[PERSON_NAME]"
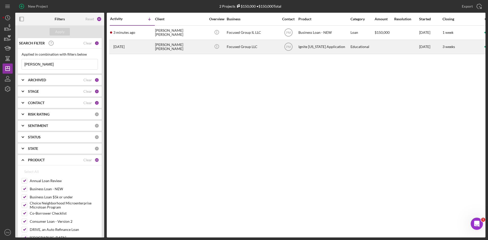
click at [157, 49] on div "[PERSON_NAME] [PERSON_NAME]" at bounding box center [180, 46] width 51 height 13
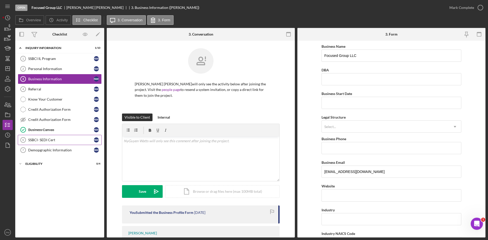
click at [44, 138] on div "SSBCI- SEDI Cert" at bounding box center [61, 140] width 66 height 4
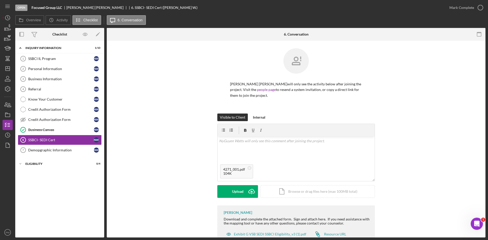
scroll to position [17, 0]
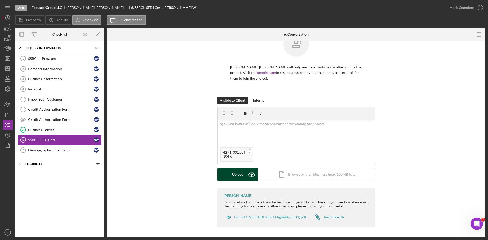
click at [238, 176] on div "Upload" at bounding box center [237, 174] width 11 height 13
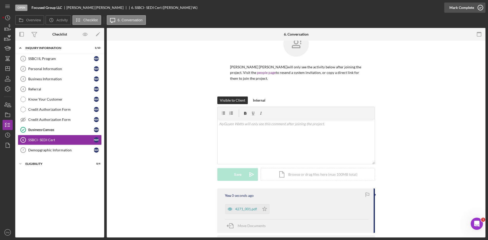
click at [468, 8] on div "Mark Complete" at bounding box center [461, 8] width 25 height 10
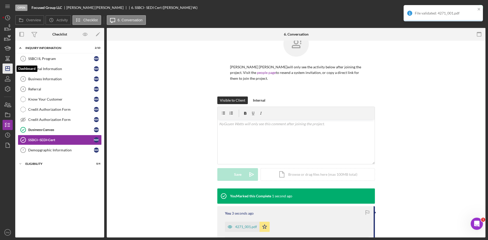
click at [5, 68] on icon "Icon/Dashboard" at bounding box center [7, 68] width 13 height 13
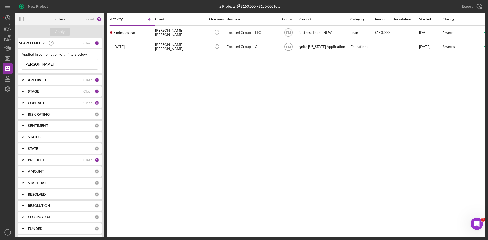
click at [56, 82] on div "ARCHIVED" at bounding box center [55, 80] width 55 height 4
click at [53, 194] on div "PRODUCT" at bounding box center [55, 193] width 55 height 4
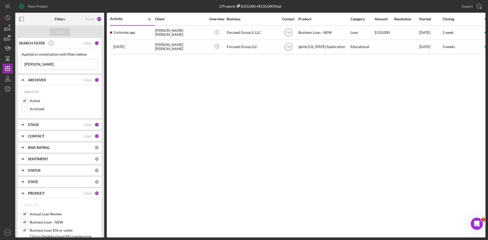
click at [24, 214] on input "Annual Loan Review" at bounding box center [24, 214] width 5 height 5
checkbox input "false"
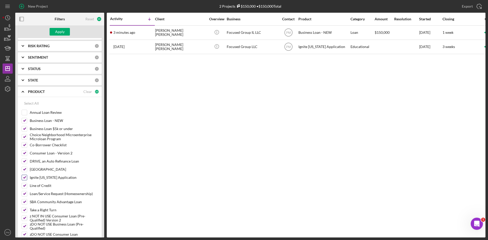
click at [25, 178] on input "Ignite [US_STATE] Application" at bounding box center [24, 177] width 5 height 5
checkbox input "false"
click at [63, 31] on div "Apply" at bounding box center [59, 32] width 9 height 8
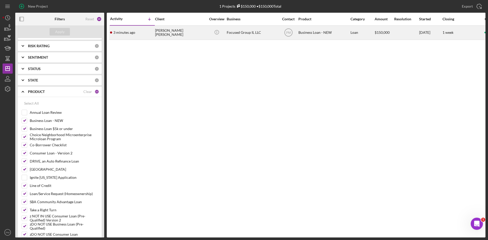
click at [151, 34] on div "3 minutes ago [PERSON_NAME] [PERSON_NAME]" at bounding box center [132, 32] width 44 height 13
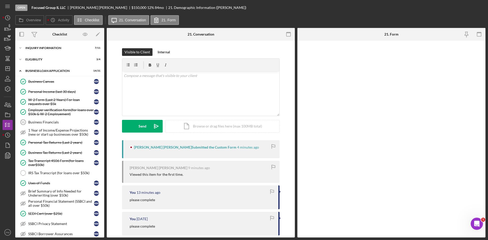
scroll to position [145, 0]
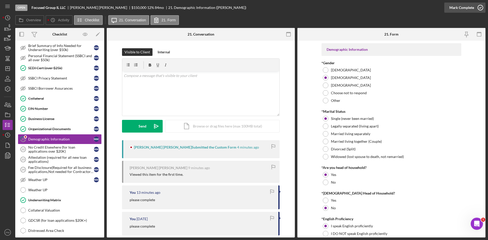
click at [472, 6] on div "Mark Complete" at bounding box center [461, 8] width 25 height 10
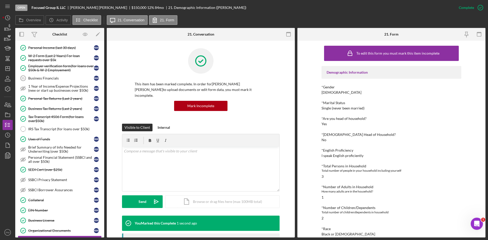
scroll to position [0, 0]
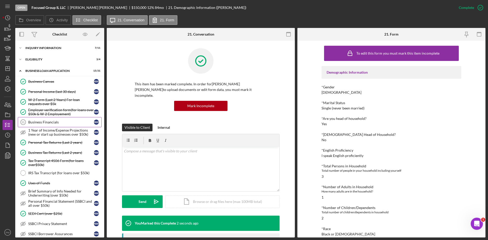
click at [40, 121] on div "Business Financials" at bounding box center [61, 122] width 66 height 4
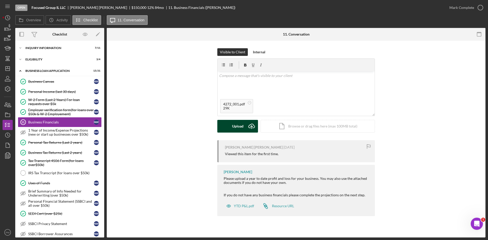
click at [240, 125] on div "Upload" at bounding box center [237, 126] width 11 height 13
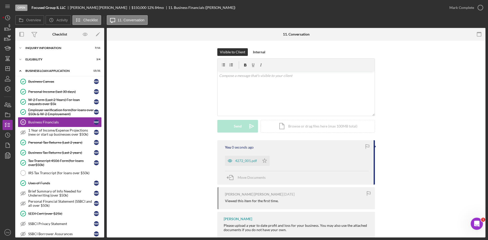
click at [241, 160] on div "4272_001.pdf" at bounding box center [246, 161] width 22 height 4
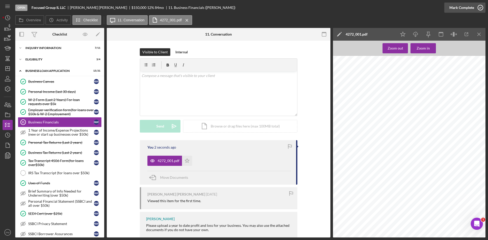
click at [463, 10] on div "Mark Complete" at bounding box center [461, 8] width 25 height 10
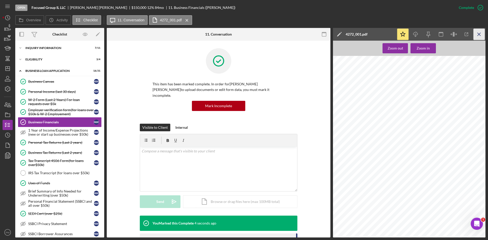
click at [476, 34] on icon "Icon/Menu Close" at bounding box center [478, 34] width 11 height 11
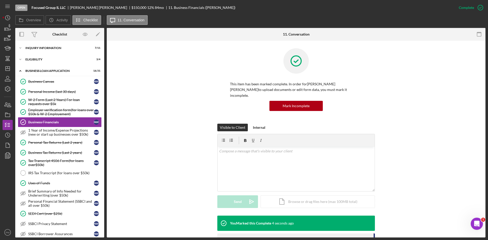
click at [156, 99] on div "This item has been marked complete. In order for [PERSON_NAME] [PERSON_NAME] to…" at bounding box center [295, 85] width 363 height 75
click at [154, 91] on div "This item has been marked complete. In order for [PERSON_NAME] [PERSON_NAME] to…" at bounding box center [295, 85] width 363 height 75
click at [9, 67] on polygon "button" at bounding box center [8, 69] width 4 height 4
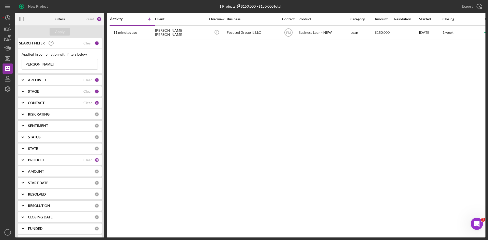
click at [46, 63] on input "[PERSON_NAME]" at bounding box center [60, 64] width 76 height 10
drag, startPoint x: 38, startPoint y: 66, endPoint x: 24, endPoint y: 65, distance: 13.8
click at [24, 65] on input "[PERSON_NAME]" at bounding box center [60, 64] width 76 height 10
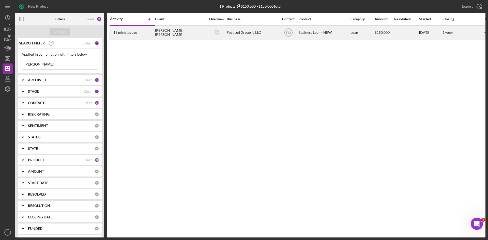
click at [136, 28] on div "13 minutes ago [PERSON_NAME] [PERSON_NAME]" at bounding box center [132, 32] width 44 height 13
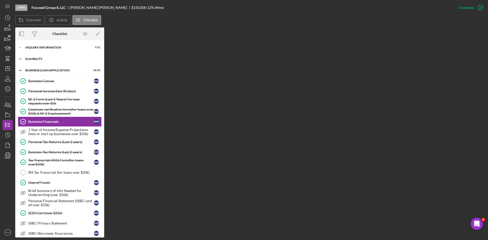
click at [32, 62] on div "Icon/Expander ELIGIBILITY 3 / 4" at bounding box center [59, 59] width 89 height 10
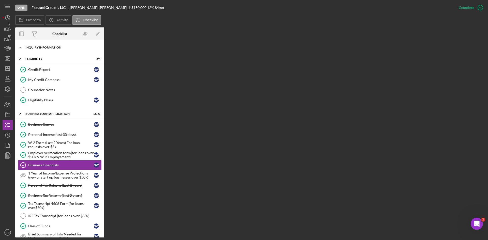
click at [41, 45] on div "Icon/Expander INQUIRY INFORMATION 7 / 11" at bounding box center [59, 47] width 89 height 10
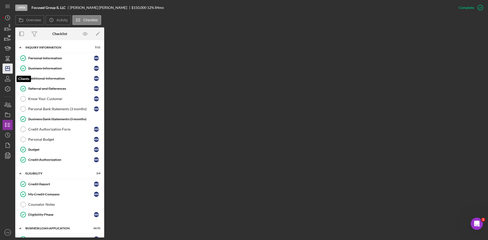
click at [8, 72] on icon "Icon/Dashboard" at bounding box center [7, 68] width 13 height 13
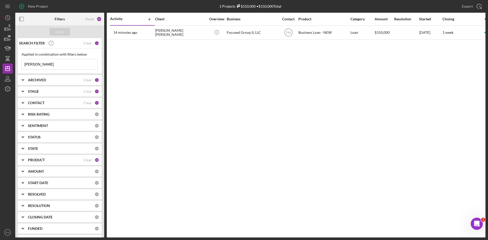
click at [238, 93] on div "Activity Icon/Table Sort Arrow Client Overview Business Contact Product Categor…" at bounding box center [296, 125] width 378 height 225
drag, startPoint x: 38, startPoint y: 66, endPoint x: 19, endPoint y: 62, distance: 19.0
click at [19, 62] on div "Applied in combination with filters below [PERSON_NAME] Icon/Menu Close" at bounding box center [60, 60] width 84 height 25
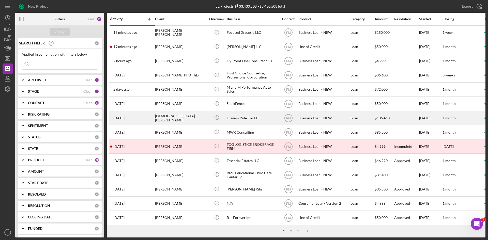
click at [164, 116] on div "[DEMOGRAPHIC_DATA][PERSON_NAME]" at bounding box center [180, 117] width 51 height 13
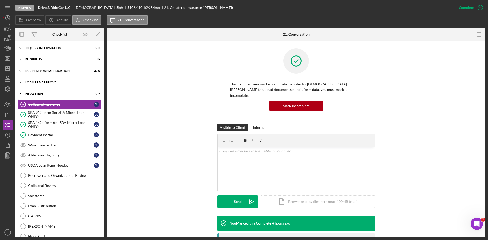
click at [48, 82] on div "LOAN PRE-APPROVAL" at bounding box center [61, 82] width 72 height 3
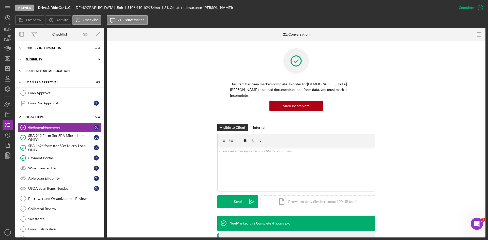
click at [50, 72] on div "BUSINESS LOAN APPLICATION" at bounding box center [61, 70] width 72 height 3
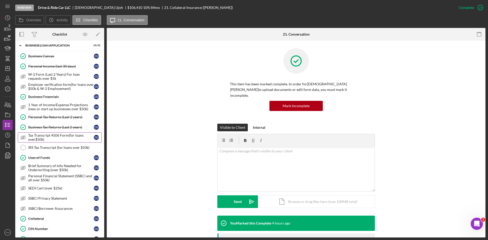
scroll to position [102, 0]
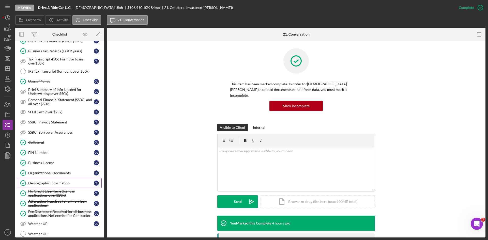
click at [33, 184] on div "Demographic Information" at bounding box center [61, 183] width 66 height 4
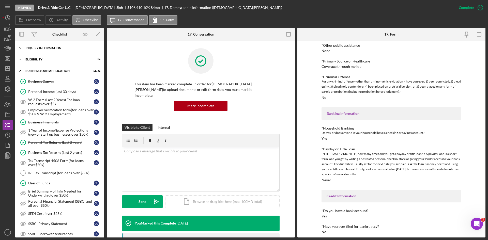
click at [48, 48] on div "INQUIRY INFORMATION" at bounding box center [61, 47] width 72 height 3
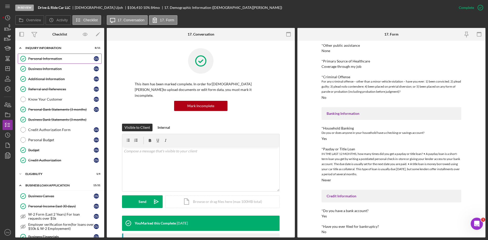
click at [41, 59] on div "Personal Information" at bounding box center [61, 59] width 66 height 4
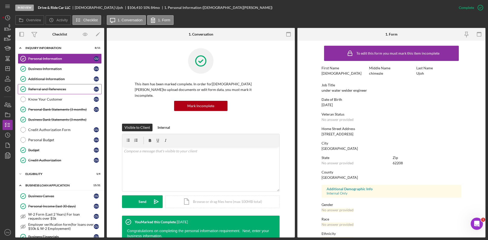
drag, startPoint x: 54, startPoint y: 90, endPoint x: 72, endPoint y: 91, distance: 17.3
click at [55, 90] on div "Referral and References" at bounding box center [61, 89] width 66 height 4
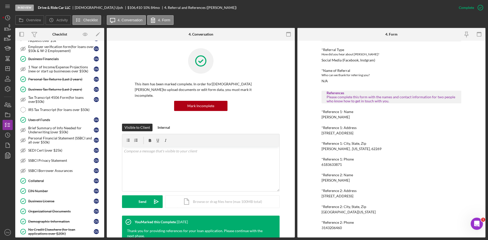
scroll to position [279, 0]
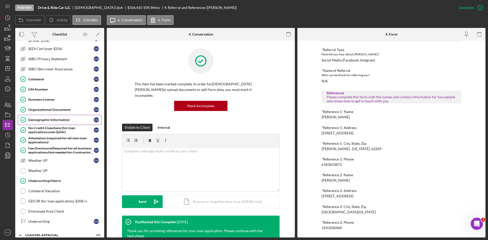
click at [41, 118] on div "Demographic Information" at bounding box center [61, 120] width 66 height 4
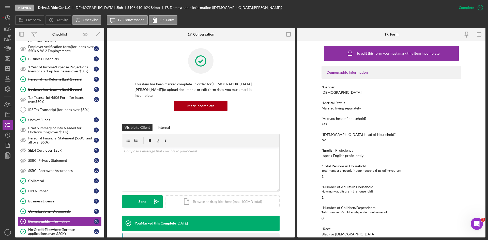
scroll to position [76, 0]
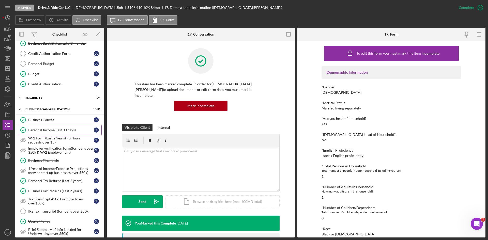
click at [42, 132] on div "Personal Income (last 30 days)" at bounding box center [61, 130] width 66 height 4
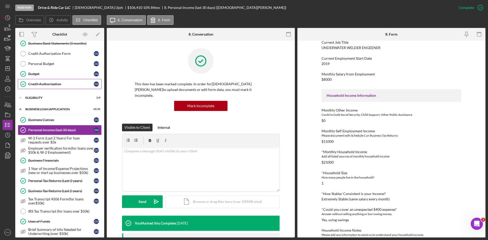
scroll to position [25, 0]
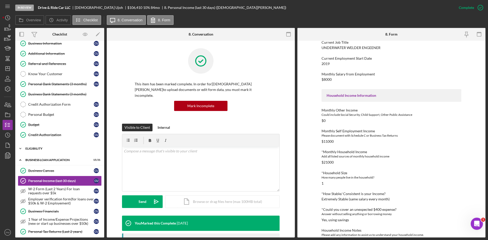
click at [40, 149] on div "ELIGIBILITY" at bounding box center [61, 148] width 72 height 3
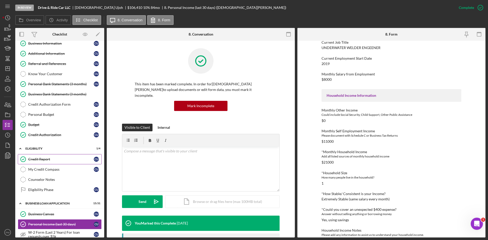
click at [41, 161] on link "Credit Report Credit Report C U" at bounding box center [60, 159] width 84 height 10
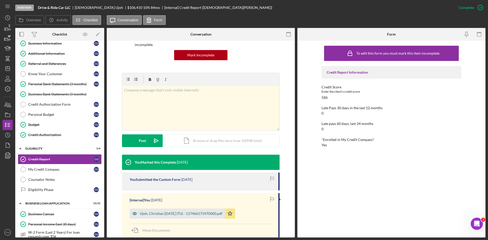
click at [176, 210] on div "Ujoh, Christian [DATE] (TU) - 117466175970000.pdf" at bounding box center [176, 213] width 95 height 10
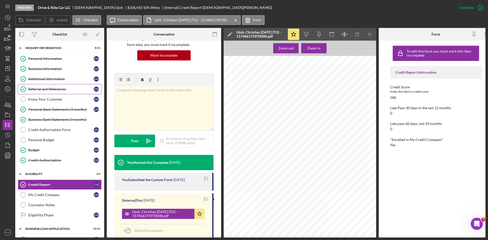
click at [42, 92] on link "Referral and References Referral and References C U" at bounding box center [60, 89] width 84 height 10
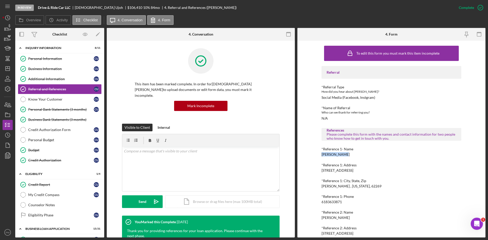
drag, startPoint x: 349, startPoint y: 153, endPoint x: 310, endPoint y: 156, distance: 38.7
click at [310, 156] on div "To edit this form you must mark this item incomplete Referral *Referral Type Ho…" at bounding box center [391, 139] width 188 height 197
copy div "[PERSON_NAME]"
drag, startPoint x: 345, startPoint y: 203, endPoint x: 318, endPoint y: 203, distance: 26.9
click at [318, 203] on div "To edit this form you must mark this item incomplete Referral *Referral Type Ho…" at bounding box center [391, 139] width 188 height 197
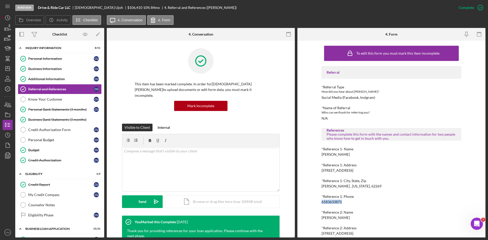
copy div "6183633871"
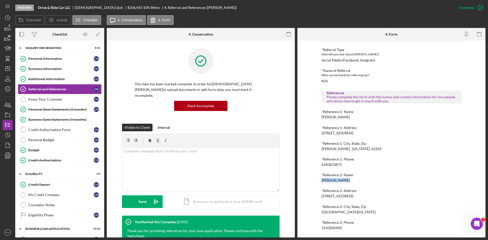
drag, startPoint x: 352, startPoint y: 179, endPoint x: 309, endPoint y: 178, distance: 43.7
click at [309, 178] on div "To edit this form you must mark this item incomplete Referral *Referral Type Ho…" at bounding box center [391, 139] width 188 height 197
copy div "[PERSON_NAME]"
drag, startPoint x: 347, startPoint y: 229, endPoint x: 311, endPoint y: 224, distance: 36.3
click at [311, 224] on div "To edit this form you must mark this item incomplete Referral *Referral Type Ho…" at bounding box center [391, 139] width 188 height 197
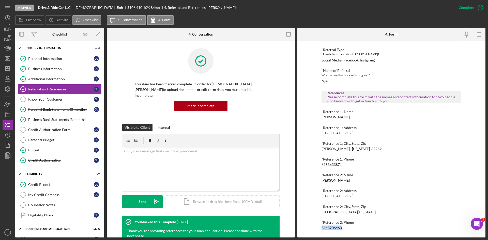
copy div "3143206460"
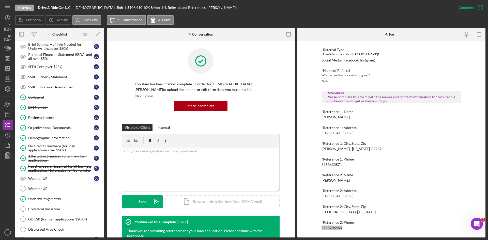
scroll to position [406, 0]
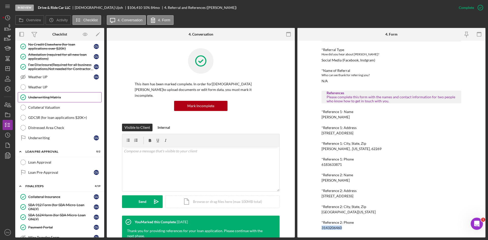
click at [43, 99] on div "Underwriting Matrix" at bounding box center [64, 97] width 73 height 4
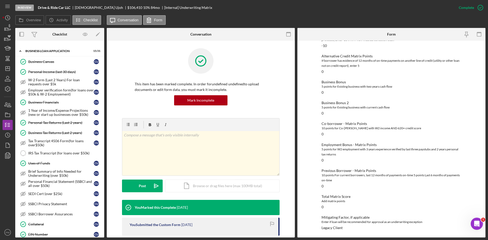
scroll to position [152, 0]
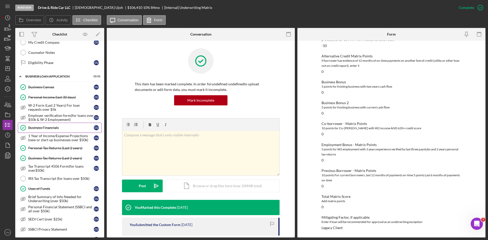
click at [58, 129] on div "Business Financials" at bounding box center [61, 128] width 66 height 4
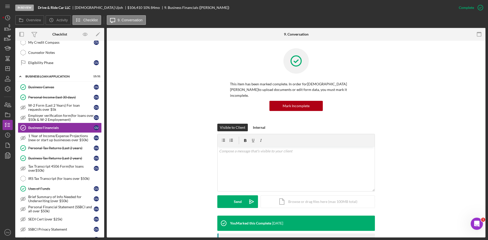
scroll to position [51, 0]
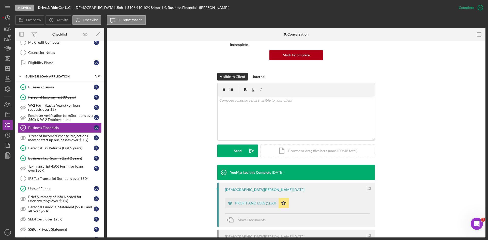
click at [246, 201] on div "PROFIT AND LOSS (1).pdf" at bounding box center [255, 203] width 41 height 4
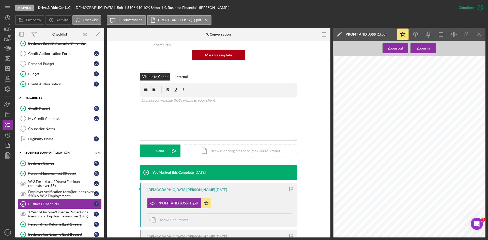
scroll to position [0, 0]
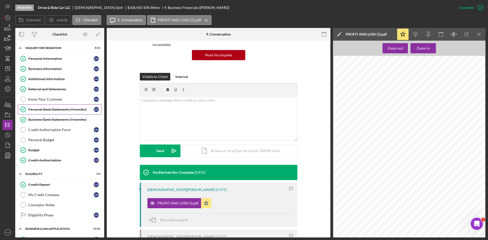
drag, startPoint x: 61, startPoint y: 109, endPoint x: 62, endPoint y: 112, distance: 3.1
click at [61, 109] on div "Personal Bank Statements (3 months)" at bounding box center [61, 109] width 66 height 4
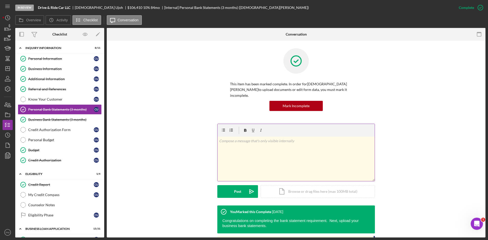
scroll to position [102, 0]
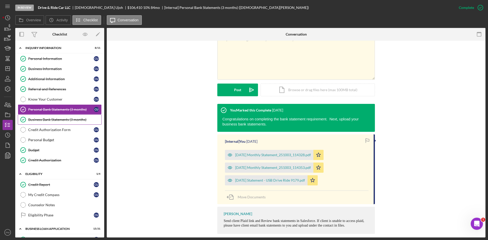
click at [47, 120] on div "Business Bank Statements (3 months)" at bounding box center [64, 120] width 73 height 4
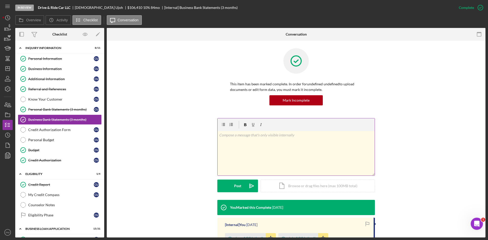
scroll to position [102, 0]
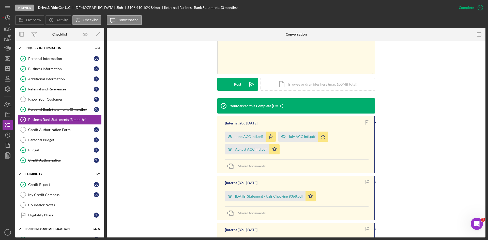
drag, startPoint x: 263, startPoint y: 132, endPoint x: 258, endPoint y: 134, distance: 5.2
click at [263, 132] on div "June ACC Intl.pdf" at bounding box center [245, 137] width 41 height 10
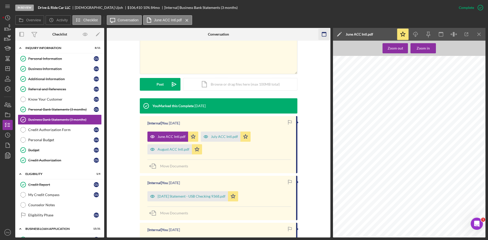
click at [481, 36] on icon "Icon/Menu Close" at bounding box center [478, 34] width 11 height 11
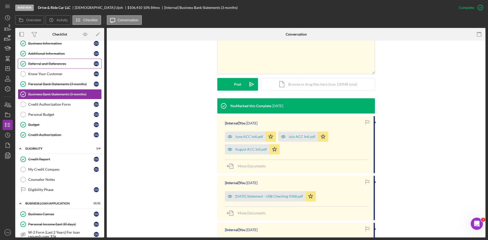
scroll to position [0, 0]
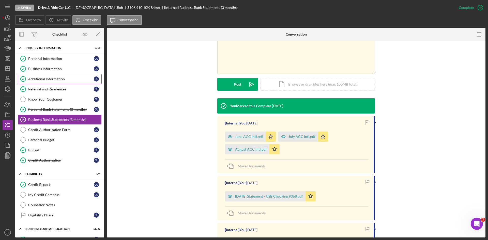
click at [39, 80] on div "Additional Information" at bounding box center [61, 79] width 66 height 4
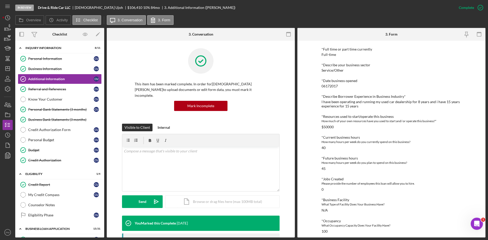
scroll to position [177, 0]
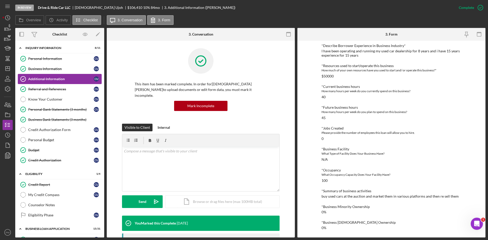
drag, startPoint x: 34, startPoint y: 70, endPoint x: 70, endPoint y: 76, distance: 36.6
click at [34, 70] on div "Business Information" at bounding box center [61, 69] width 66 height 4
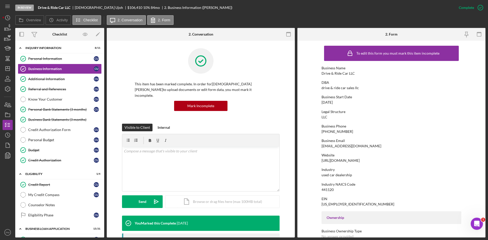
click at [57, 76] on link "Additional Information Additional Information C U" at bounding box center [60, 79] width 84 height 10
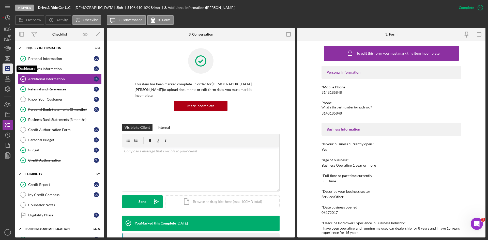
click at [7, 69] on line "button" at bounding box center [8, 69] width 4 height 0
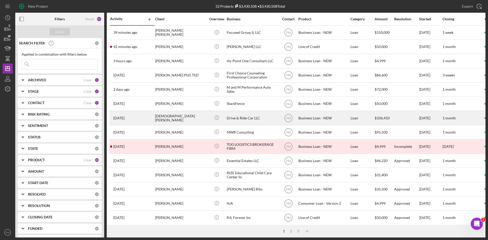
click at [151, 116] on div "[DATE] [PERSON_NAME]" at bounding box center [132, 117] width 44 height 13
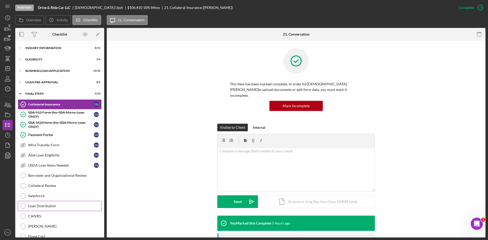
scroll to position [71, 0]
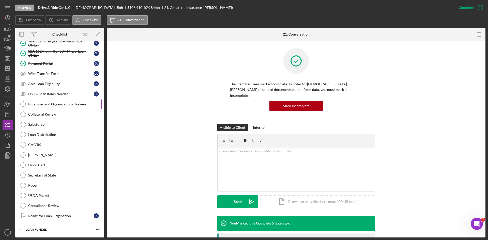
click at [30, 108] on link "Borrower and Organizational Review Borrower and Organizational Review" at bounding box center [60, 104] width 84 height 10
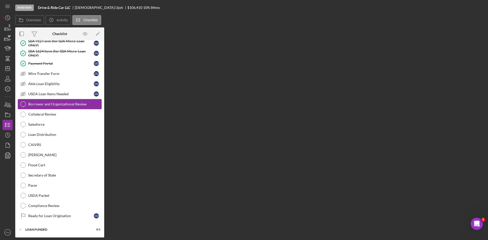
scroll to position [71, 0]
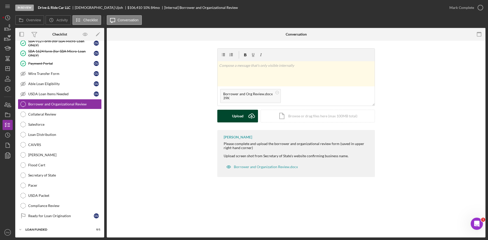
click at [246, 114] on icon "Icon/Upload" at bounding box center [251, 116] width 13 height 13
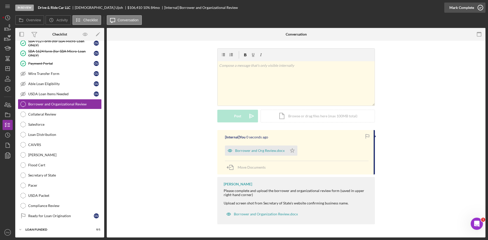
click at [459, 6] on div "Mark Complete" at bounding box center [461, 8] width 25 height 10
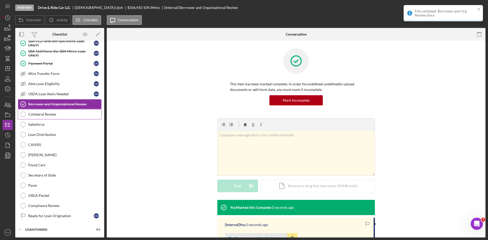
click at [50, 116] on div "Collateral Review" at bounding box center [64, 114] width 73 height 4
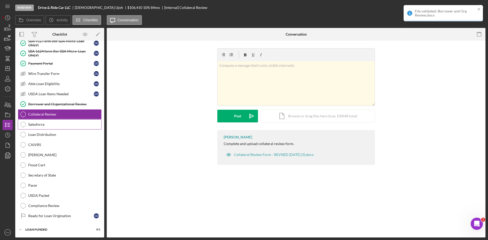
click at [48, 123] on div "Salesforce" at bounding box center [64, 124] width 73 height 4
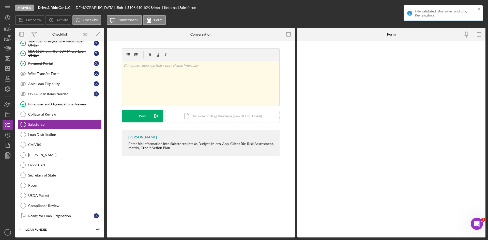
scroll to position [71, 0]
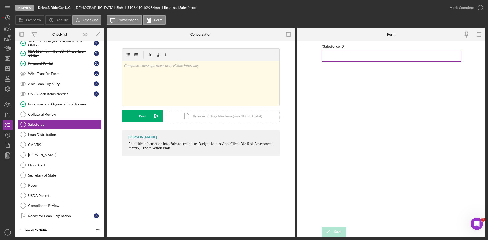
click at [339, 57] on input "*Salesforce ID" at bounding box center [391, 56] width 140 height 12
paste input "a0wPC000002SguPYAS"
type input "a0wPC000002SguPYAS"
click at [337, 232] on div "Save" at bounding box center [337, 231] width 7 height 10
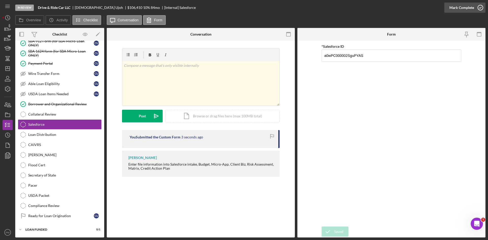
click at [472, 7] on div "Mark Complete" at bounding box center [461, 8] width 25 height 10
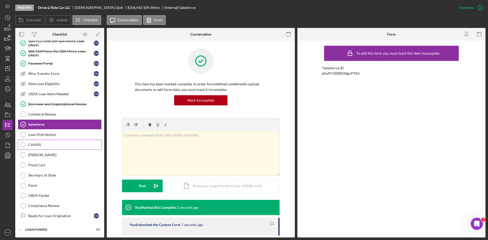
click at [40, 146] on div "CAIVRS" at bounding box center [64, 145] width 73 height 4
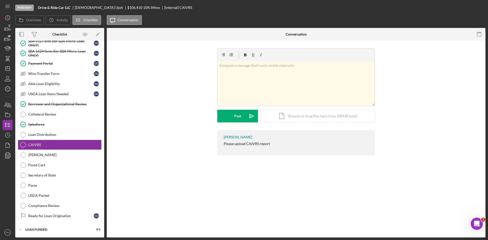
scroll to position [71, 0]
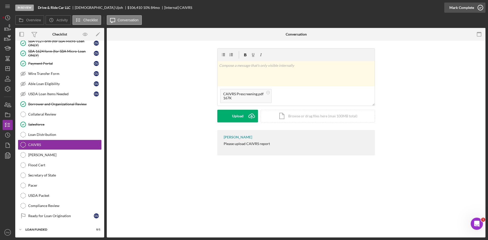
click at [461, 12] on div "Mark Complete" at bounding box center [461, 8] width 25 height 10
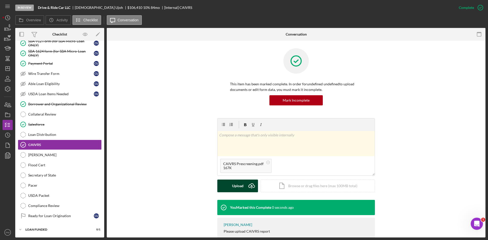
click at [232, 185] on div "Upload" at bounding box center [237, 186] width 11 height 13
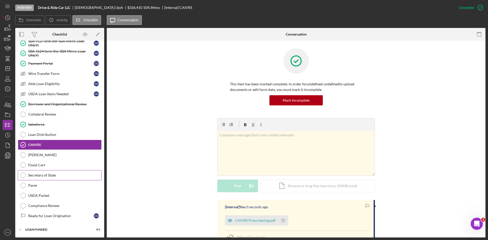
click at [34, 177] on div "Secretary of State" at bounding box center [64, 175] width 73 height 4
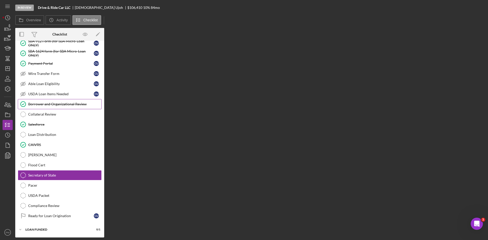
scroll to position [71, 0]
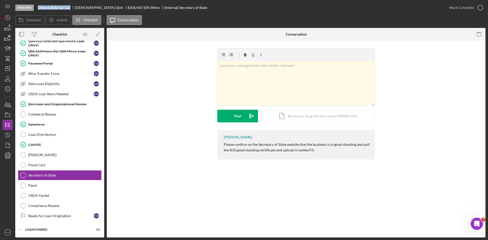
drag, startPoint x: 71, startPoint y: 7, endPoint x: 36, endPoint y: 5, distance: 35.1
click at [36, 5] on div "In Review Drive & Ride Car LLC [PERSON_NAME] $106,410 $106,410 10 % 84 mo [Inte…" at bounding box center [229, 7] width 429 height 15
copy div "Drive & Ride Car LLC"
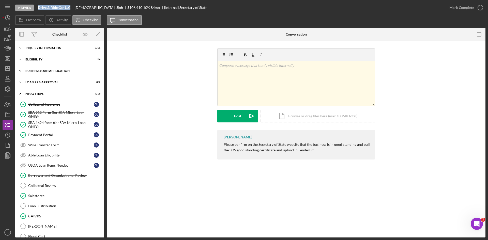
click at [43, 71] on div "BUSINESS LOAN APPLICATION" at bounding box center [61, 70] width 72 height 3
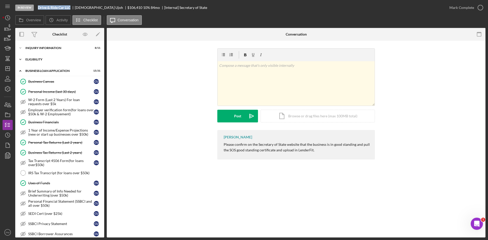
click at [41, 62] on div "Icon/Expander ELIGIBILITY 1 / 4" at bounding box center [59, 59] width 89 height 10
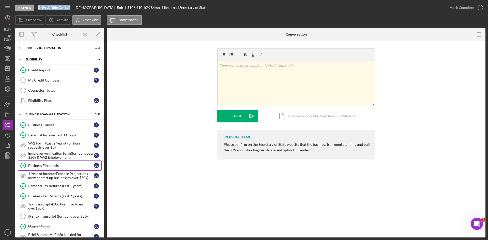
scroll to position [102, 0]
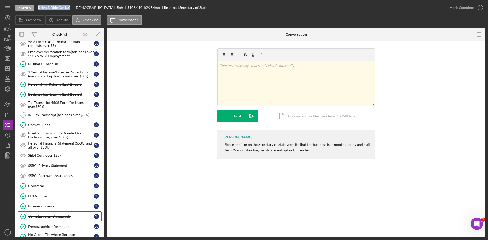
click at [43, 216] on div "Organizational Documents" at bounding box center [61, 216] width 66 height 4
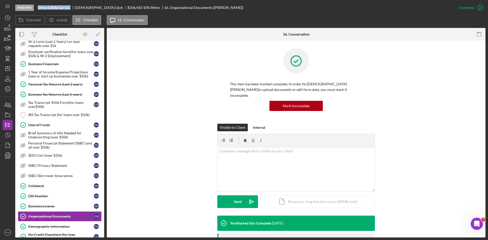
scroll to position [102, 0]
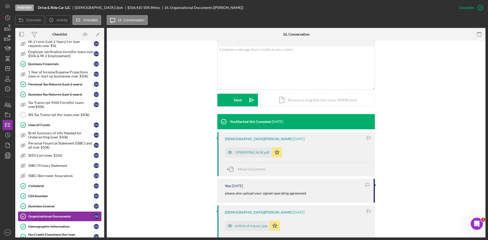
click at [250, 145] on div "OPERATING AGR.pdf Icon/Star" at bounding box center [255, 151] width 60 height 13
click at [251, 150] on div "OPERATING AGR.pdf" at bounding box center [252, 152] width 34 height 4
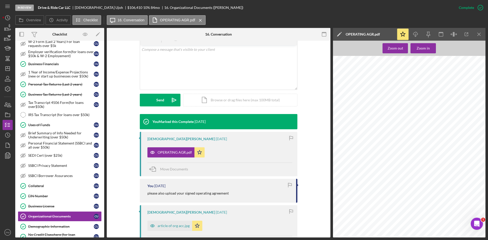
scroll to position [355, 0]
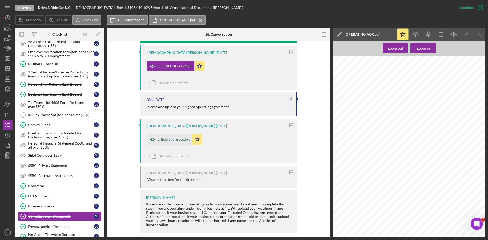
click at [169, 137] on div "article of org acc.jpg" at bounding box center [173, 139] width 32 height 4
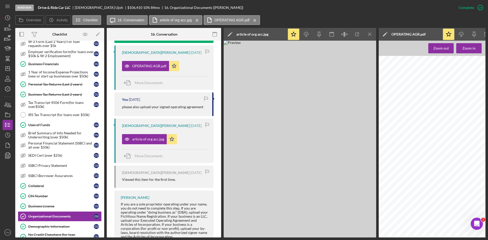
scroll to position [1066, 0]
drag, startPoint x: 46, startPoint y: 196, endPoint x: 55, endPoint y: 194, distance: 9.5
click at [46, 196] on div "EIN Number" at bounding box center [61, 196] width 66 height 4
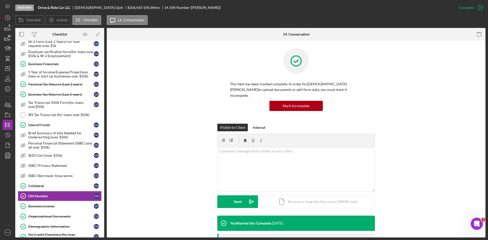
scroll to position [76, 0]
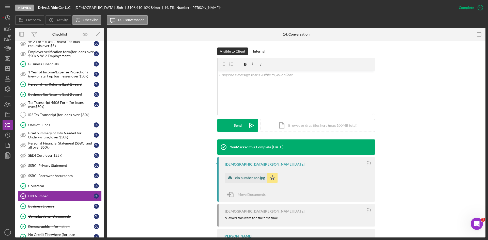
click at [243, 176] on div "ein number acc.jpg" at bounding box center [250, 178] width 30 height 4
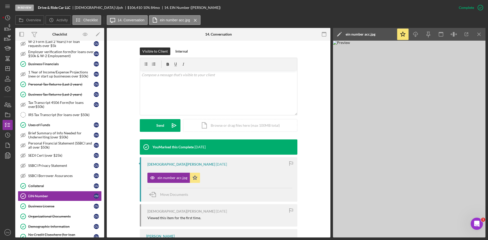
scroll to position [98, 0]
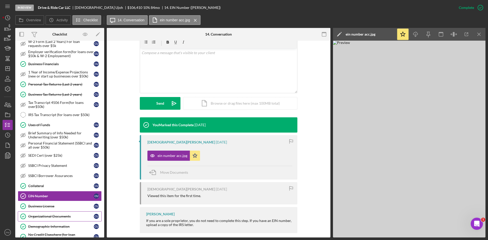
click at [58, 218] on div "Organizational Documents" at bounding box center [61, 216] width 66 height 4
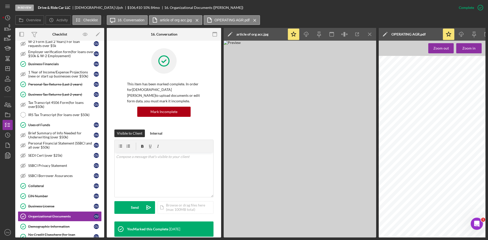
click at [368, 35] on icon "Icon/Menu Close" at bounding box center [369, 34] width 11 height 11
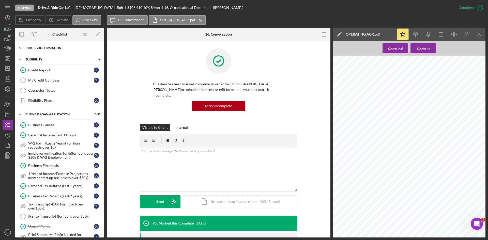
click at [59, 48] on div "INQUIRY INFORMATION" at bounding box center [61, 47] width 72 height 3
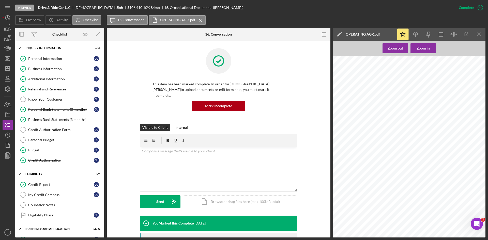
drag, startPoint x: 477, startPoint y: 34, endPoint x: 449, endPoint y: 44, distance: 29.9
click at [477, 34] on icon "Icon/Menu Close" at bounding box center [478, 34] width 11 height 11
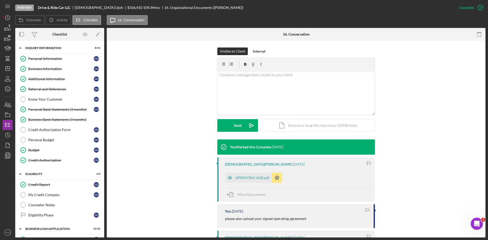
scroll to position [152, 0]
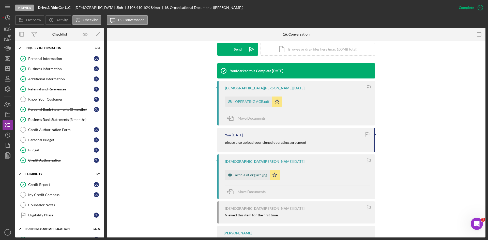
click at [238, 171] on div "article of org acc.jpg" at bounding box center [247, 175] width 45 height 10
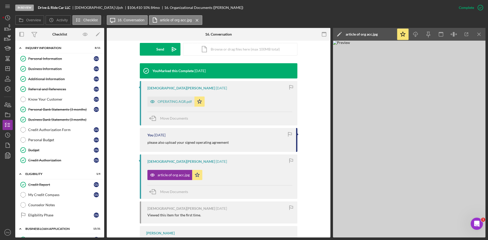
click at [147, 170] on button "article of org acc.jpg Icon/Star" at bounding box center [174, 175] width 55 height 10
click at [199, 99] on polygon "button" at bounding box center [199, 101] width 4 height 4
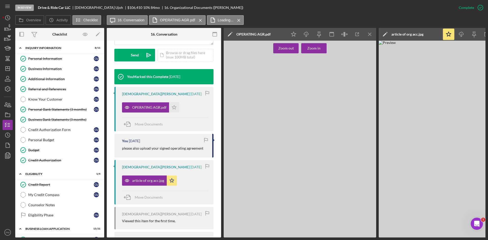
scroll to position [158, 0]
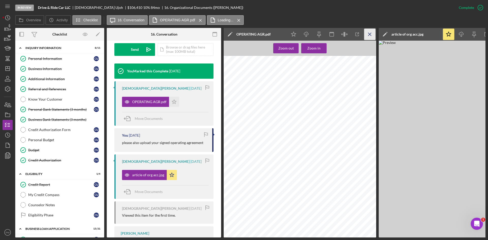
click at [370, 34] on line "button" at bounding box center [369, 34] width 3 height 3
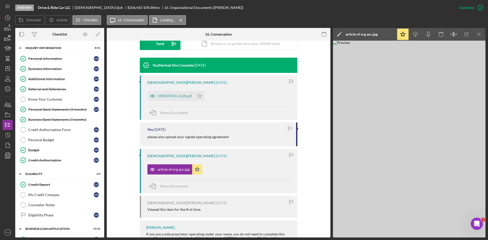
scroll to position [152, 0]
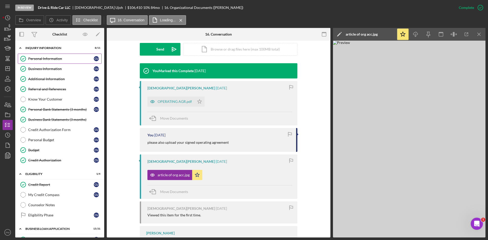
click at [61, 59] on div "Personal Information" at bounding box center [61, 59] width 66 height 4
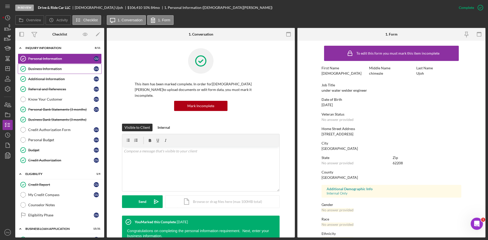
click at [74, 71] on div "Business Information" at bounding box center [61, 69] width 66 height 4
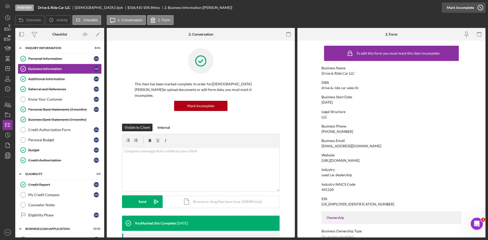
click at [472, 6] on div "Mark Incomplete" at bounding box center [459, 8] width 27 height 10
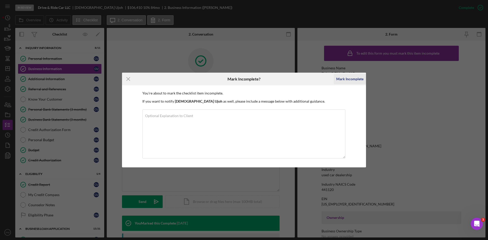
click at [355, 81] on div "Mark Incomplete" at bounding box center [349, 79] width 27 height 10
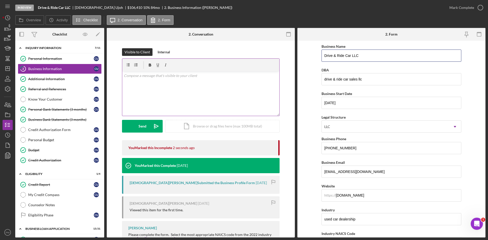
drag, startPoint x: 334, startPoint y: 57, endPoint x: 264, endPoint y: 60, distance: 69.9
click at [264, 60] on div "Overview Internal Workflow Stage In Review Icon/Dropdown Arrow Archive (can una…" at bounding box center [250, 132] width 470 height 209
paste input "ACC International Motors LLC"
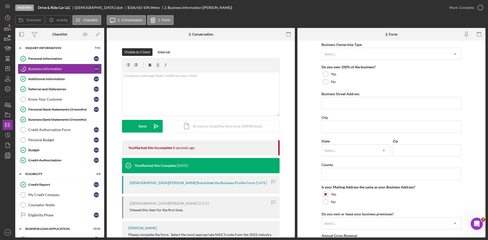
scroll to position [367, 0]
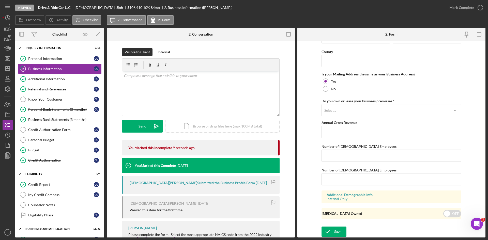
type input "ACC International Motors LLC"
drag, startPoint x: 332, startPoint y: 225, endPoint x: 329, endPoint y: 229, distance: 4.2
click at [331, 227] on form "Business Name ACC International Motors LLC DBA drive & ride car sales llc Busin…" at bounding box center [391, 139] width 188 height 197
click at [329, 229] on icon "submit" at bounding box center [327, 231] width 13 height 13
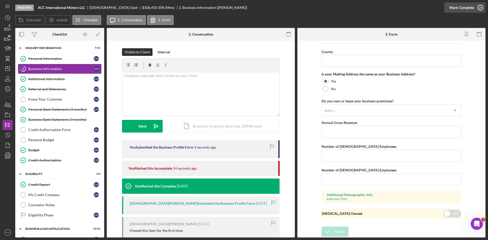
click at [468, 8] on div "Mark Complete" at bounding box center [461, 8] width 25 height 10
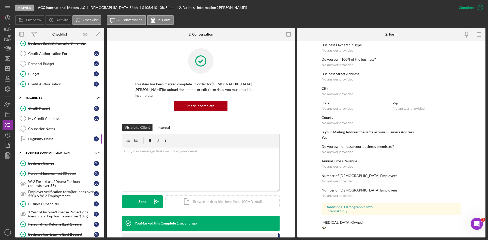
scroll to position [152, 0]
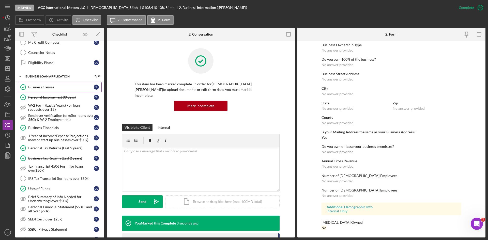
click at [43, 89] on link "Business Canvas Business Canvas C U" at bounding box center [60, 87] width 84 height 10
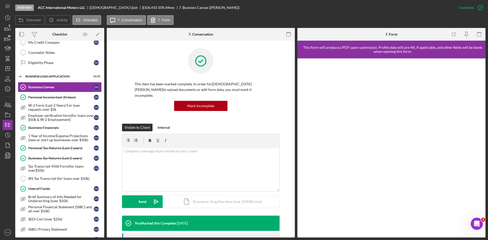
scroll to position [76, 0]
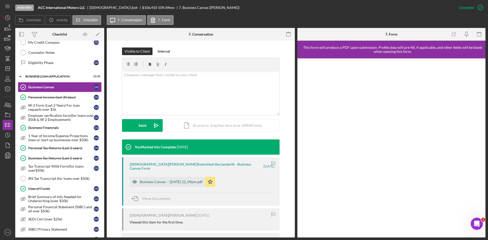
click at [169, 180] on div "Business Canvas -- [DATE] 12_09pm.pdf" at bounding box center [171, 182] width 63 height 4
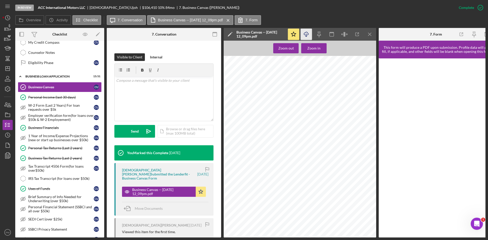
click at [306, 36] on icon "Icon/Download" at bounding box center [305, 34] width 11 height 11
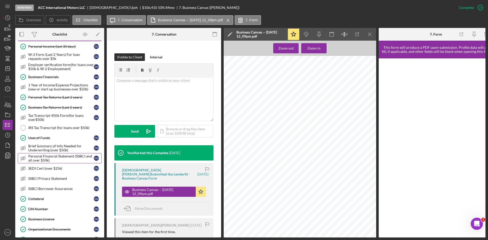
scroll to position [229, 0]
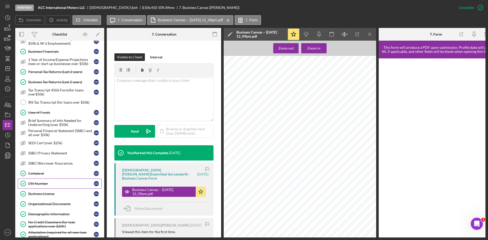
click at [43, 183] on div "EIN Number" at bounding box center [61, 184] width 66 height 4
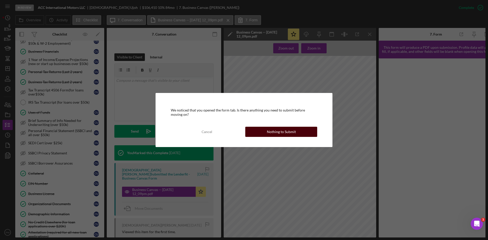
click at [277, 131] on div "Nothing to Submit" at bounding box center [281, 132] width 29 height 10
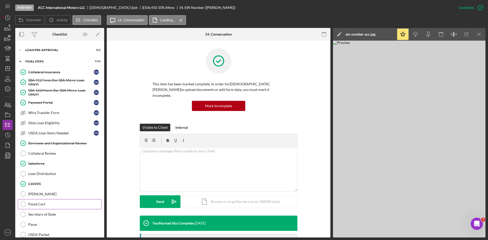
scroll to position [533, 0]
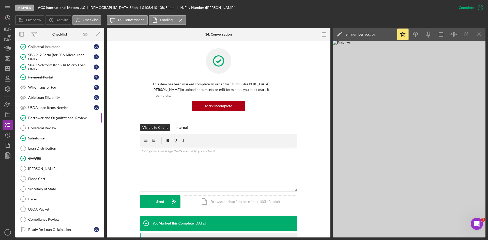
click at [35, 120] on link "Borrower and Organizational Review Borrower and Organizational Review" at bounding box center [60, 118] width 84 height 10
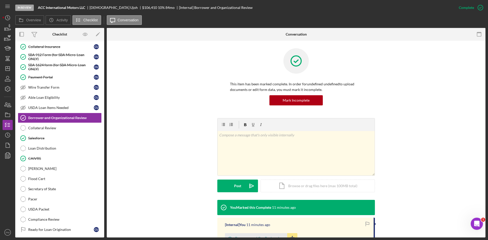
scroll to position [51, 0]
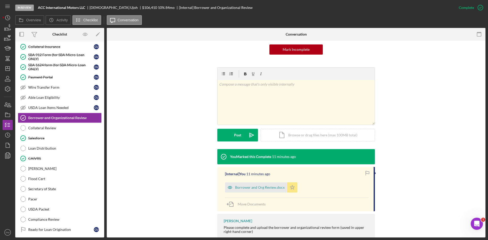
click at [288, 186] on icon "Icon/Star" at bounding box center [292, 187] width 10 height 10
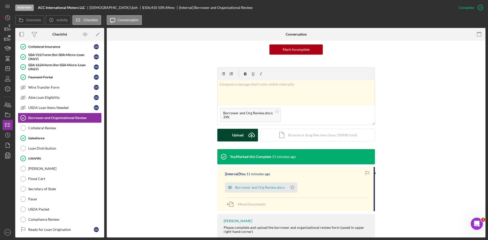
click at [244, 132] on button "Upload Icon/Upload" at bounding box center [237, 135] width 41 height 13
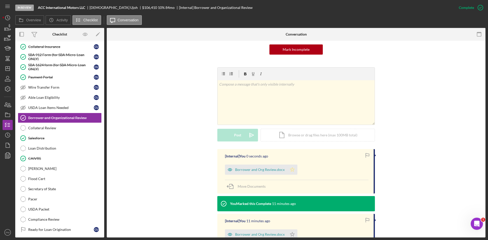
click at [290, 172] on icon "Icon/Star" at bounding box center [292, 170] width 10 height 10
click at [49, 168] on div "[PERSON_NAME]" at bounding box center [64, 169] width 73 height 4
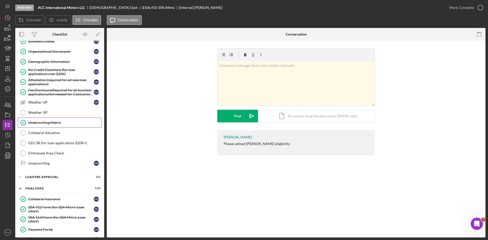
scroll to position [355, 0]
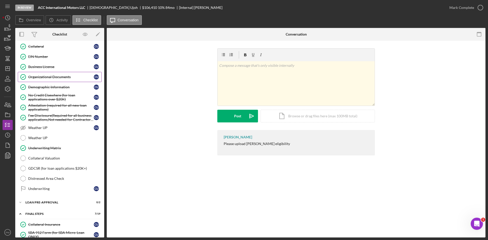
drag, startPoint x: 47, startPoint y: 76, endPoint x: 50, endPoint y: 78, distance: 3.1
click at [47, 76] on div "Organizational Documents" at bounding box center [61, 77] width 66 height 4
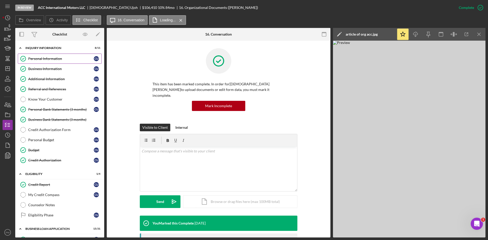
click at [38, 59] on div "Personal Information" at bounding box center [61, 59] width 66 height 4
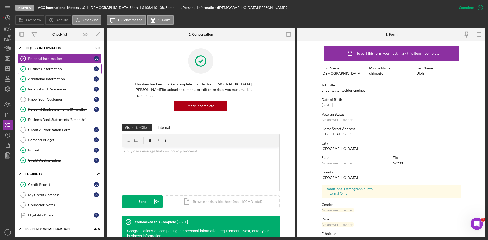
click at [54, 72] on link "Business Information Business Information C U" at bounding box center [60, 69] width 84 height 10
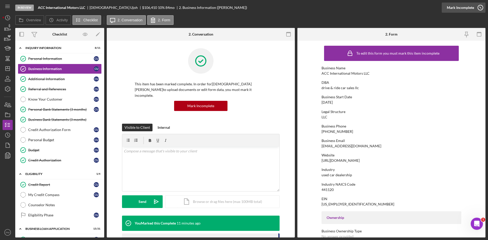
click at [457, 9] on div "Mark Incomplete" at bounding box center [459, 8] width 27 height 10
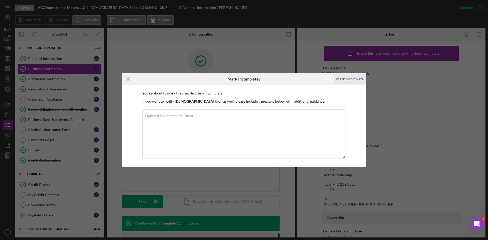
click at [350, 81] on div "Mark Incomplete" at bounding box center [349, 79] width 27 height 10
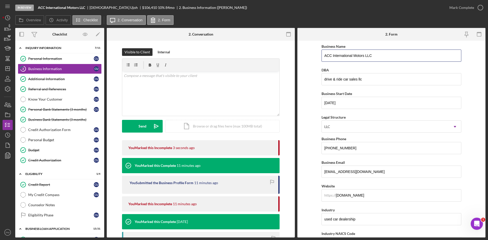
drag, startPoint x: 379, startPoint y: 59, endPoint x: 273, endPoint y: 56, distance: 105.2
click at [273, 56] on div "Overview Internal Workflow Stage In Review Icon/Dropdown Arrow Archive (can una…" at bounding box center [250, 132] width 470 height 209
paste input
type input "ACC Intl Motors LLC"
drag, startPoint x: 369, startPoint y: 78, endPoint x: 199, endPoint y: 74, distance: 170.2
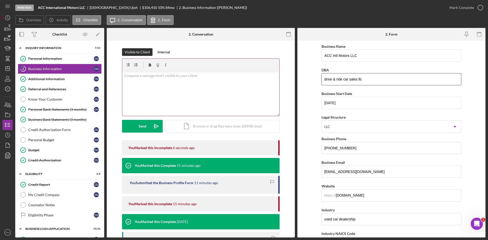
click at [199, 74] on div "Overview Internal Workflow Stage In Review Icon/Dropdown Arrow Archive (can una…" at bounding box center [250, 132] width 470 height 209
click at [316, 123] on form "Business Name ACC Intl Motors LLC DBA Business Start Date [DATE] Legal Structur…" at bounding box center [391, 139] width 188 height 197
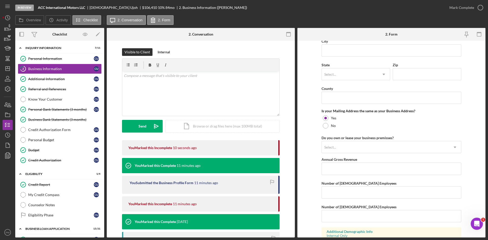
scroll to position [367, 0]
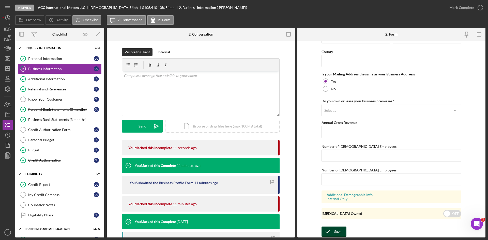
click at [330, 229] on icon "submit" at bounding box center [327, 231] width 13 height 13
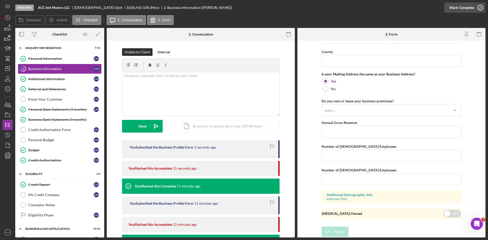
click at [459, 8] on div "Mark Complete" at bounding box center [461, 8] width 25 height 10
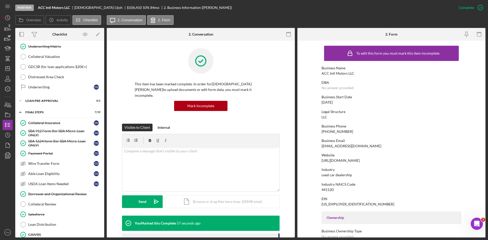
scroll to position [547, 0]
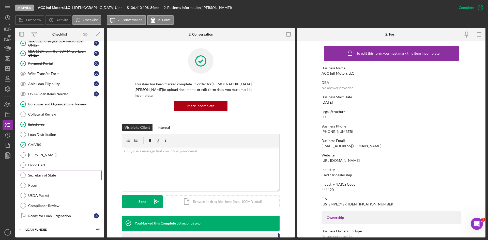
click at [45, 173] on div "Secretary of State" at bounding box center [64, 175] width 73 height 4
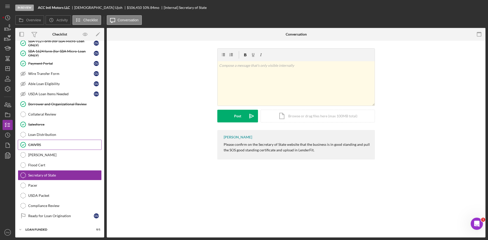
scroll to position [547, 0]
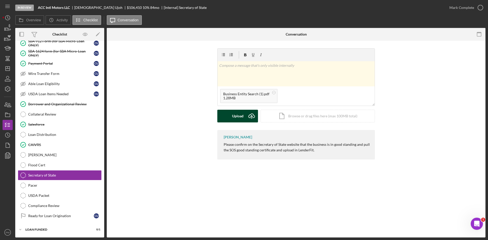
click at [238, 117] on div "Upload" at bounding box center [237, 116] width 11 height 13
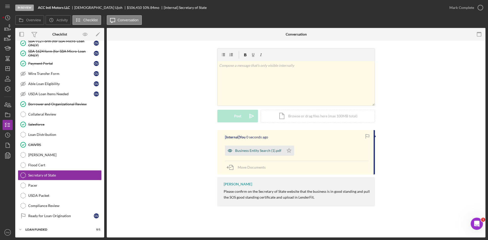
click at [251, 153] on div "Business Entity Search (1).pdf" at bounding box center [254, 150] width 59 height 10
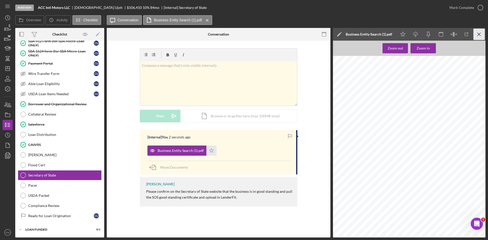
click at [481, 35] on icon "Icon/Menu Close" at bounding box center [478, 34] width 11 height 11
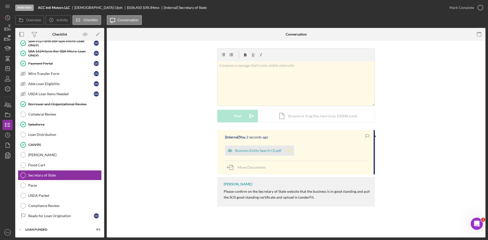
click at [287, 154] on icon "Icon/Star" at bounding box center [289, 150] width 10 height 10
click at [458, 8] on div "Mark Complete" at bounding box center [461, 8] width 25 height 10
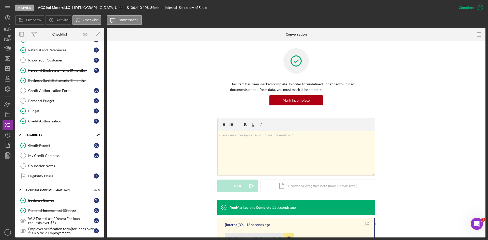
scroll to position [0, 0]
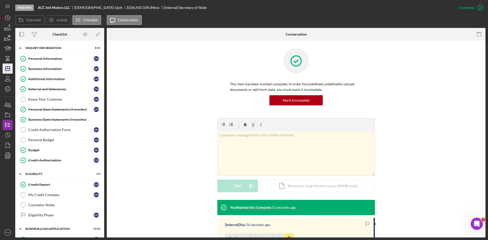
click at [9, 69] on line "button" at bounding box center [8, 69] width 4 height 0
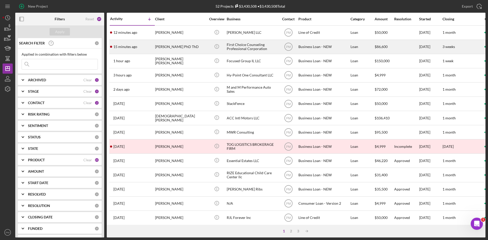
click at [161, 45] on div "[PERSON_NAME] PhD ThD" at bounding box center [180, 46] width 51 height 13
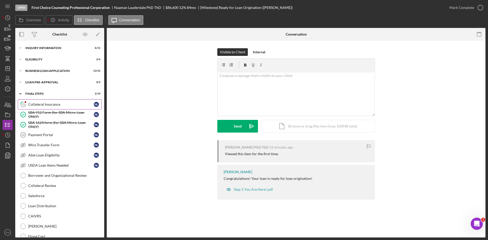
click at [42, 104] on div "Collateral Insurance" at bounding box center [61, 104] width 66 height 4
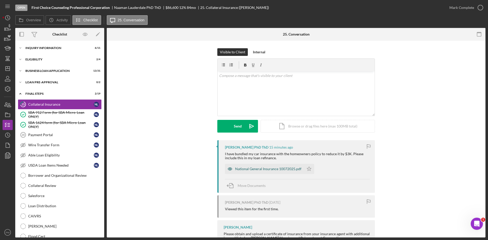
click at [258, 170] on div "National General Insurance 10072025.pdf" at bounding box center [268, 169] width 66 height 4
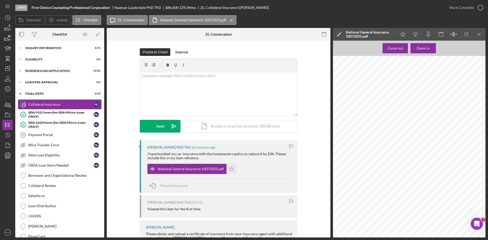
scroll to position [0, 2]
click at [479, 34] on line "button" at bounding box center [478, 34] width 3 height 3
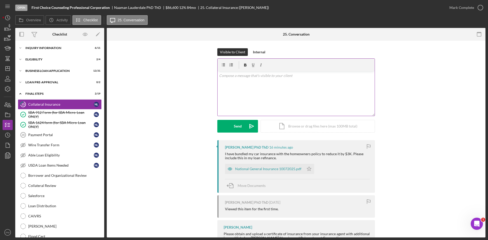
click at [273, 95] on div "v Color teal Color pink Remove color Add row above Add row below Add column bef…" at bounding box center [295, 93] width 157 height 44
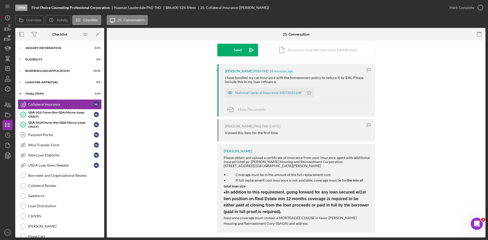
scroll to position [82, 0]
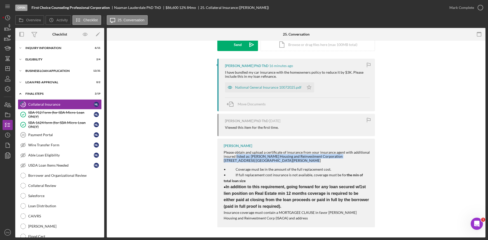
drag, startPoint x: 256, startPoint y: 160, endPoint x: 235, endPoint y: 157, distance: 21.1
click at [235, 157] on div "Please obtain and upload a certificate of insurance from your insurance agent w…" at bounding box center [296, 156] width 146 height 12
copy div "listed as: [PERSON_NAME] Housing and Reinvestment Corporation [STREET_ADDRESS] …"
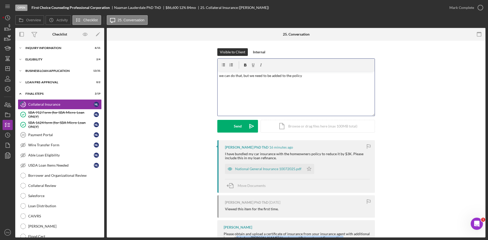
click at [309, 76] on p "we can do that, but we need to be added to the policy" at bounding box center [296, 76] width 154 height 6
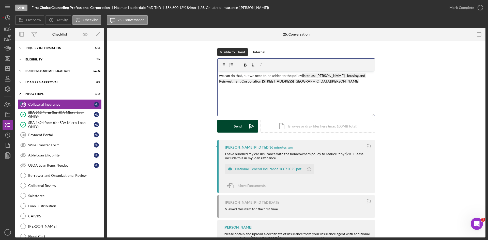
click at [231, 129] on button "Send Icon/icon-invite-send" at bounding box center [237, 126] width 41 height 13
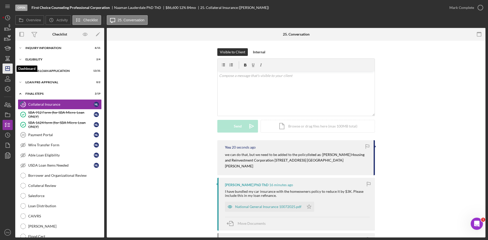
click at [7, 64] on icon "Icon/Dashboard" at bounding box center [7, 68] width 13 height 13
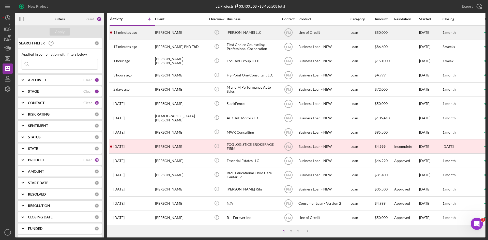
click at [143, 33] on div "15 minutes ago [PERSON_NAME]" at bounding box center [132, 32] width 44 height 13
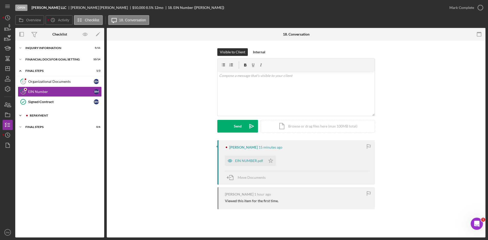
click at [57, 116] on div "Repayment" at bounding box center [64, 115] width 68 height 3
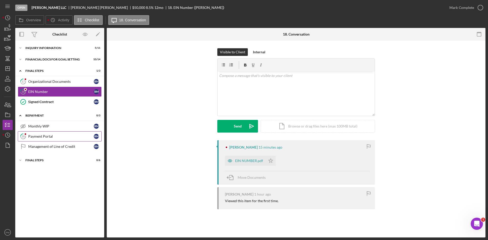
click at [53, 134] on link "20 Payment Portal R M" at bounding box center [60, 136] width 84 height 10
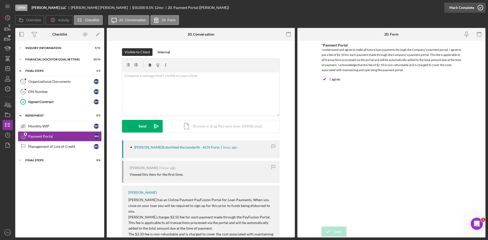
click at [465, 9] on div "Mark Complete" at bounding box center [461, 8] width 25 height 10
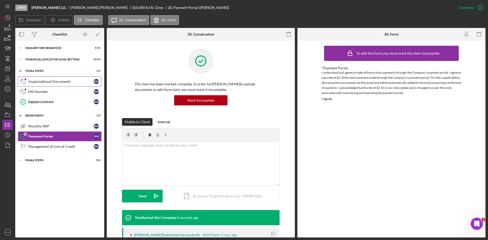
click at [43, 82] on div "Organizational Documents" at bounding box center [61, 81] width 66 height 4
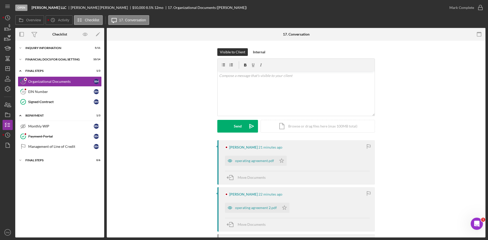
scroll to position [58, 0]
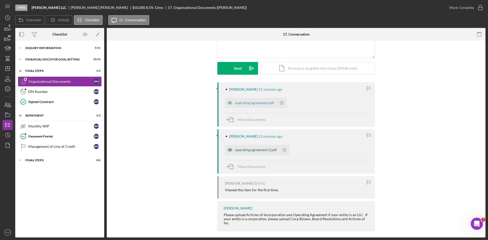
click at [253, 149] on div "operating agreement 2.pdf" at bounding box center [256, 150] width 42 height 4
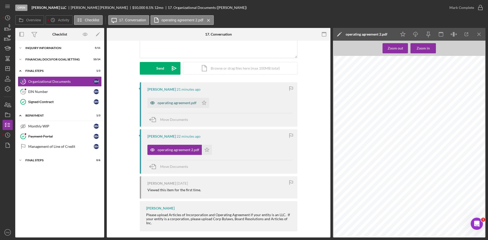
click at [174, 98] on div "operating agreement.pdf" at bounding box center [173, 103] width 52 height 10
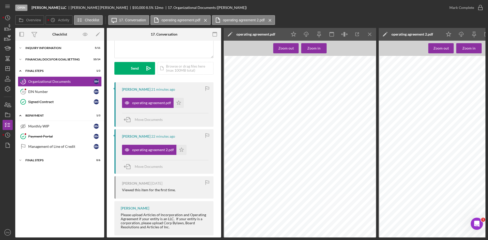
scroll to position [0, 0]
drag, startPoint x: 36, startPoint y: 92, endPoint x: 41, endPoint y: 90, distance: 5.5
click at [36, 92] on div "EIN Number" at bounding box center [61, 92] width 66 height 4
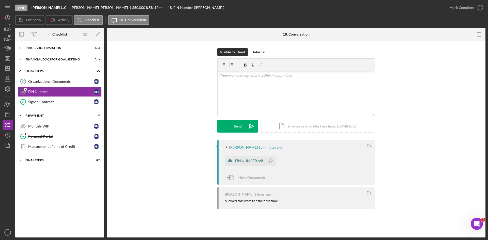
click at [250, 159] on div "EIN NUMBER.pdf" at bounding box center [249, 161] width 28 height 4
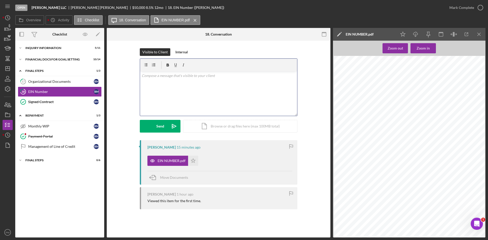
click at [189, 97] on div "v Color teal Color pink Remove color Add row above Add row below Add column bef…" at bounding box center [218, 93] width 157 height 44
drag, startPoint x: 184, startPoint y: 77, endPoint x: 168, endPoint y: 78, distance: 15.8
click at [168, 78] on p "I need the official ird letter" at bounding box center [218, 76] width 154 height 6
click at [168, 75] on p "I need the officialletter from the irs" at bounding box center [218, 76] width 154 height 6
click at [161, 128] on div "Send" at bounding box center [160, 126] width 8 height 13
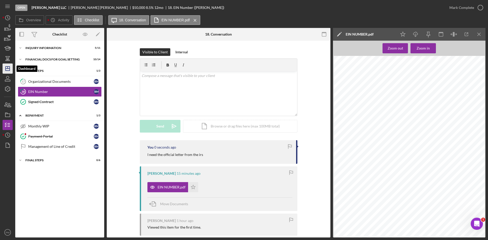
click at [4, 68] on icon "Icon/Dashboard" at bounding box center [7, 68] width 13 height 13
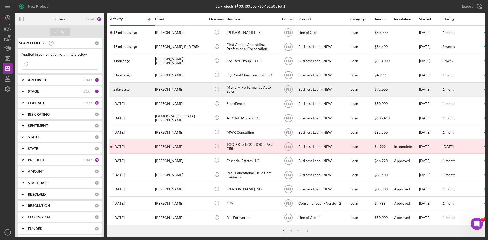
click at [155, 85] on div "[PERSON_NAME]" at bounding box center [180, 89] width 51 height 13
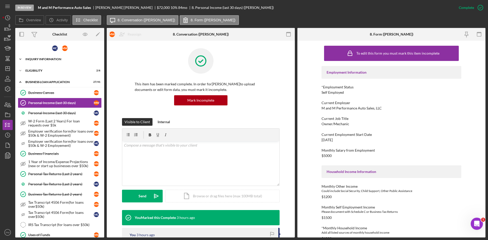
click at [37, 60] on div "INQUIRY INFORMATION" at bounding box center [61, 59] width 72 height 3
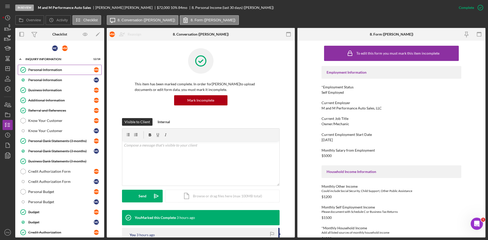
click at [48, 71] on div "Personal Information" at bounding box center [61, 70] width 66 height 4
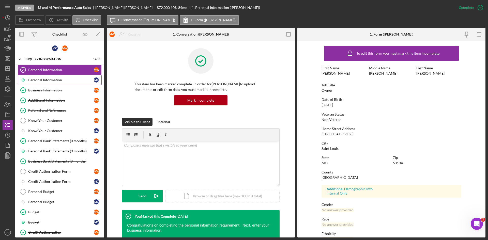
drag, startPoint x: 44, startPoint y: 79, endPoint x: 90, endPoint y: 88, distance: 47.1
click at [44, 79] on div "Personal Information" at bounding box center [61, 80] width 66 height 4
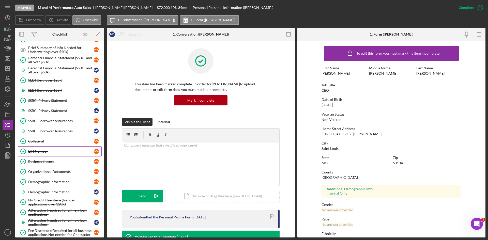
scroll to position [457, 0]
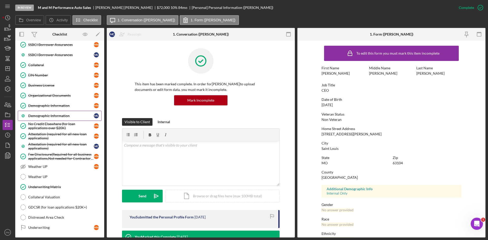
click at [41, 112] on link "Demographic Information M C" at bounding box center [60, 116] width 84 height 10
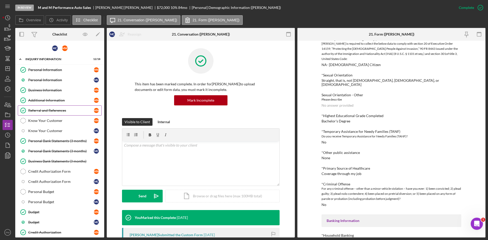
drag, startPoint x: 44, startPoint y: 112, endPoint x: 67, endPoint y: 112, distance: 22.9
click at [44, 112] on div "Referral and References" at bounding box center [61, 110] width 66 height 4
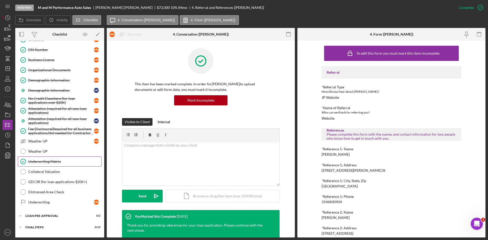
scroll to position [457, 0]
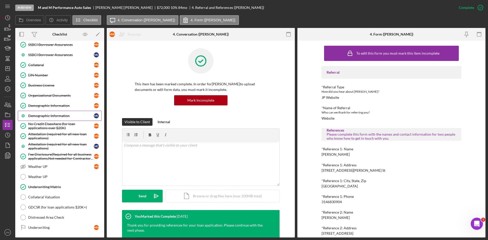
click at [47, 114] on div "Demographic Information" at bounding box center [61, 116] width 66 height 4
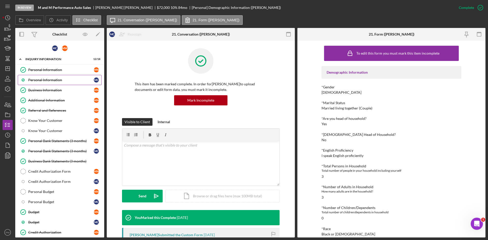
click at [48, 83] on link "Personal Information M C" at bounding box center [60, 80] width 84 height 10
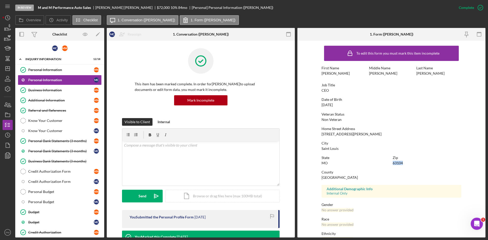
drag, startPoint x: 402, startPoint y: 162, endPoint x: 392, endPoint y: 163, distance: 10.0
click at [392, 163] on div "Zip 63104" at bounding box center [426, 160] width 69 height 9
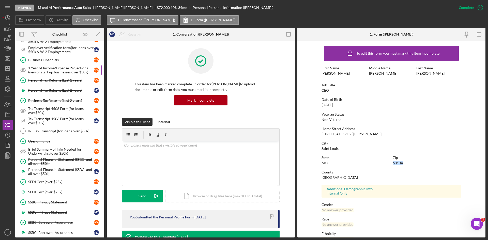
scroll to position [381, 0]
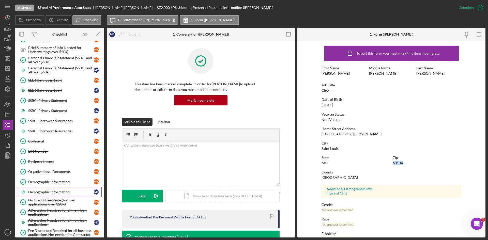
click at [56, 191] on div "Demographic Information" at bounding box center [61, 192] width 66 height 4
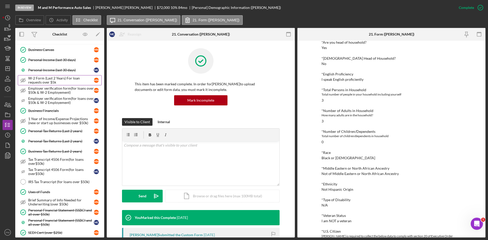
scroll to position [152, 0]
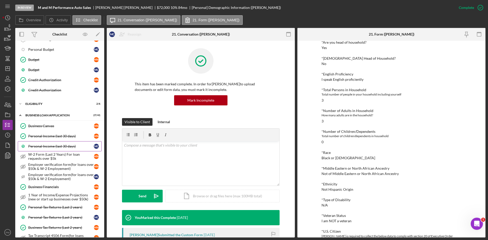
click at [55, 145] on div "Personal Income (last 30 days)" at bounding box center [61, 146] width 66 height 4
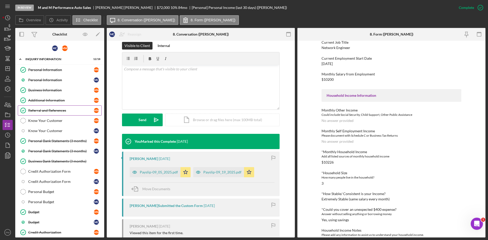
click at [48, 108] on div "Referral and References" at bounding box center [61, 110] width 66 height 4
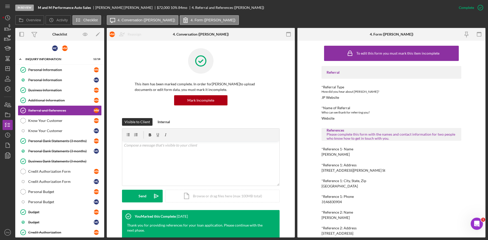
scroll to position [25, 0]
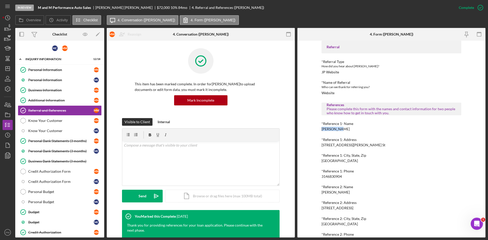
drag, startPoint x: 341, startPoint y: 131, endPoint x: 318, endPoint y: 129, distance: 22.1
click at [318, 129] on div "To edit this form you must mark this item incomplete Referral *Referral Type Ho…" at bounding box center [391, 139] width 188 height 197
copy div "[PERSON_NAME]"
drag, startPoint x: 346, startPoint y: 175, endPoint x: 314, endPoint y: 173, distance: 31.8
click at [313, 174] on div "To edit this form you must mark this item incomplete Referral *Referral Type Ho…" at bounding box center [391, 139] width 188 height 197
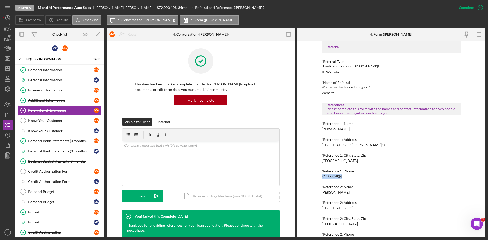
copy div "3146830904"
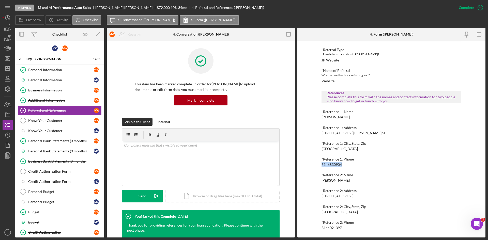
drag, startPoint x: 343, startPoint y: 182, endPoint x: 308, endPoint y: 182, distance: 34.8
click at [308, 182] on div "To edit this form you must mark this item incomplete Referral *Referral Type Ho…" at bounding box center [391, 139] width 188 height 197
copy div "[PERSON_NAME]"
drag, startPoint x: 343, startPoint y: 228, endPoint x: 317, endPoint y: 227, distance: 25.9
click at [317, 227] on div "To edit this form you must mark this item incomplete Referral *Referral Type Ho…" at bounding box center [391, 139] width 188 height 197
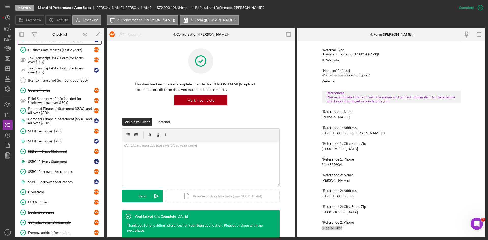
scroll to position [432, 0]
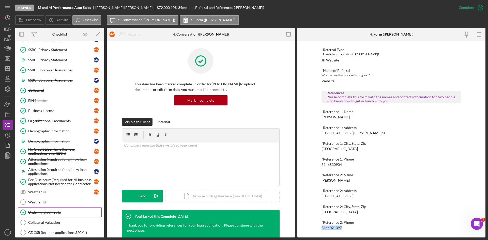
click at [46, 213] on div "Underwriting Matrix" at bounding box center [64, 212] width 73 height 4
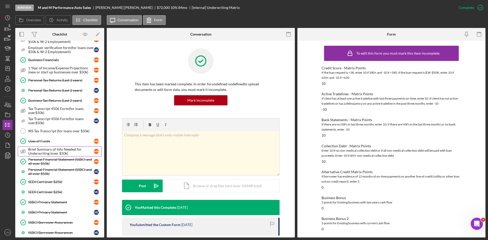
scroll to position [203, 0]
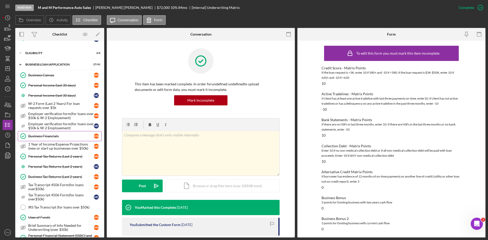
click at [50, 134] on div "Business Financials" at bounding box center [61, 136] width 66 height 4
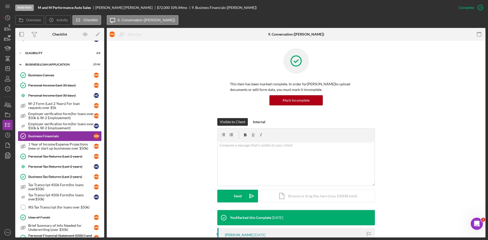
scroll to position [76, 0]
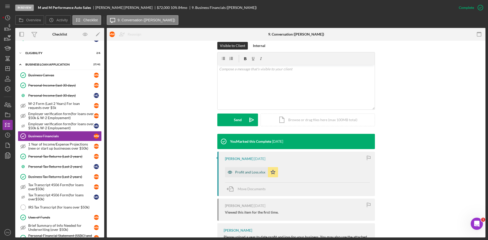
click at [243, 167] on div "Profit and Loss.xlsx" at bounding box center [246, 172] width 43 height 10
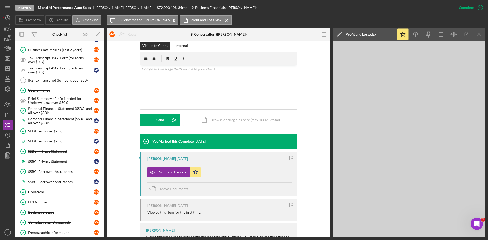
scroll to position [406, 0]
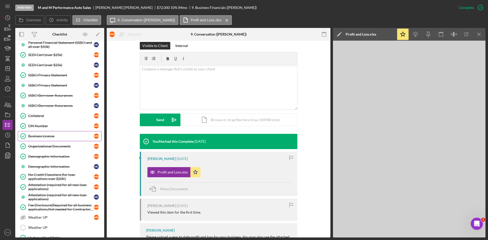
click at [38, 139] on link "Business License Business License M W" at bounding box center [60, 136] width 84 height 10
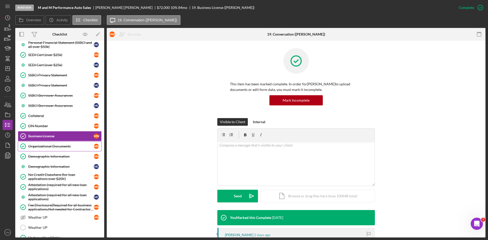
click at [38, 145] on div "Organizational Documents" at bounding box center [61, 146] width 66 height 4
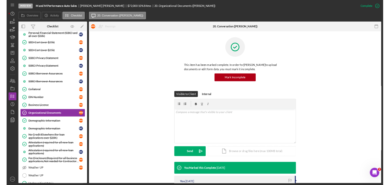
scroll to position [76, 0]
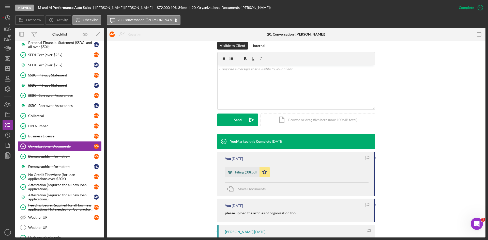
click at [247, 169] on div "Filing (38).pdf" at bounding box center [242, 172] width 35 height 10
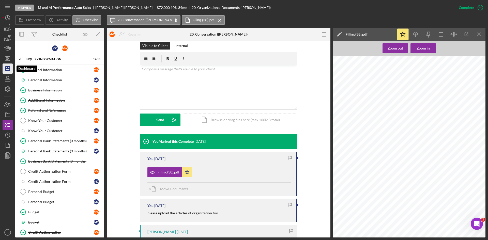
drag, startPoint x: 9, startPoint y: 66, endPoint x: 12, endPoint y: 66, distance: 3.4
click at [9, 66] on icon "Icon/Dashboard" at bounding box center [7, 68] width 13 height 13
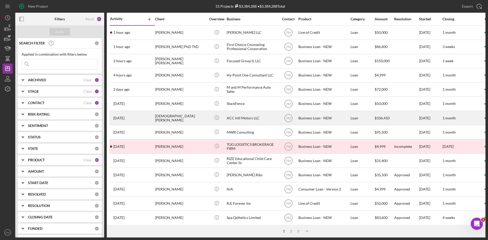
click at [162, 117] on div "[DEMOGRAPHIC_DATA][PERSON_NAME]" at bounding box center [180, 117] width 51 height 13
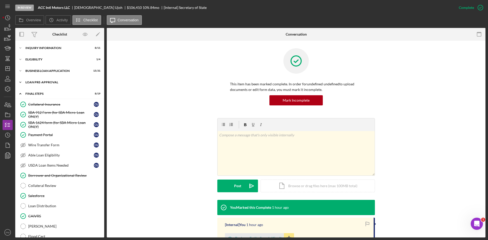
click at [40, 83] on div "LOAN PRE-APPROVAL" at bounding box center [61, 82] width 72 height 3
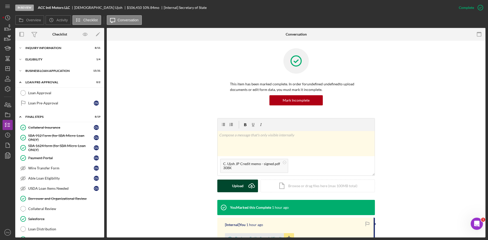
click at [236, 187] on div "Upload" at bounding box center [237, 186] width 11 height 13
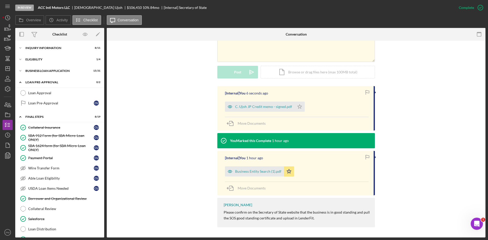
scroll to position [12, 0]
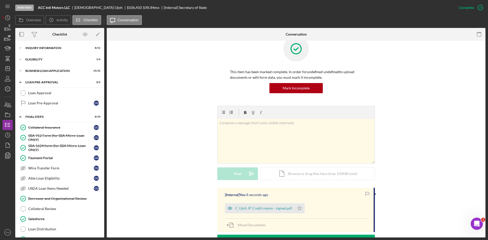
drag, startPoint x: 55, startPoint y: 93, endPoint x: 175, endPoint y: 95, distance: 119.6
click at [55, 93] on div "Loan Approval" at bounding box center [64, 93] width 73 height 4
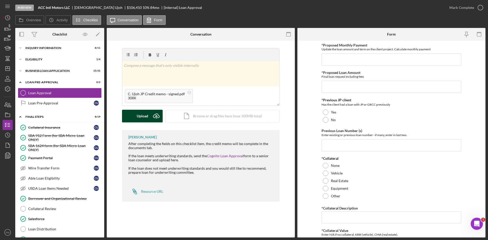
click at [145, 117] on div "Upload" at bounding box center [142, 116] width 11 height 13
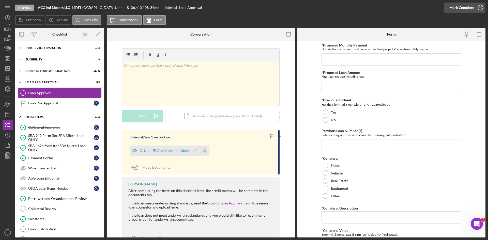
click at [471, 7] on div "Mark Complete" at bounding box center [461, 8] width 25 height 10
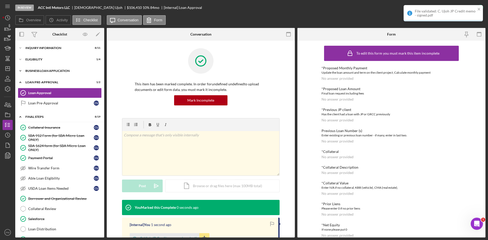
click at [59, 73] on div "Icon/Expander BUSINESS LOAN APPLICATION 15 / 31" at bounding box center [59, 71] width 89 height 10
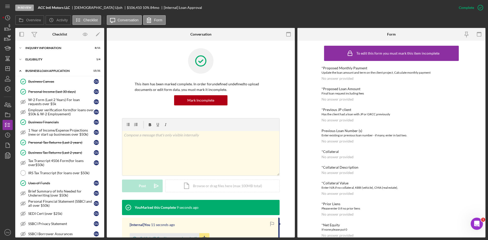
scroll to position [76, 0]
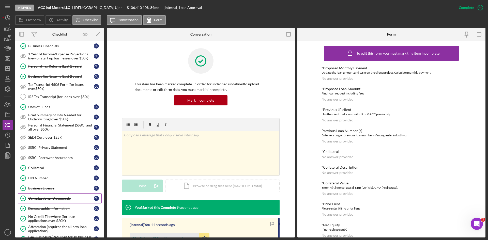
drag, startPoint x: 47, startPoint y: 199, endPoint x: 79, endPoint y: 189, distance: 33.1
click at [47, 199] on div "Organizational Documents" at bounding box center [61, 198] width 66 height 4
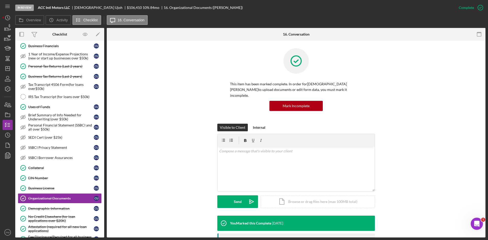
scroll to position [76, 0]
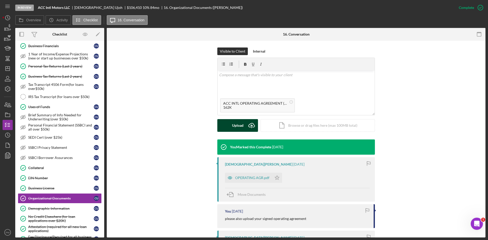
click at [231, 120] on button "Upload Icon/Upload" at bounding box center [237, 125] width 41 height 13
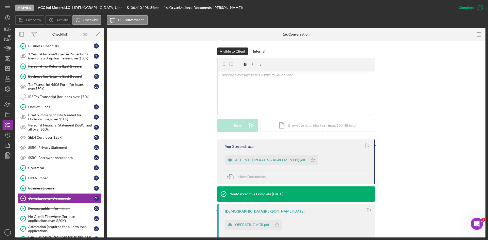
scroll to position [178, 0]
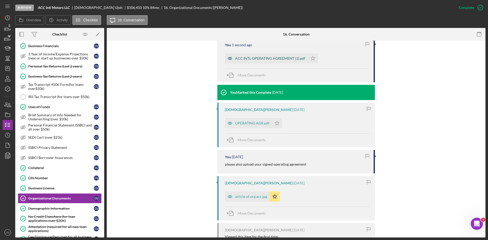
click at [270, 56] on div "ACC INTL OPERATING AGREEMENT (1).pdf" at bounding box center [270, 58] width 70 height 4
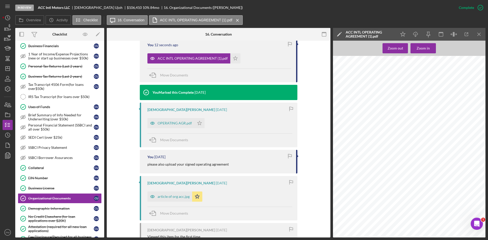
scroll to position [0, 0]
click at [234, 53] on icon "Icon/Star" at bounding box center [235, 58] width 10 height 10
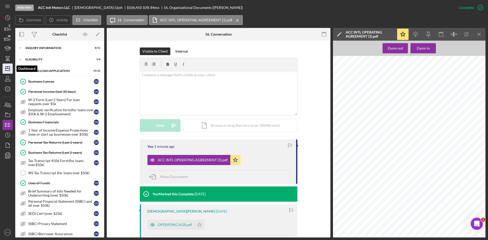
click at [8, 70] on icon "Icon/Dashboard" at bounding box center [7, 68] width 13 height 13
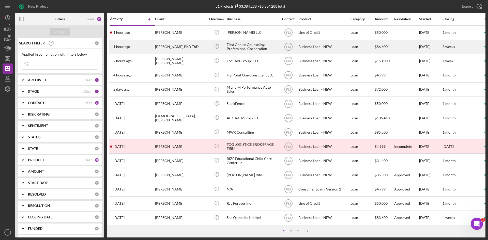
click at [148, 43] on div "1 hour ago [PERSON_NAME] PhD ThD" at bounding box center [132, 46] width 44 height 13
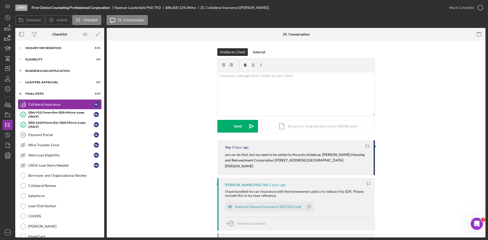
click at [46, 70] on div "BUSINESS LOAN APPLICATION" at bounding box center [61, 70] width 72 height 3
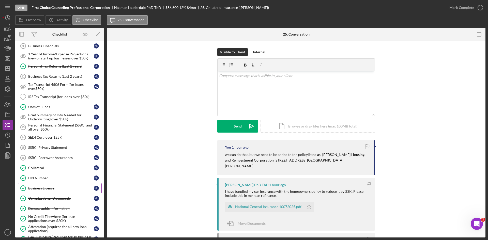
scroll to position [178, 0]
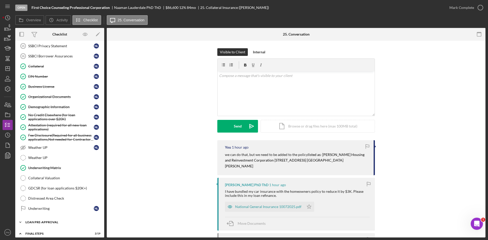
click at [35, 221] on div "LOAN PRE-APPROVAL" at bounding box center [61, 222] width 72 height 3
drag, startPoint x: 30, startPoint y: 230, endPoint x: 37, endPoint y: 226, distance: 7.4
click at [30, 230] on link "Loan Approval Loan Approval" at bounding box center [60, 233] width 84 height 10
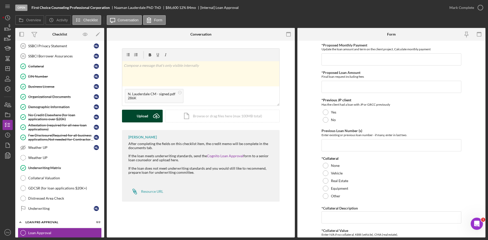
drag, startPoint x: 141, startPoint y: 123, endPoint x: 145, endPoint y: 118, distance: 7.4
click at [141, 123] on div "v Color teal Color pink Remove color Add row above Add row below Add column bef…" at bounding box center [200, 89] width 157 height 82
click at [146, 118] on div "Upload" at bounding box center [142, 116] width 11 height 13
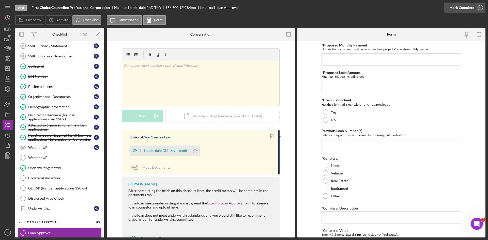
click at [453, 6] on div "Mark Complete" at bounding box center [461, 8] width 25 height 10
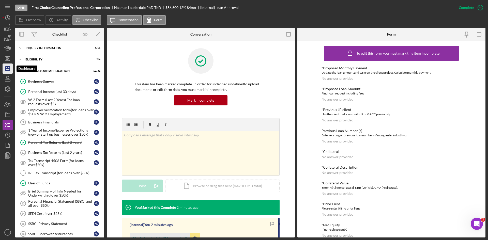
click at [8, 67] on line "button" at bounding box center [8, 68] width 0 height 2
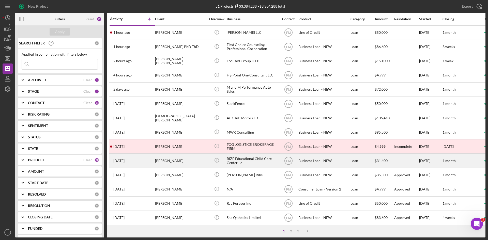
click at [164, 161] on div "[PERSON_NAME]" at bounding box center [180, 160] width 51 height 13
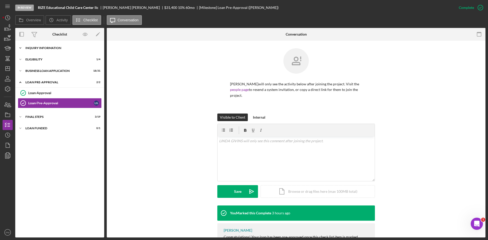
click at [46, 50] on div "Icon/Expander INQUIRY INFORMATION 8 / 11" at bounding box center [59, 48] width 89 height 10
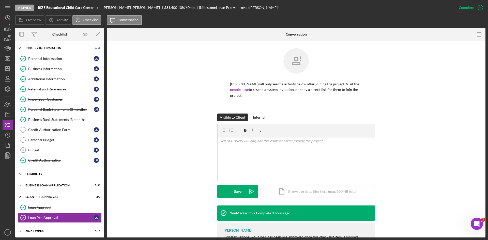
click at [42, 174] on div "ELIGIBILITY" at bounding box center [61, 173] width 72 height 3
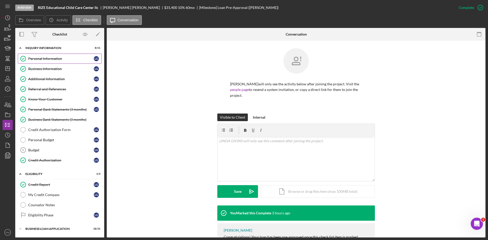
click at [53, 58] on div "Personal Information" at bounding box center [61, 59] width 66 height 4
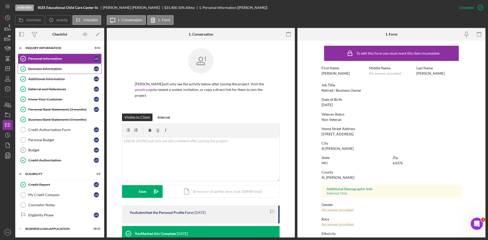
click at [53, 70] on div "Business Information" at bounding box center [61, 69] width 66 height 4
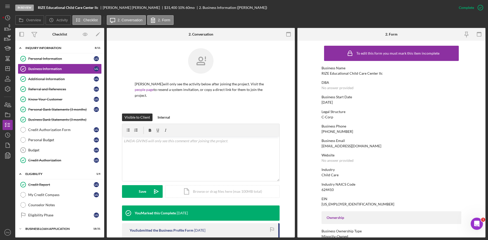
scroll to position [57, 0]
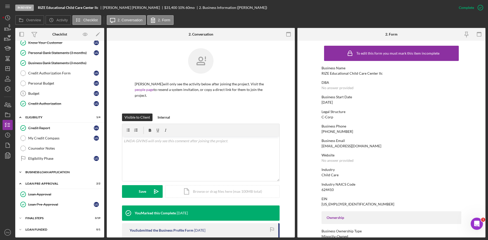
click at [48, 172] on div "BUSINESS LOAN APPLICATION" at bounding box center [61, 172] width 72 height 3
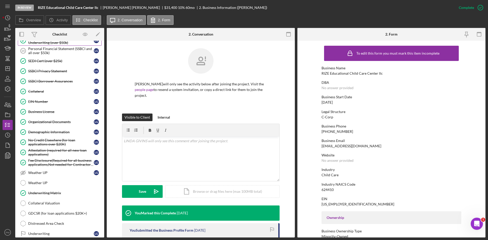
scroll to position [374, 0]
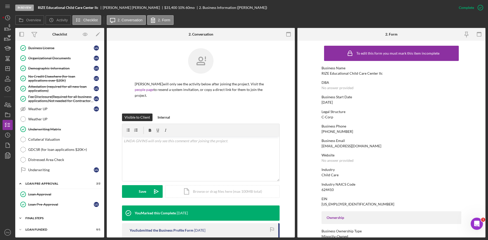
click at [40, 219] on div "FINAL STEPS" at bounding box center [61, 218] width 72 height 3
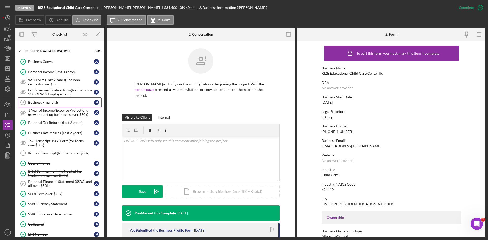
scroll to position [152, 0]
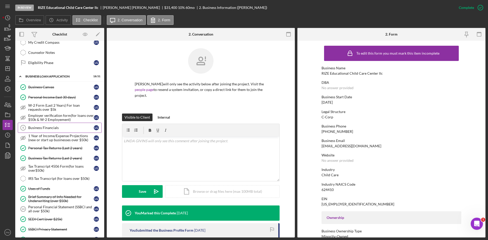
click at [41, 126] on div "Business Financials" at bounding box center [61, 128] width 66 height 4
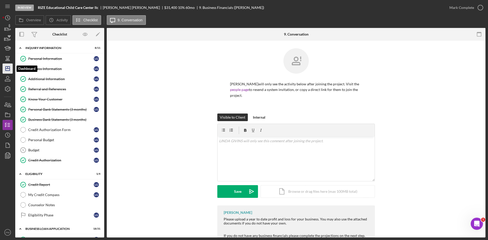
click at [6, 71] on polygon "button" at bounding box center [8, 69] width 4 height 4
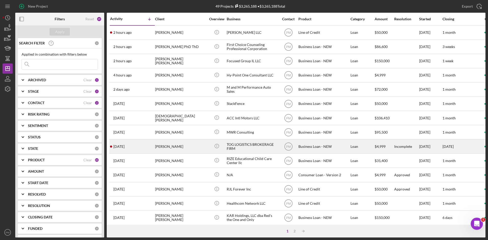
click at [147, 144] on div "[DATE] [PERSON_NAME]" at bounding box center [132, 146] width 44 height 13
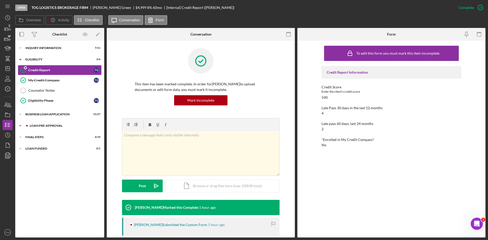
click at [51, 127] on div "LOAN PRE-APPROVAL" at bounding box center [64, 125] width 68 height 3
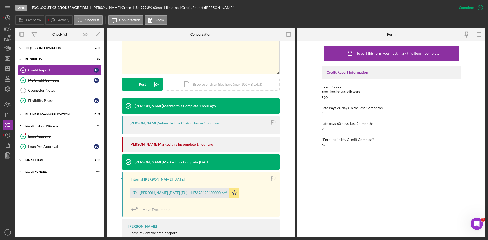
scroll to position [51, 0]
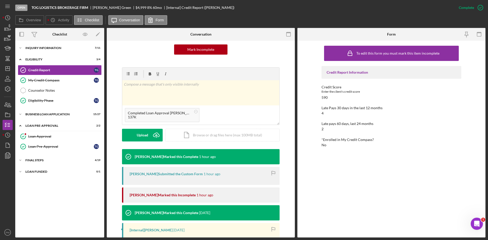
drag, startPoint x: 147, startPoint y: 132, endPoint x: 156, endPoint y: 126, distance: 11.1
click at [149, 131] on button "Upload Icon/Upload" at bounding box center [142, 135] width 41 height 13
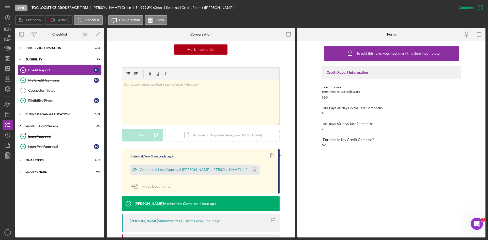
click at [249, 167] on icon "Icon/Star" at bounding box center [254, 170] width 10 height 10
drag, startPoint x: 426, startPoint y: 188, endPoint x: 411, endPoint y: 187, distance: 15.8
click at [424, 188] on div "To edit this form you must mark this item incomplete Credit Report Information …" at bounding box center [391, 139] width 140 height 192
click at [7, 69] on line "button" at bounding box center [8, 69] width 4 height 0
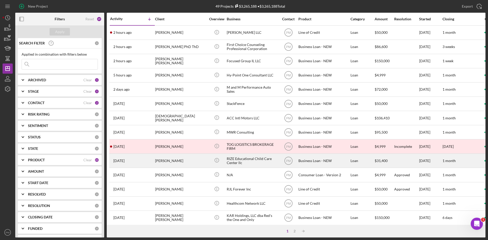
click at [166, 161] on div "[PERSON_NAME]" at bounding box center [180, 160] width 51 height 13
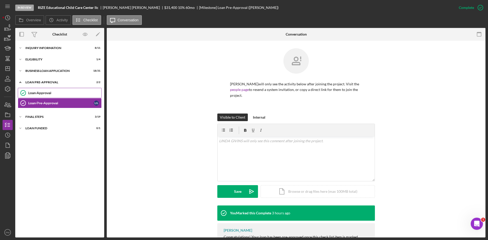
click at [38, 92] on div "Loan Approval" at bounding box center [64, 93] width 73 height 4
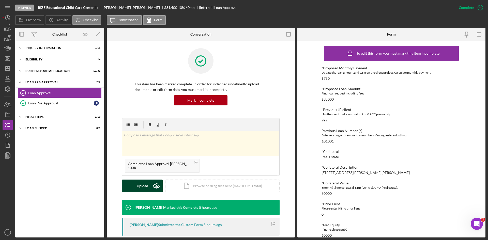
click at [145, 186] on div "Upload" at bounding box center [142, 186] width 11 height 13
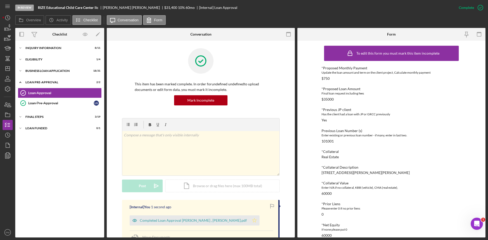
click at [249, 220] on icon "Icon/Star" at bounding box center [254, 220] width 10 height 10
click at [8, 67] on line "button" at bounding box center [8, 68] width 0 height 2
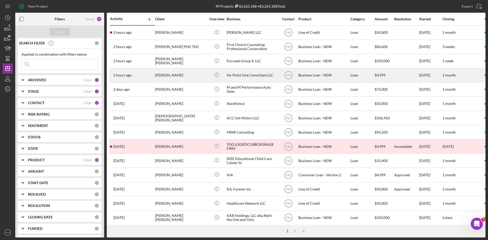
click at [155, 78] on div "[PERSON_NAME]" at bounding box center [180, 75] width 51 height 13
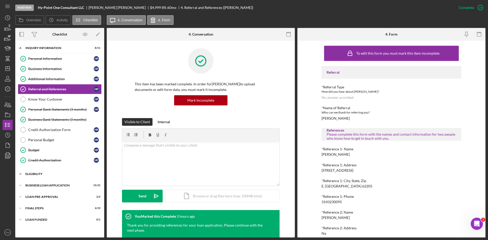
click at [36, 174] on div "ELIGIBILITY" at bounding box center [61, 173] width 72 height 3
click at [41, 230] on div "BUSINESS LOAN APPLICATION" at bounding box center [61, 228] width 72 height 3
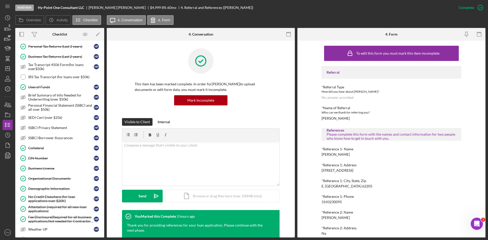
scroll to position [351, 0]
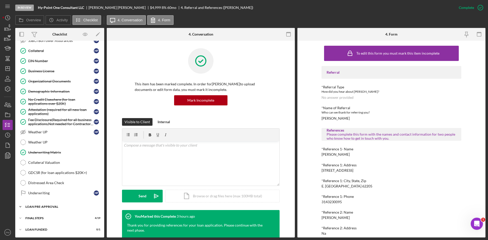
click at [40, 204] on div "Icon/Expander LOAN PRE-APPROVAL 2 / 2" at bounding box center [59, 207] width 89 height 10
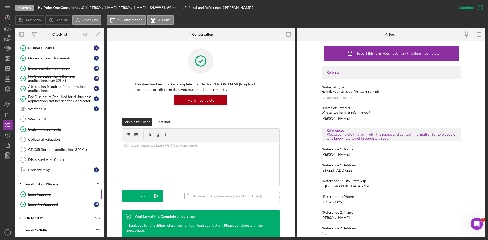
click at [38, 196] on div "Loan Approval" at bounding box center [64, 194] width 73 height 4
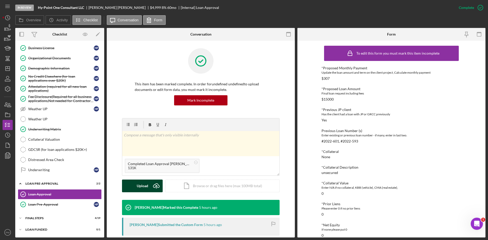
click at [134, 188] on button "Upload Icon/Upload" at bounding box center [142, 186] width 41 height 13
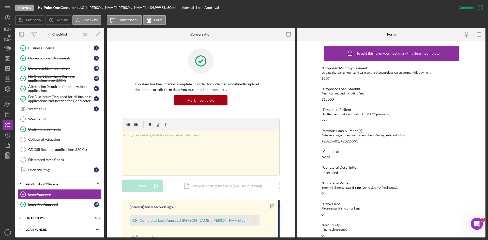
click at [249, 222] on icon "Icon/Star" at bounding box center [254, 220] width 10 height 10
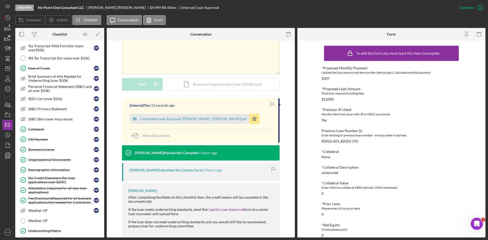
scroll to position [51, 0]
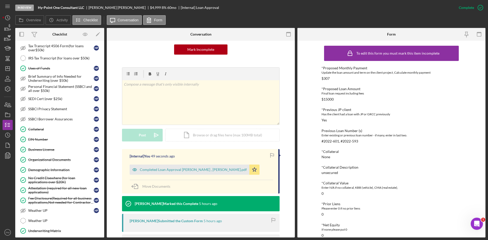
click at [130, 42] on div "This item has been marked complete. In order for undefined undefined to upload …" at bounding box center [200, 32] width 157 height 70
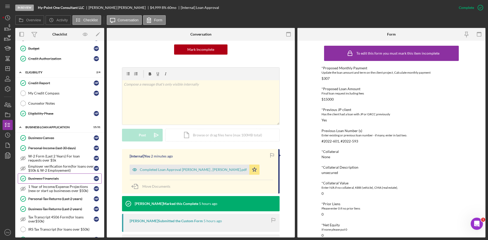
scroll to position [127, 0]
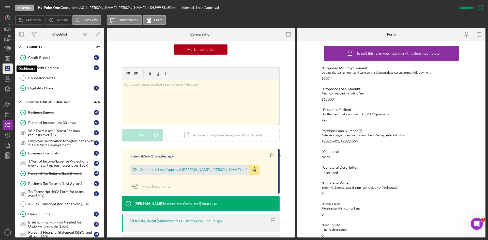
click at [6, 67] on polygon "button" at bounding box center [8, 69] width 4 height 4
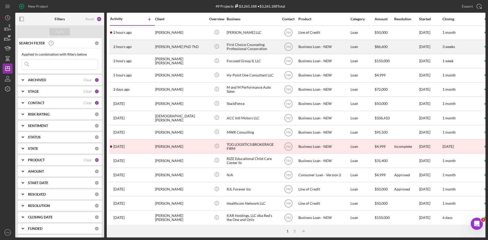
click at [180, 51] on div "[PERSON_NAME] PhD ThD" at bounding box center [180, 46] width 51 height 13
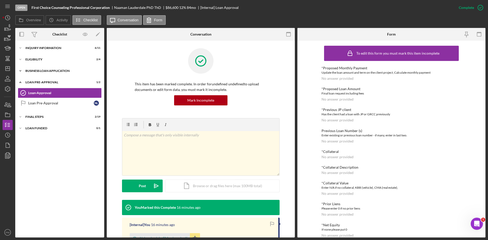
click at [62, 72] on div "Icon/Expander BUSINESS LOAN APPLICATION 13 / 31" at bounding box center [59, 71] width 89 height 10
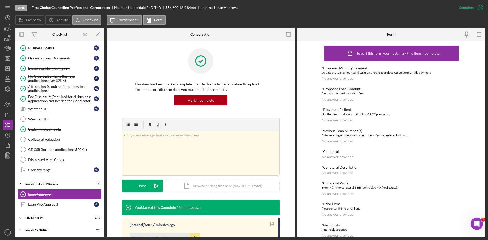
scroll to position [115, 0]
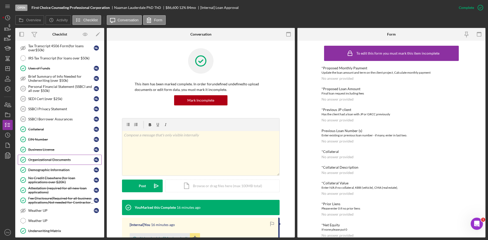
click at [58, 158] on div "Organizational Documents" at bounding box center [61, 160] width 66 height 4
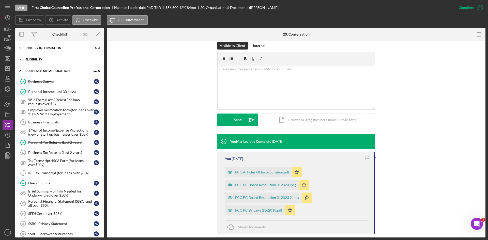
click at [36, 62] on div "Icon/Expander ELIGIBILITY 2 / 4" at bounding box center [59, 59] width 89 height 10
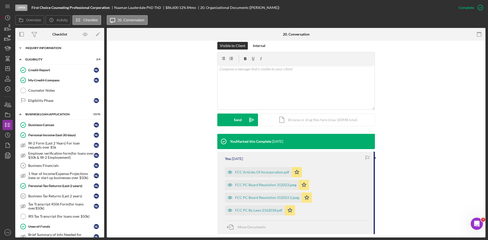
click at [37, 50] on div "Icon/Expander INQUIRY INFORMATION 6 / 11" at bounding box center [59, 48] width 89 height 10
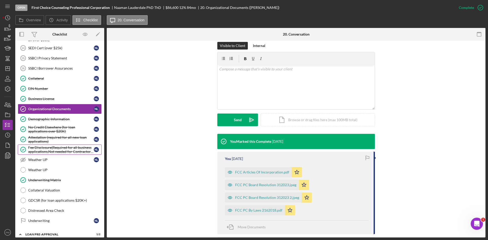
scroll to position [374, 0]
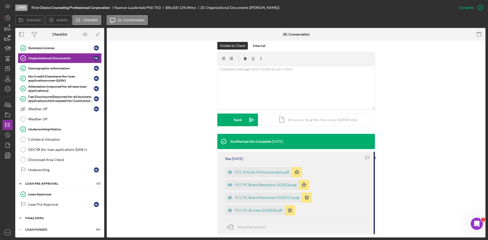
click at [40, 218] on div "FINAL STEPS" at bounding box center [61, 218] width 72 height 3
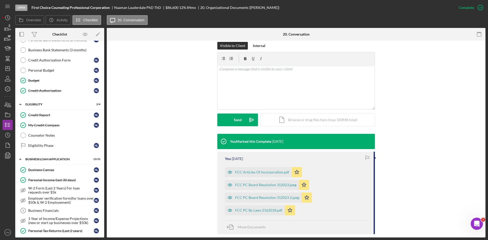
scroll to position [0, 0]
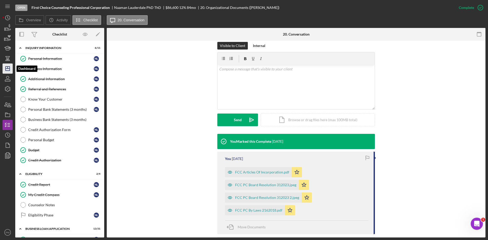
click at [5, 68] on icon "Icon/Dashboard" at bounding box center [7, 68] width 13 height 13
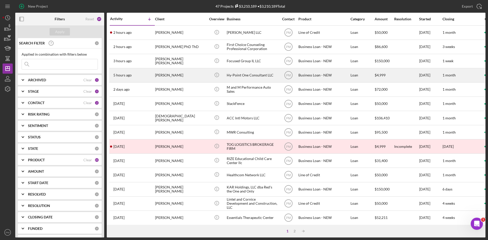
click at [170, 77] on div "[PERSON_NAME]" at bounding box center [180, 75] width 51 height 13
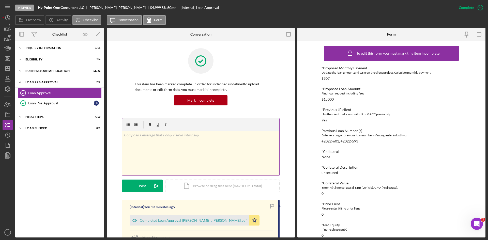
scroll to position [51, 0]
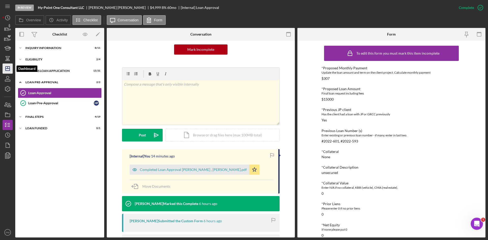
click at [10, 68] on polygon "button" at bounding box center [8, 69] width 4 height 4
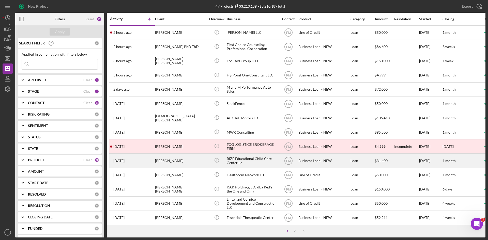
click at [163, 157] on div "[PERSON_NAME]" at bounding box center [180, 160] width 51 height 13
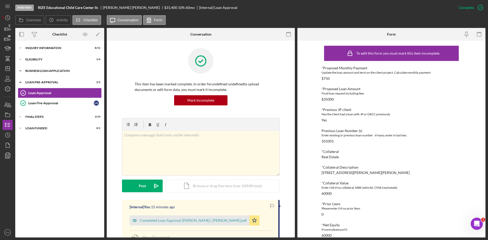
click at [36, 70] on div "BUSINESS LOAN APPLICATION" at bounding box center [61, 70] width 72 height 3
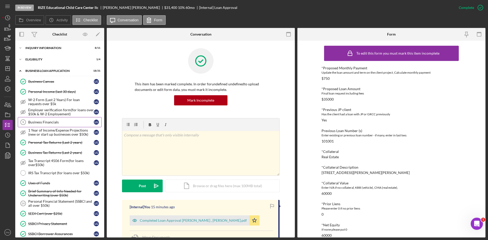
click at [50, 121] on div "Business Financials" at bounding box center [61, 122] width 66 height 4
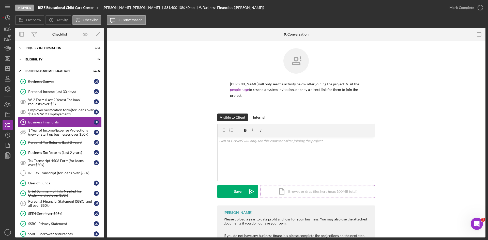
scroll to position [29, 0]
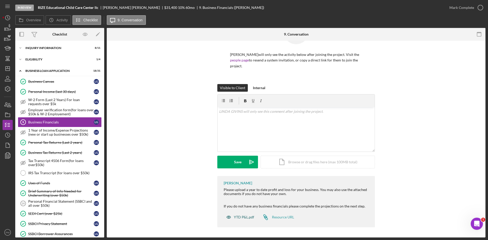
click at [243, 221] on div "YTD P&L.pdf" at bounding box center [239, 217] width 33 height 10
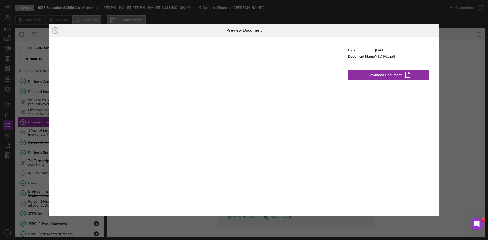
click at [55, 32] on icon "Icon/Close" at bounding box center [55, 30] width 13 height 13
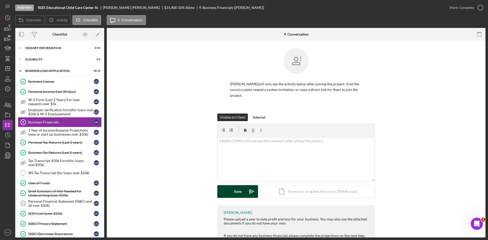
scroll to position [29, 0]
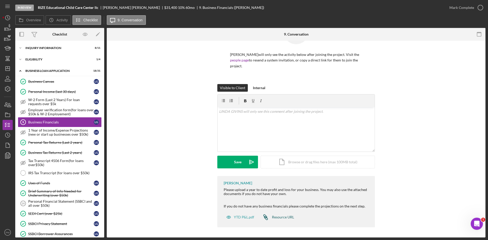
drag, startPoint x: 246, startPoint y: 216, endPoint x: 260, endPoint y: 212, distance: 14.7
click at [246, 216] on div "YTD P&L.pdf" at bounding box center [244, 217] width 20 height 4
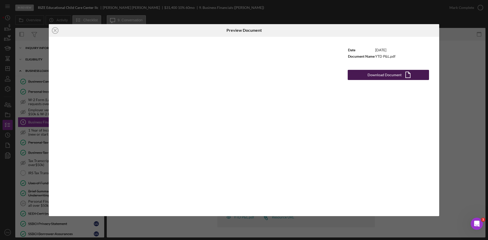
click at [384, 73] on div "Download Document" at bounding box center [384, 75] width 34 height 10
click at [55, 30] on line at bounding box center [55, 30] width 3 height 3
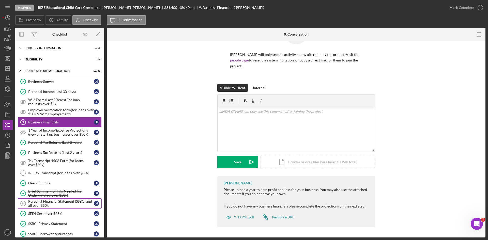
click at [40, 205] on div "Personal Financial Statement (SSBCI and all over $50k)" at bounding box center [61, 203] width 66 height 8
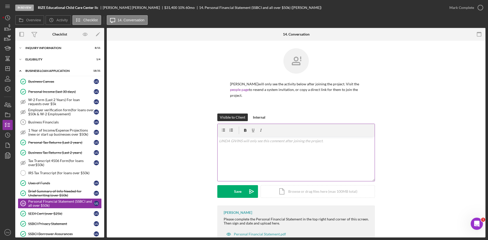
scroll to position [17, 0]
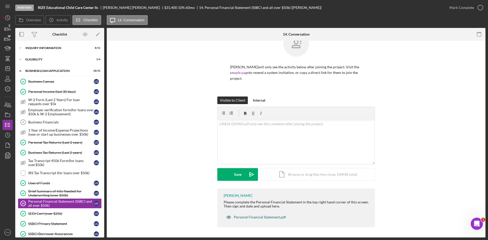
click at [252, 217] on div "Personal Financial Statement.pdf" at bounding box center [260, 217] width 52 height 4
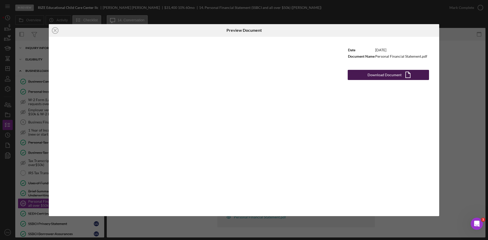
click at [375, 76] on div "Download Document" at bounding box center [384, 75] width 34 height 10
drag, startPoint x: 55, startPoint y: 30, endPoint x: 59, endPoint y: 29, distance: 5.0
click at [55, 30] on line at bounding box center [55, 30] width 3 height 3
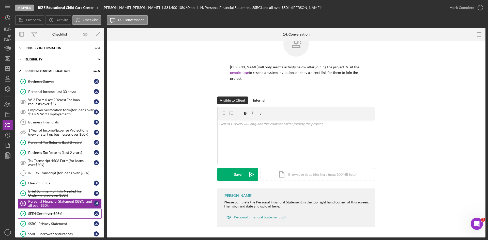
scroll to position [25, 0]
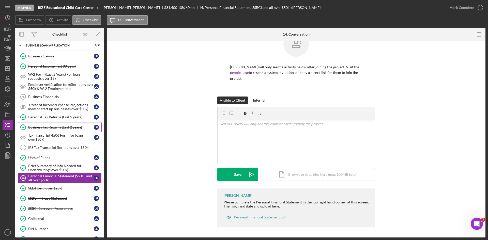
click at [44, 126] on div "Business Tax Returns (Last 2 years)" at bounding box center [61, 127] width 66 height 4
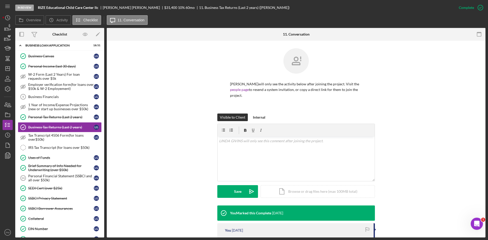
scroll to position [76, 0]
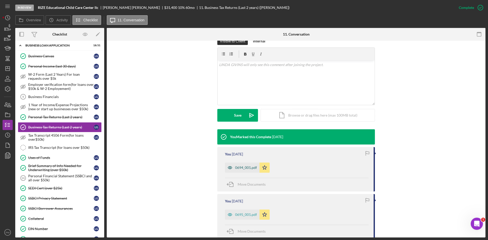
click at [235, 169] on div "0694_001.pdf" at bounding box center [246, 168] width 22 height 4
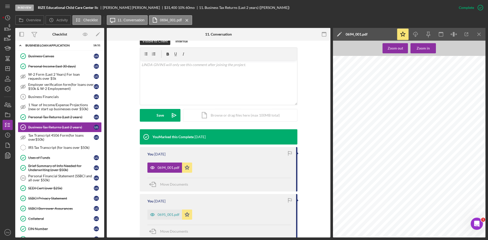
scroll to position [2158, 0]
click at [166, 217] on div "0695_001.pdf" at bounding box center [164, 214] width 35 height 10
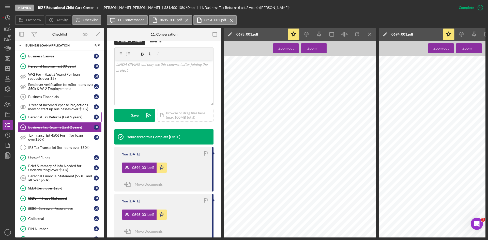
scroll to position [0, 0]
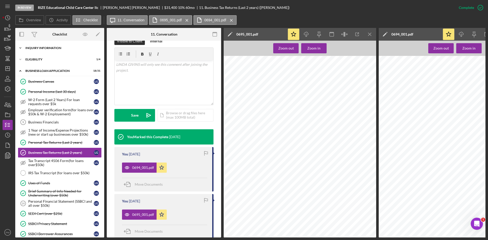
click at [42, 50] on div "Icon/Expander INQUIRY INFORMATION 8 / 11" at bounding box center [59, 48] width 89 height 10
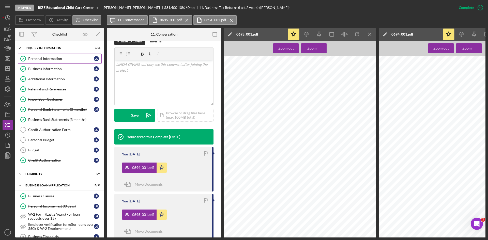
click at [48, 60] on div "Personal Information" at bounding box center [61, 59] width 66 height 4
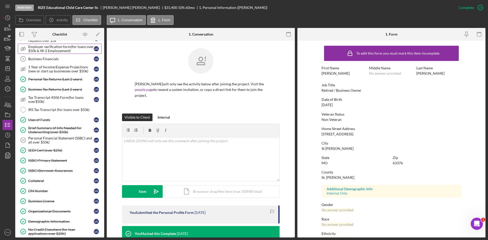
scroll to position [254, 0]
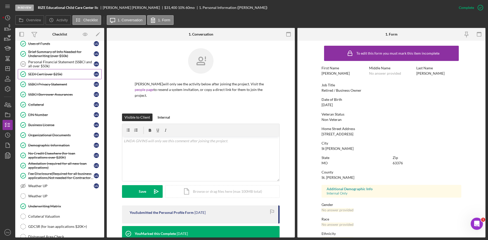
click at [41, 77] on link "SEDI Cert (over $25k) SEDI Cert (over $25k) L G" at bounding box center [60, 74] width 84 height 10
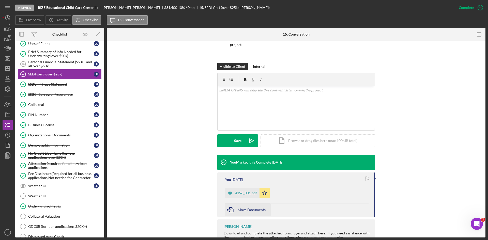
scroll to position [82, 0]
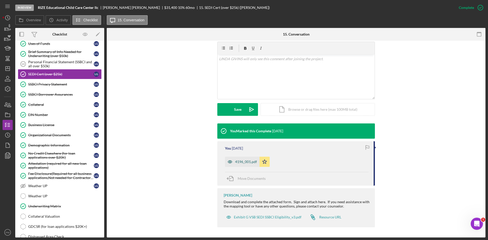
click at [234, 161] on icon "button" at bounding box center [230, 162] width 10 height 10
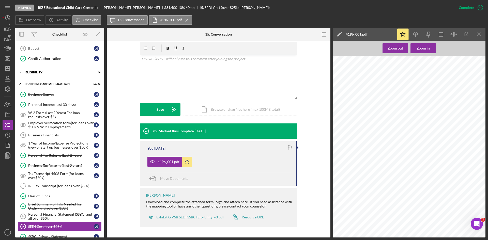
scroll to position [0, 0]
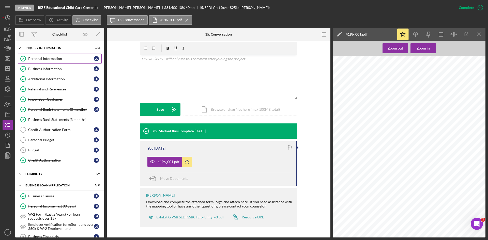
click at [34, 60] on div "Personal Information" at bounding box center [61, 59] width 66 height 4
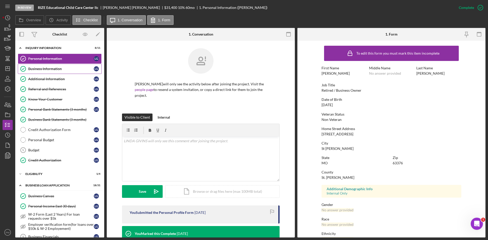
click at [36, 70] on div "Business Information" at bounding box center [61, 69] width 66 height 4
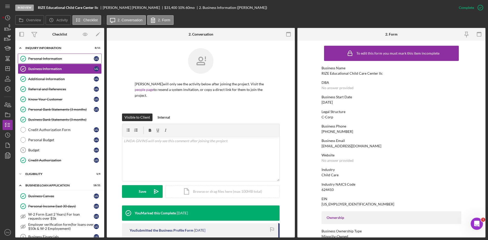
click at [44, 61] on link "Personal Information Personal Information L G" at bounding box center [60, 59] width 84 height 10
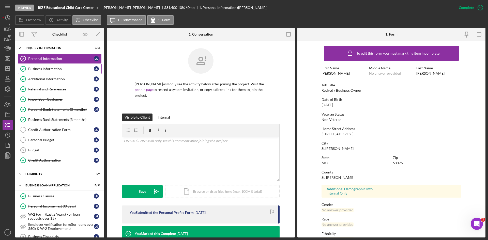
drag, startPoint x: 56, startPoint y: 72, endPoint x: 67, endPoint y: 72, distance: 10.7
click at [56, 72] on link "Business Information Business Information L G" at bounding box center [60, 69] width 84 height 10
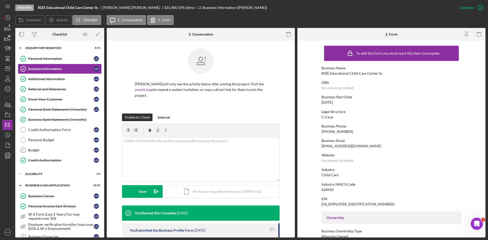
click at [288, 189] on div "[PERSON_NAME] will only see the activity below after joining the project. Visit…" at bounding box center [201, 161] width 188 height 240
drag, startPoint x: 39, startPoint y: 152, endPoint x: 40, endPoint y: 149, distance: 3.1
click at [39, 152] on div "Budget" at bounding box center [61, 150] width 66 height 4
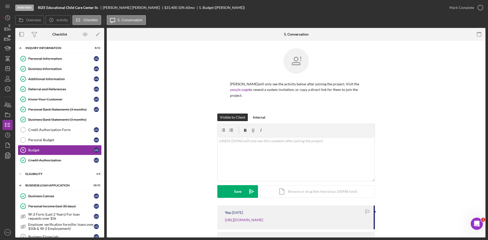
scroll to position [35, 0]
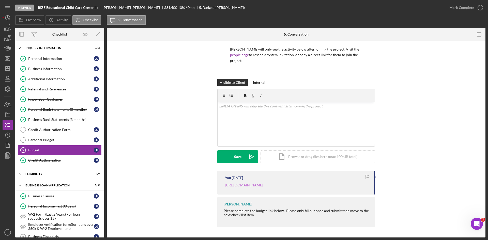
click at [244, 186] on link "[URL][DOMAIN_NAME]" at bounding box center [244, 185] width 38 height 4
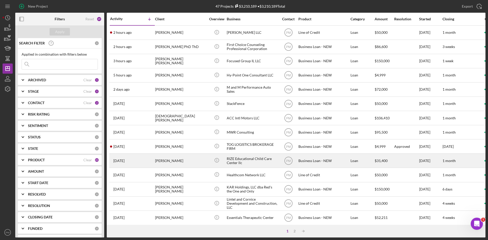
click at [159, 156] on div "[PERSON_NAME]" at bounding box center [180, 160] width 51 height 13
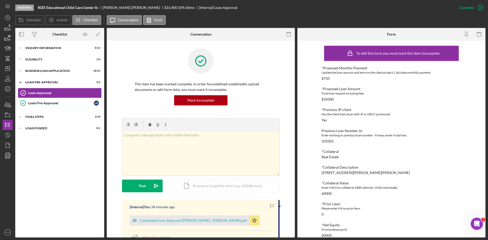
click at [10, 161] on div at bounding box center [8, 193] width 10 height 67
click at [9, 157] on polyline "button" at bounding box center [7, 156] width 4 height 5
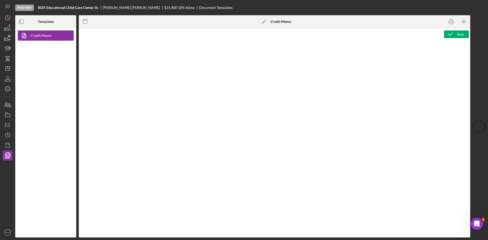
type textarea "<h1>Business Loan Risk Assessment</h1> <p>Loan Officer: &nbsp;<span id="Lender_…"
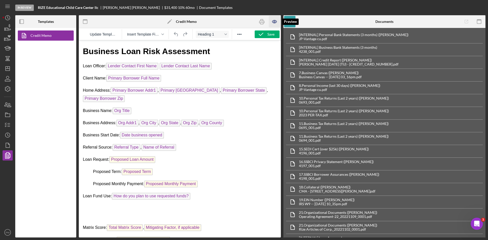
click at [275, 20] on icon "button" at bounding box center [274, 21] width 11 height 11
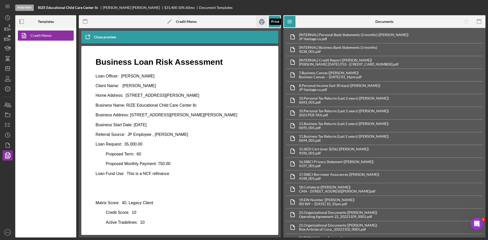
click at [259, 21] on icon "button" at bounding box center [261, 21] width 11 height 11
click at [7, 72] on icon "Icon/Dashboard" at bounding box center [7, 68] width 13 height 13
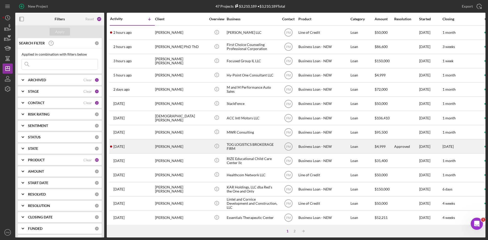
click at [143, 148] on div "[DATE] [PERSON_NAME]" at bounding box center [132, 146] width 44 height 13
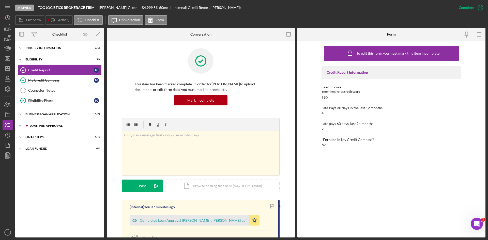
click at [39, 126] on div "LOAN PRE-APPROVAL" at bounding box center [64, 125] width 68 height 3
click at [33, 156] on div "Icon/Expander FINAL STEPS 4 / 19" at bounding box center [59, 160] width 89 height 10
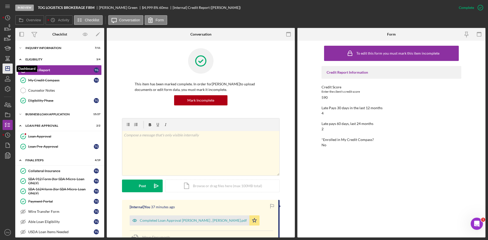
click at [7, 69] on icon "Icon/Dashboard" at bounding box center [7, 68] width 13 height 13
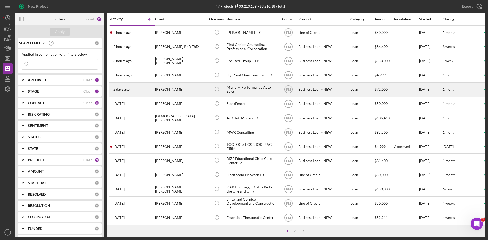
click at [172, 93] on div "[PERSON_NAME]" at bounding box center [180, 89] width 51 height 13
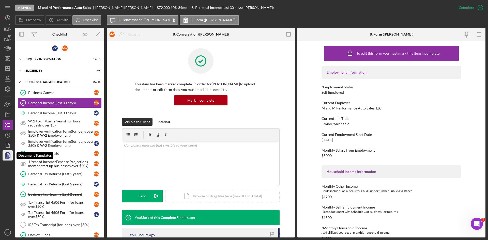
click at [9, 156] on icon "button" at bounding box center [7, 155] width 13 height 13
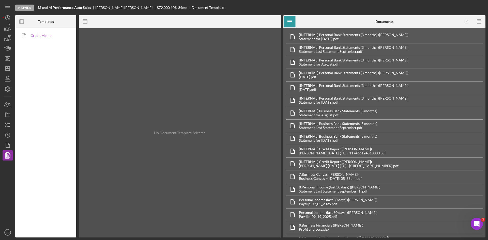
click at [37, 35] on link "Credit Memo" at bounding box center [44, 35] width 53 height 10
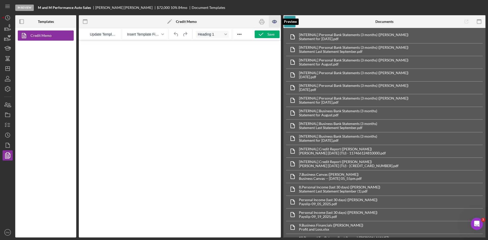
click at [273, 23] on icon "button" at bounding box center [274, 21] width 4 height 3
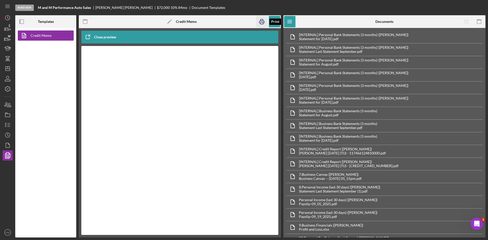
click at [262, 20] on icon "button" at bounding box center [261, 21] width 11 height 11
click at [6, 70] on polygon "button" at bounding box center [8, 69] width 4 height 4
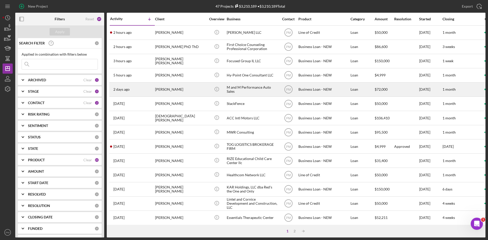
click at [172, 87] on div "[PERSON_NAME]" at bounding box center [180, 89] width 51 height 13
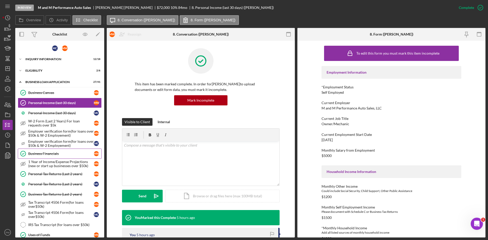
click at [51, 153] on div "Business Financials" at bounding box center [61, 154] width 66 height 4
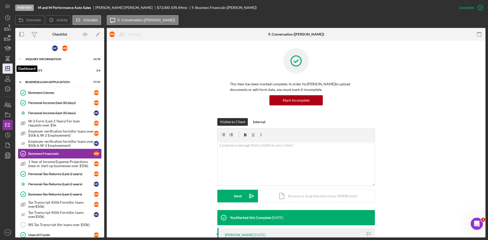
click at [6, 69] on polygon "button" at bounding box center [8, 69] width 4 height 4
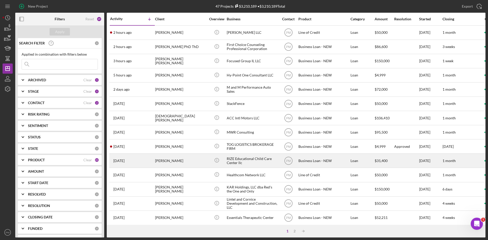
click at [170, 160] on div "[PERSON_NAME]" at bounding box center [180, 160] width 51 height 13
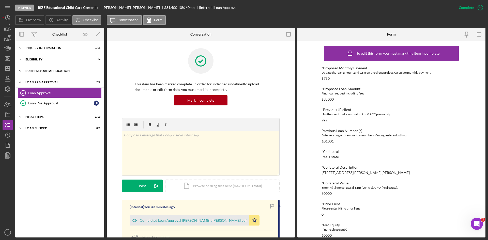
click at [48, 68] on div "Icon/Expander BUSINESS LOAN APPLICATION 18 / 31" at bounding box center [59, 71] width 89 height 10
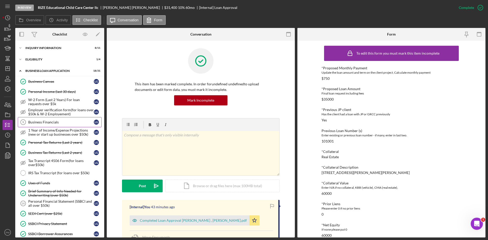
click at [45, 124] on link "Business Financials 9 Business Financials L G" at bounding box center [60, 122] width 84 height 10
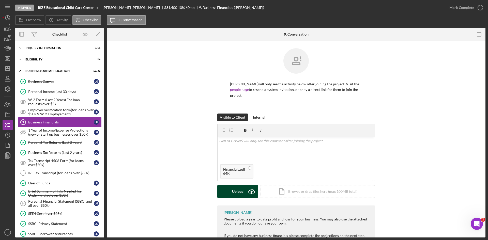
click at [236, 193] on div "Upload" at bounding box center [237, 191] width 11 height 13
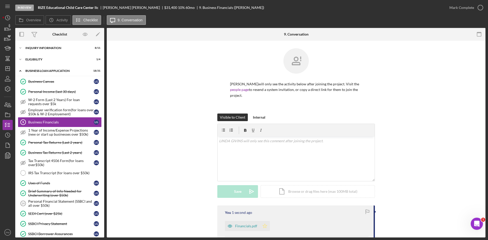
click at [264, 226] on icon "Icon/Star" at bounding box center [265, 226] width 10 height 10
click at [469, 6] on div "Mark Complete" at bounding box center [461, 8] width 25 height 10
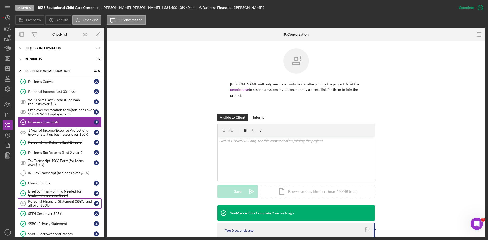
click at [36, 199] on div "Personal Financial Statement (SSBCI and all over $50k)" at bounding box center [61, 203] width 66 height 8
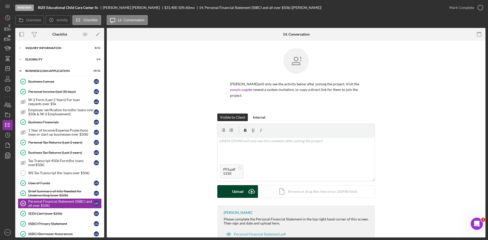
click at [240, 190] on div "Upload" at bounding box center [237, 191] width 11 height 13
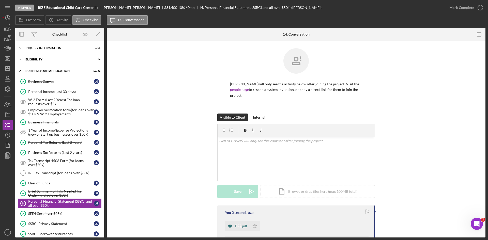
click at [240, 224] on div "PFS.pdf" at bounding box center [241, 226] width 12 height 4
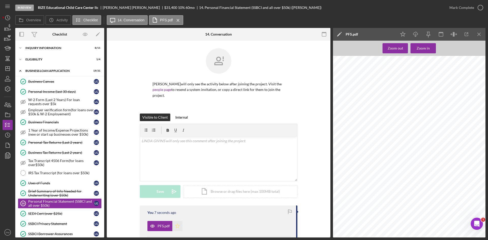
click at [175, 224] on polygon "button" at bounding box center [177, 226] width 4 height 4
click at [473, 9] on div "Mark Complete" at bounding box center [461, 8] width 25 height 10
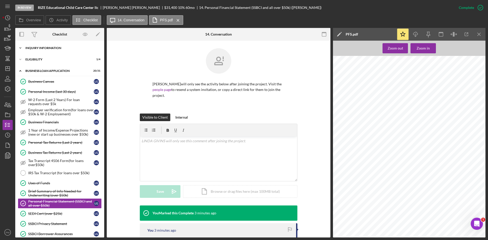
drag, startPoint x: 38, startPoint y: 48, endPoint x: 42, endPoint y: 52, distance: 5.4
click at [38, 48] on div "INQUIRY INFORMATION" at bounding box center [61, 47] width 72 height 3
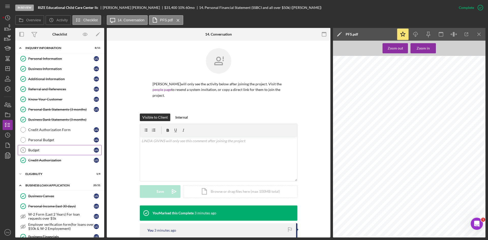
click at [47, 153] on link "Budget 5 Budget L G" at bounding box center [60, 150] width 84 height 10
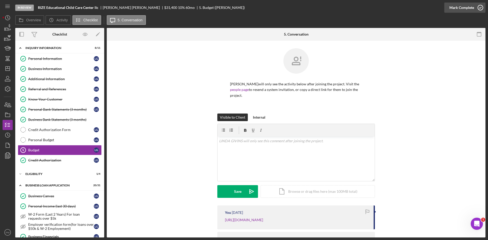
click at [458, 7] on div "Mark Complete" at bounding box center [461, 8] width 25 height 10
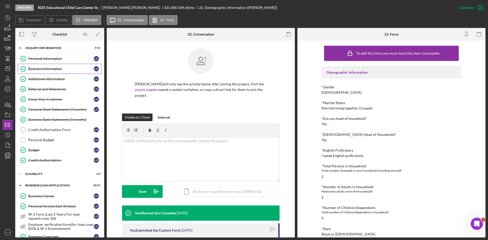
click at [41, 68] on div "Business Information" at bounding box center [61, 69] width 66 height 4
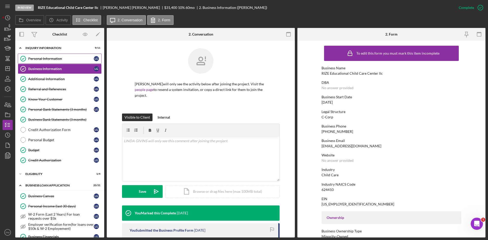
click at [83, 57] on div "Personal Information" at bounding box center [61, 59] width 66 height 4
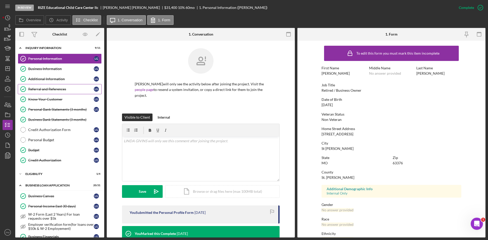
click at [38, 91] on div "Referral and References" at bounding box center [61, 89] width 66 height 4
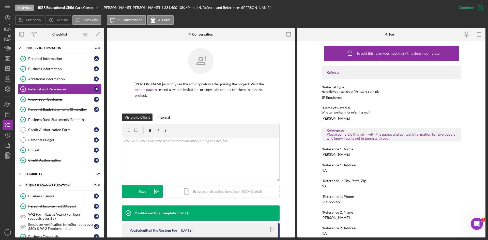
drag, startPoint x: 47, startPoint y: 169, endPoint x: 51, endPoint y: 170, distance: 3.6
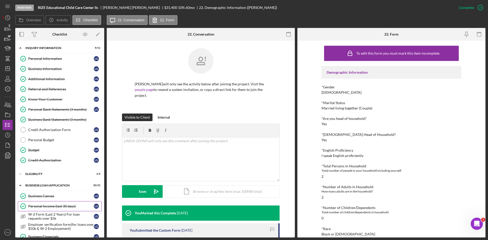
click at [38, 201] on link "Personal Income (last 30 days) Personal Income (last 30 days) L G" at bounding box center [60, 206] width 84 height 10
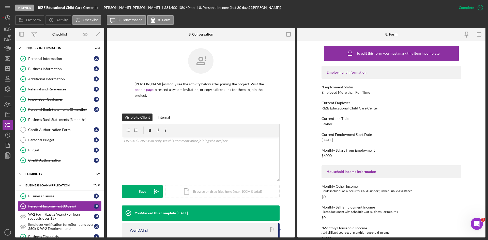
drag, startPoint x: 36, startPoint y: 217, endPoint x: 46, endPoint y: 215, distance: 10.8
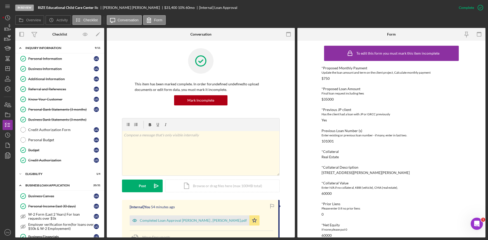
click at [174, 215] on div "Completed Loan Approval [PERSON_NAME] , [PERSON_NAME].pdf" at bounding box center [189, 220] width 120 height 10
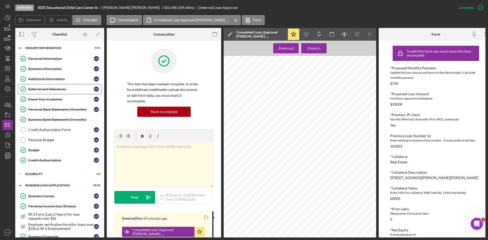
click at [42, 88] on div "Referral and References" at bounding box center [61, 89] width 66 height 4
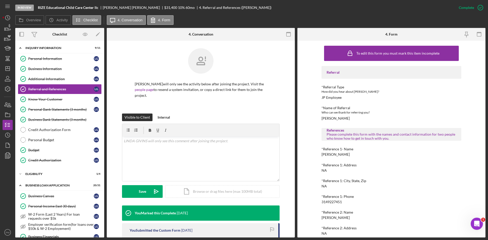
drag, startPoint x: 349, startPoint y: 155, endPoint x: 312, endPoint y: 154, distance: 37.6
click at [312, 154] on div "To edit this form you must mark this item incomplete Referral *Referral Type Ho…" at bounding box center [391, 139] width 188 height 197
drag, startPoint x: 347, startPoint y: 202, endPoint x: 316, endPoint y: 200, distance: 30.8
click at [316, 200] on div "To edit this form you must mark this item incomplete Referral *Referral Type Ho…" at bounding box center [391, 139] width 188 height 197
drag, startPoint x: 354, startPoint y: 182, endPoint x: 313, endPoint y: 181, distance: 40.9
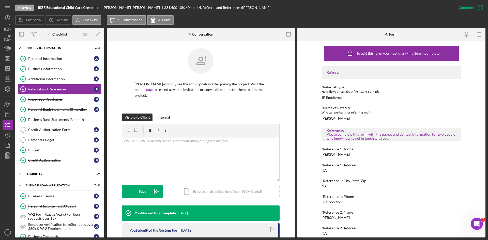
click at [312, 182] on div "To edit this form you must mark this item incomplete Referral *Referral Type Ho…" at bounding box center [391, 139] width 188 height 197
drag, startPoint x: 349, startPoint y: 227, endPoint x: 309, endPoint y: 227, distance: 39.6
click at [309, 227] on div "To edit this form you must mark this item incomplete Referral *Referral Type Ho…" at bounding box center [391, 139] width 188 height 197
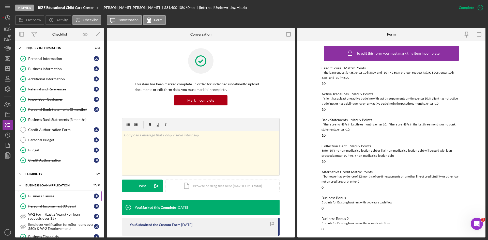
click at [40, 191] on link "Business Canvas Business Canvas L G" at bounding box center [60, 196] width 84 height 10
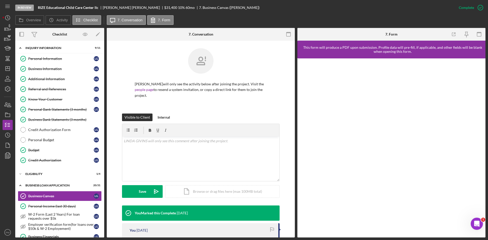
click at [154, 231] on div "Business Canvas -- 2022-10-25 03_16pm.pdf" at bounding box center [171, 244] width 63 height 4
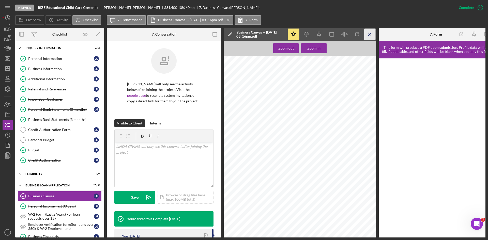
click at [368, 34] on icon "Icon/Menu Close" at bounding box center [369, 34] width 11 height 11
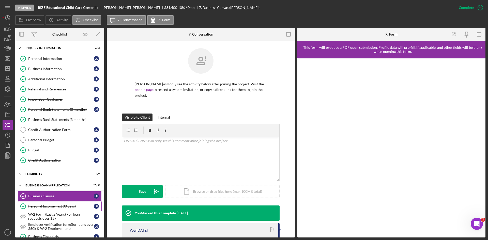
click at [58, 204] on div "Personal Income (last 30 days)" at bounding box center [61, 206] width 66 height 4
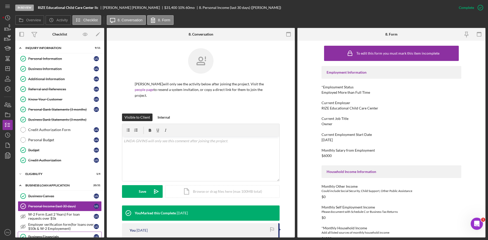
click at [34, 231] on div "Business Financials" at bounding box center [61, 237] width 66 height 4
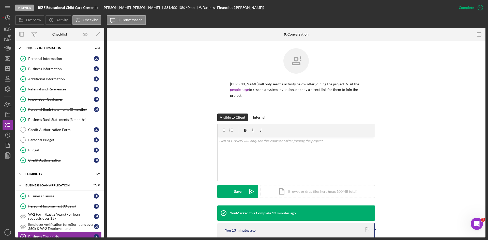
click at [241, 231] on div "Financials.pdf" at bounding box center [246, 244] width 22 height 4
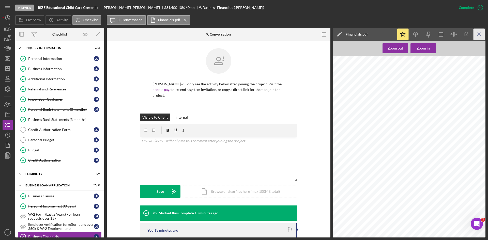
click at [483, 33] on icon "Icon/Menu Close" at bounding box center [478, 34] width 11 height 11
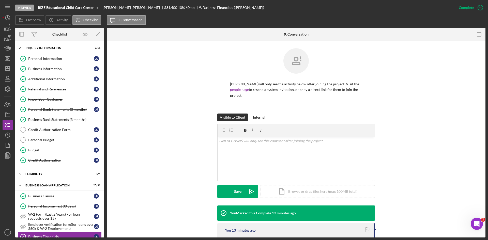
drag, startPoint x: 33, startPoint y: 163, endPoint x: 43, endPoint y: 163, distance: 10.2
click at [253, 231] on div "Rize Articles of Corp._20221102_0001.pdf" at bounding box center [265, 244] width 80 height 10
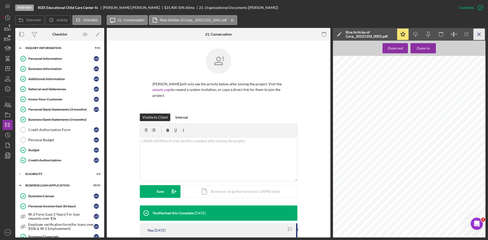
click at [479, 36] on icon "Icon/Menu Close" at bounding box center [478, 34] width 11 height 11
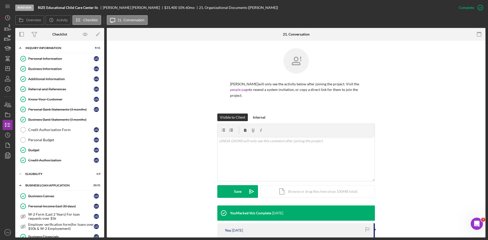
click at [253, 231] on div "IRS W9 -- 2022-11-02 10_35pm.pdf" at bounding box center [259, 244] width 48 height 4
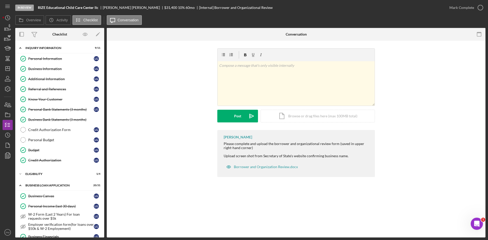
drag, startPoint x: 40, startPoint y: 90, endPoint x: 164, endPoint y: 92, distance: 124.2
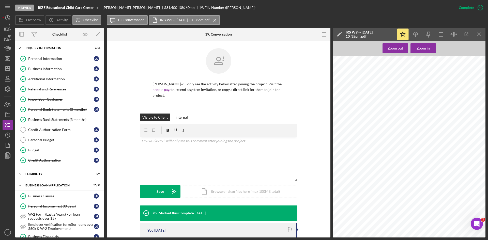
drag, startPoint x: 57, startPoint y: 189, endPoint x: 60, endPoint y: 188, distance: 2.8
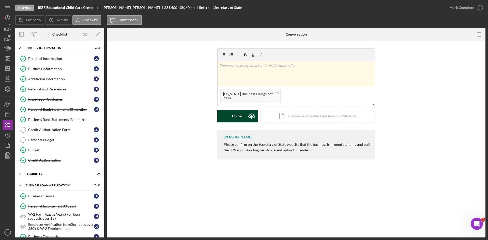
click at [232, 114] on div "Upload" at bounding box center [237, 116] width 11 height 13
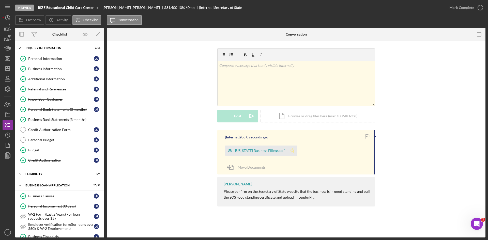
click at [289, 150] on icon "Icon/Star" at bounding box center [292, 150] width 10 height 10
click at [474, 10] on icon "button" at bounding box center [480, 7] width 13 height 13
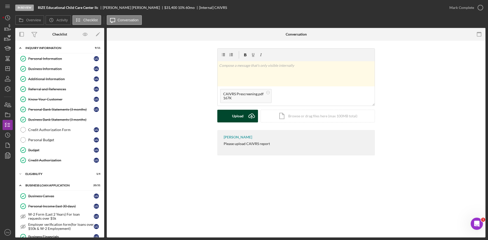
click at [245, 113] on button "Upload Icon/Upload" at bounding box center [237, 116] width 41 height 13
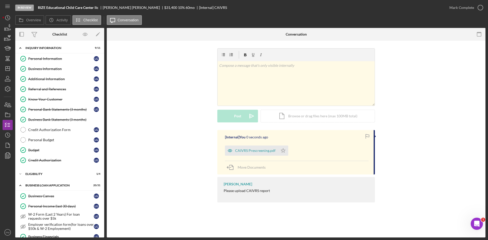
click at [277, 153] on button "CAIVRS Prescreening.pdf Icon/Star" at bounding box center [256, 150] width 63 height 10
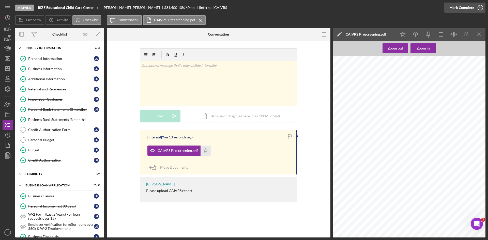
click at [476, 10] on icon "button" at bounding box center [480, 7] width 13 height 13
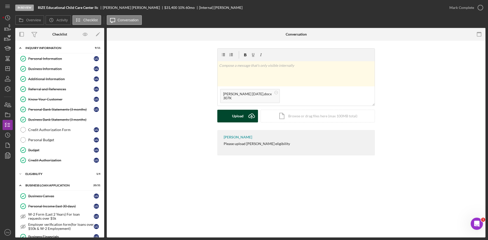
click at [243, 122] on div "Upload" at bounding box center [237, 116] width 11 height 13
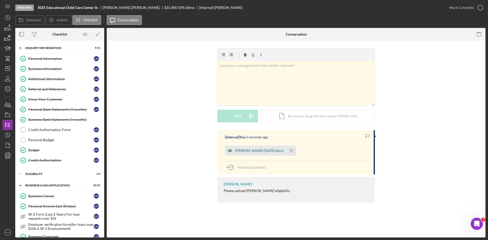
click at [252, 149] on div "SAMS 10.6.25.docx" at bounding box center [259, 151] width 48 height 4
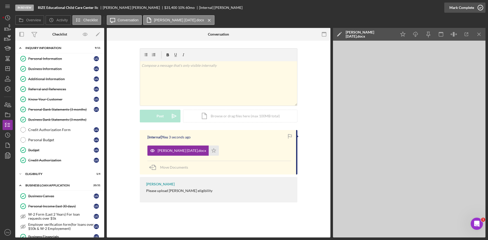
click at [467, 10] on div "Mark Complete" at bounding box center [461, 8] width 25 height 10
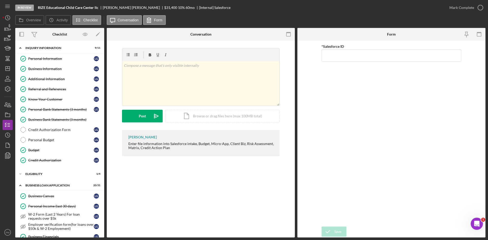
drag, startPoint x: 99, startPoint y: 8, endPoint x: 38, endPoint y: 6, distance: 61.5
click at [38, 6] on div "In Review RIZE Educational Child Care Center llc LINDA GIVINS $31,400 $31,400 1…" at bounding box center [229, 7] width 429 height 15
drag, startPoint x: 52, startPoint y: 122, endPoint x: 429, endPoint y: 90, distance: 379.2
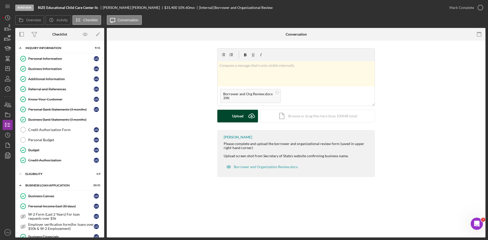
click at [236, 118] on div "Upload" at bounding box center [237, 116] width 11 height 13
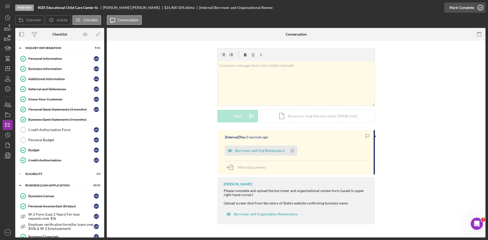
click at [460, 6] on div "Mark Complete" at bounding box center [461, 8] width 25 height 10
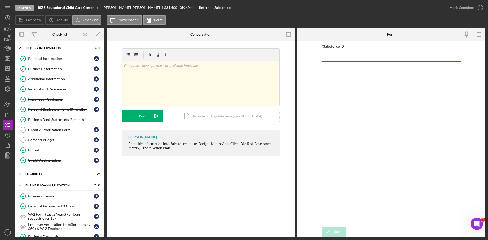
click at [373, 56] on input "*Salesforce ID" at bounding box center [391, 56] width 140 height 12
paste input "a0wPC000002SpPpYAK"
type input "a0wPC000002SpPpYAK"
click at [331, 231] on icon "submit" at bounding box center [327, 231] width 13 height 13
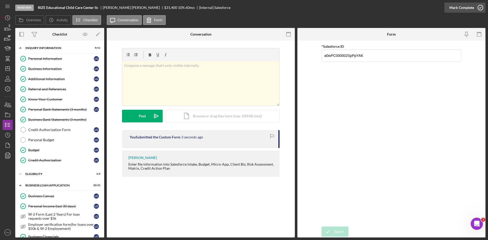
click at [462, 7] on div "Mark Complete" at bounding box center [461, 8] width 25 height 10
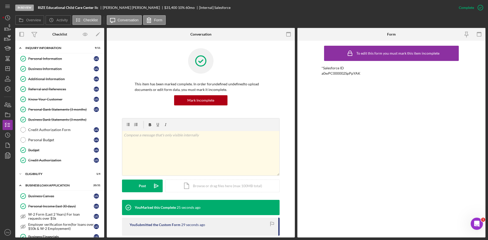
drag, startPoint x: 41, startPoint y: 46, endPoint x: 181, endPoint y: 40, distance: 140.0
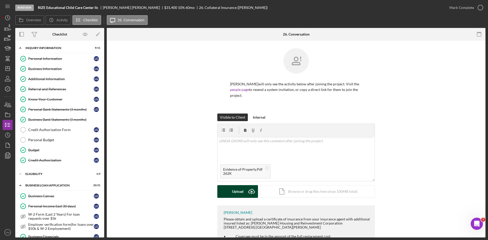
click at [233, 190] on div "Upload" at bounding box center [237, 191] width 11 height 13
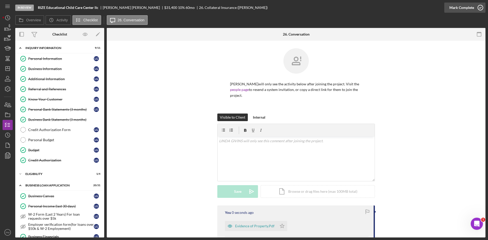
click at [477, 8] on icon "button" at bounding box center [480, 7] width 13 height 13
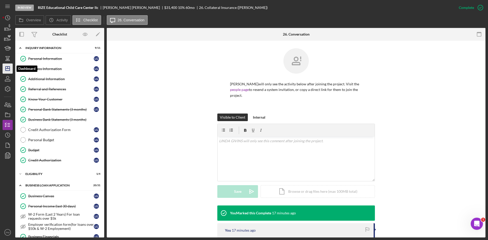
click at [4, 68] on icon "Icon/Dashboard" at bounding box center [7, 68] width 13 height 13
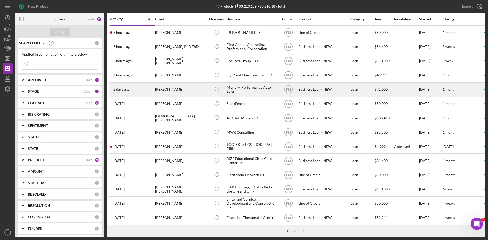
scroll to position [51, 0]
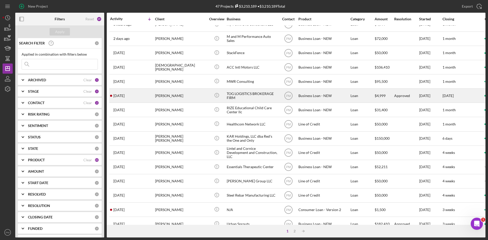
click at [166, 98] on div "[PERSON_NAME]" at bounding box center [180, 95] width 51 height 13
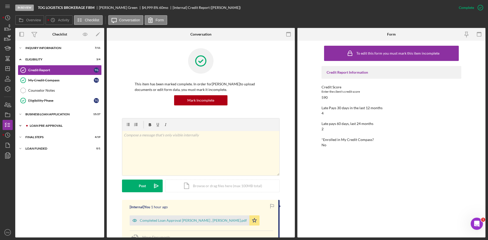
click at [46, 128] on div "Icon/Expander LOAN PRE-APPROVAL 2 / 2" at bounding box center [59, 126] width 89 height 10
click at [41, 161] on div "FINAL STEPS" at bounding box center [61, 160] width 72 height 3
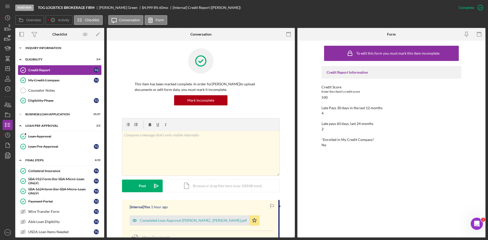
click at [39, 45] on div "Icon/Expander INQUIRY INFORMATION 7 / 11" at bounding box center [59, 48] width 89 height 10
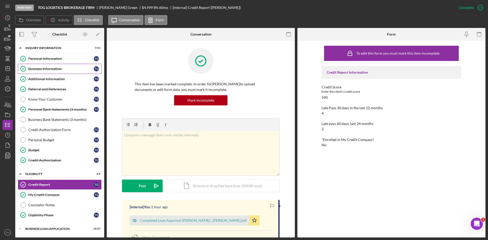
click at [45, 68] on div "Business Information" at bounding box center [61, 69] width 66 height 4
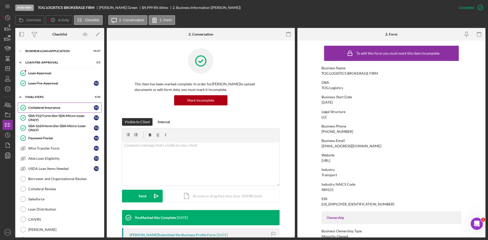
scroll to position [102, 0]
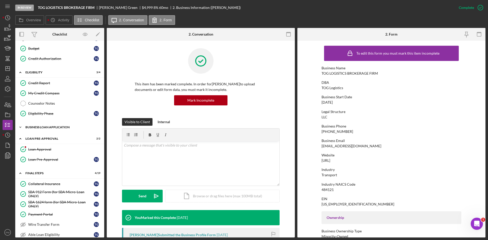
click at [41, 128] on div "BUSINESS LOAN APPLICATION" at bounding box center [61, 127] width 72 height 3
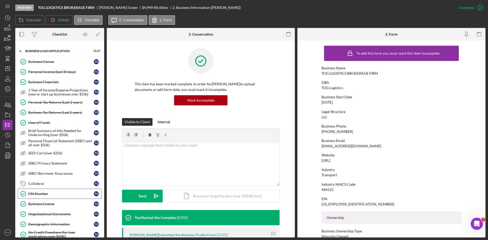
scroll to position [229, 0]
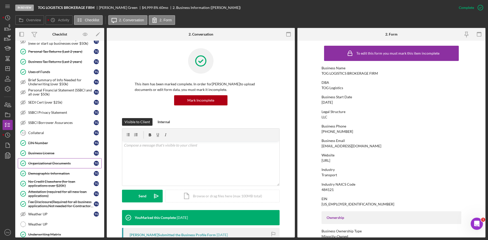
click at [55, 164] on div "Organizational Documents" at bounding box center [61, 163] width 66 height 4
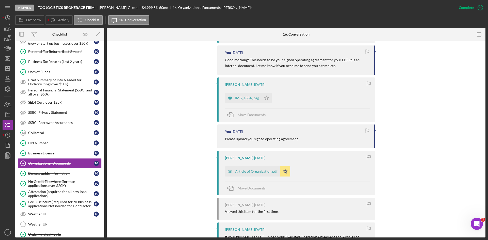
scroll to position [305, 0]
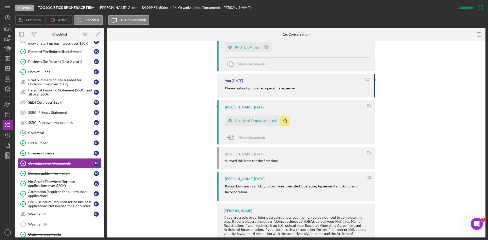
click at [256, 126] on div "Therron Green 2 months ago Article of Organization.pdf Icon/Star Move Documents" at bounding box center [295, 122] width 157 height 44
click at [256, 122] on div "Article of Organization.pdf" at bounding box center [256, 121] width 42 height 4
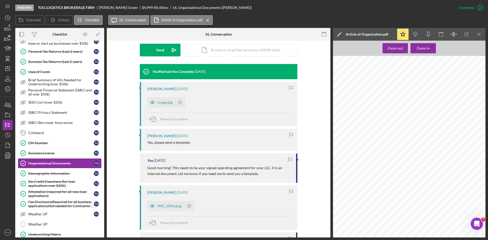
scroll to position [171, 0]
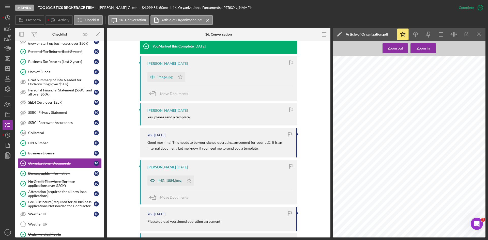
click at [168, 178] on div "IMG_1884.jpeg" at bounding box center [165, 180] width 37 height 10
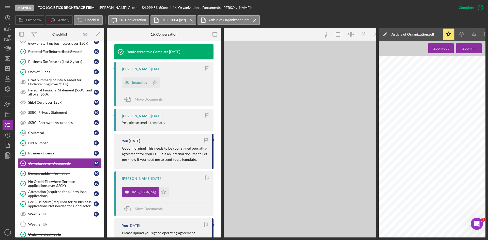
scroll to position [177, 0]
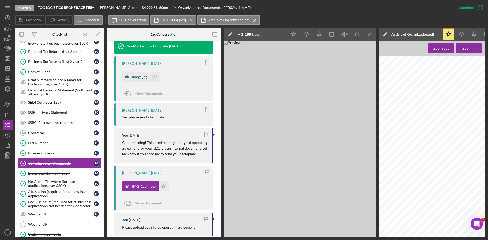
click at [134, 79] on div "image.jpg" at bounding box center [136, 77] width 28 height 10
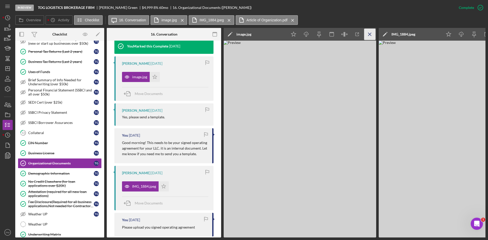
click at [369, 35] on line "button" at bounding box center [369, 34] width 3 height 3
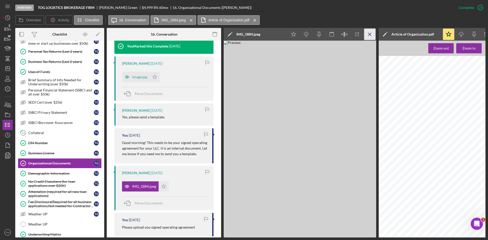
click at [371, 34] on icon "Icon/Menu Close" at bounding box center [369, 34] width 11 height 11
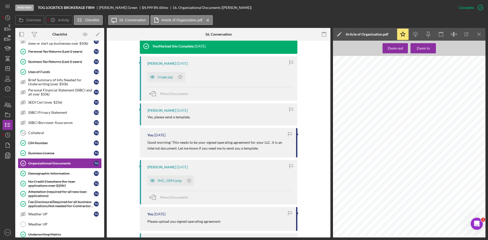
click at [482, 34] on icon "Icon/Menu Close" at bounding box center [478, 34] width 11 height 11
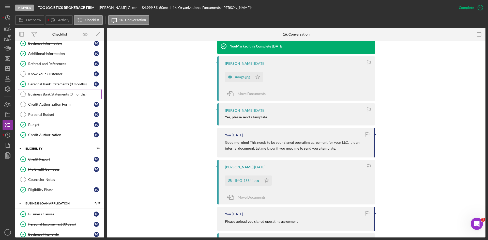
scroll to position [0, 0]
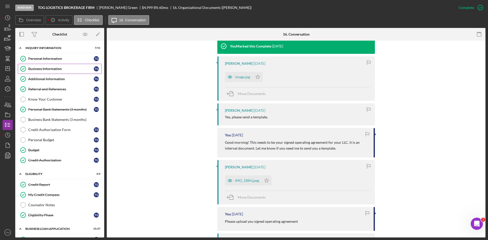
click at [42, 67] on div "Business Information" at bounding box center [61, 69] width 66 height 4
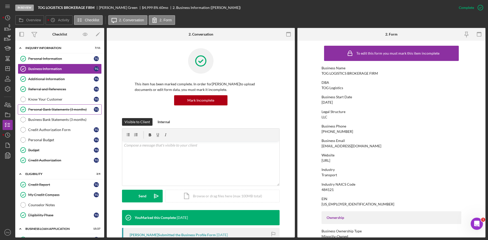
click at [39, 109] on div "Personal Bank Statements (3 months)" at bounding box center [61, 109] width 66 height 4
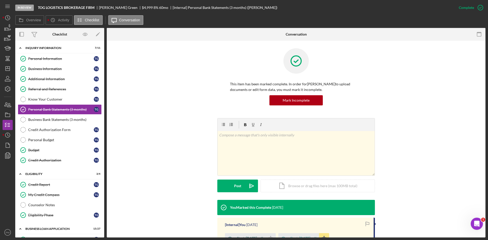
scroll to position [77, 0]
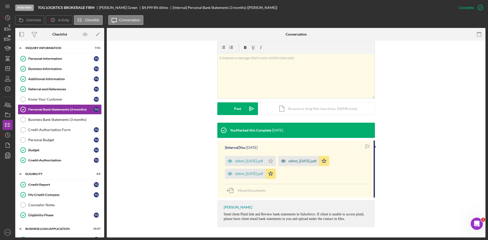
click at [251, 161] on div "eStmt_2025-09-08.pdf" at bounding box center [249, 161] width 28 height 4
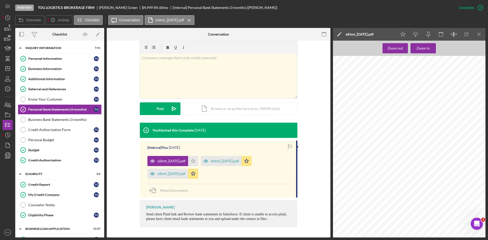
scroll to position [0, 0]
click at [227, 164] on div "eStmt_2025-08-07.pdf" at bounding box center [221, 161] width 41 height 10
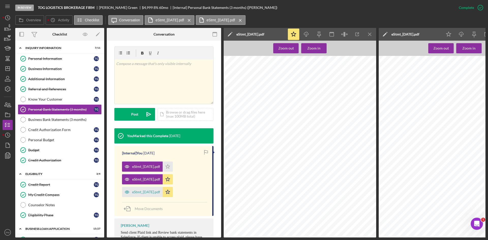
scroll to position [102, 0]
click at [366, 35] on icon "Icon/Menu Close" at bounding box center [369, 34] width 11 height 11
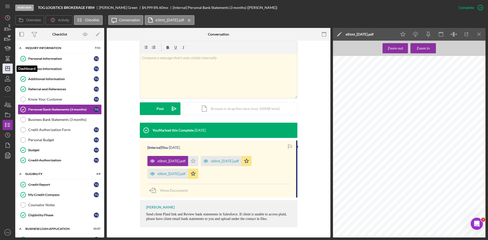
click at [3, 68] on icon "Icon/Dashboard" at bounding box center [7, 68] width 13 height 13
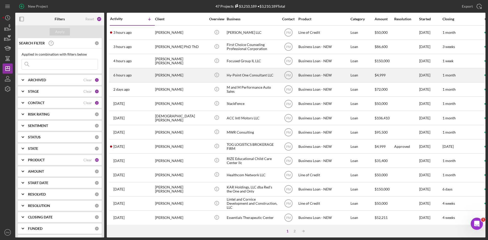
click at [160, 76] on div "[PERSON_NAME]" at bounding box center [180, 75] width 51 height 13
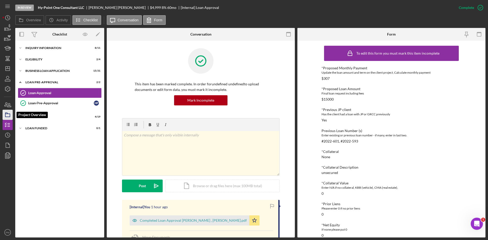
click at [6, 115] on icon "button" at bounding box center [7, 114] width 13 height 13
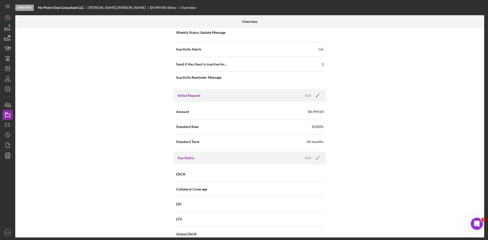
scroll to position [229, 0]
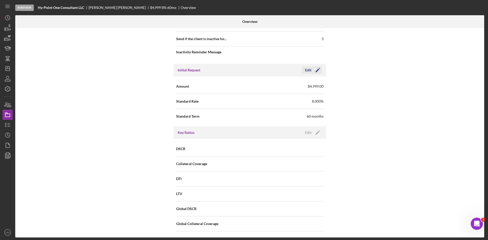
click at [318, 69] on icon "Icon/Edit" at bounding box center [317, 70] width 13 height 13
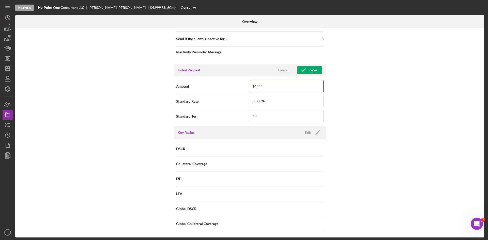
drag, startPoint x: 268, startPoint y: 88, endPoint x: 223, endPoint y: 87, distance: 44.9
click at [223, 87] on div "Amount $4,999" at bounding box center [249, 86] width 147 height 13
type input "$15,000"
click at [349, 100] on div "Internal Workflow Stage In Review Icon/Dropdown Arrow Archive (can unarchive la…" at bounding box center [249, 132] width 468 height 209
click at [310, 68] on div "Save" at bounding box center [313, 70] width 7 height 8
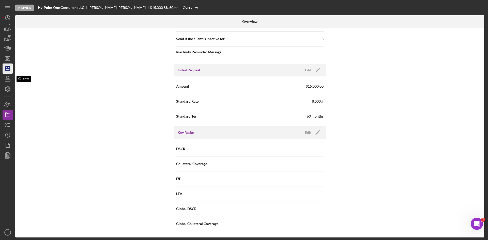
click at [8, 69] on icon "Icon/Dashboard" at bounding box center [7, 68] width 13 height 13
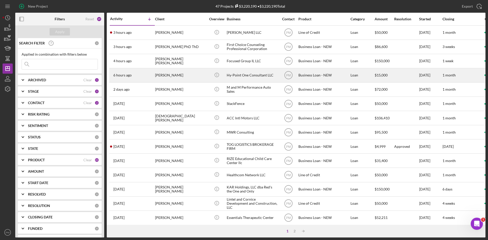
click at [172, 79] on div "[PERSON_NAME]" at bounding box center [180, 75] width 51 height 13
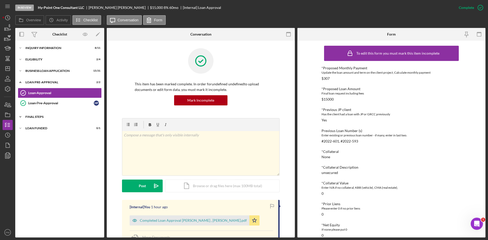
click at [27, 118] on div "FINAL STEPS" at bounding box center [61, 116] width 72 height 3
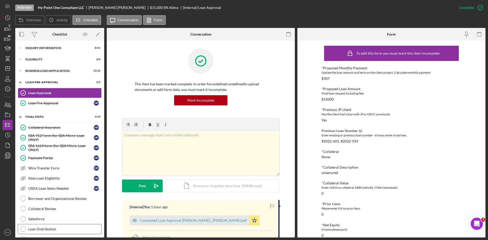
click at [38, 227] on div "Loan Distribution" at bounding box center [64, 229] width 73 height 4
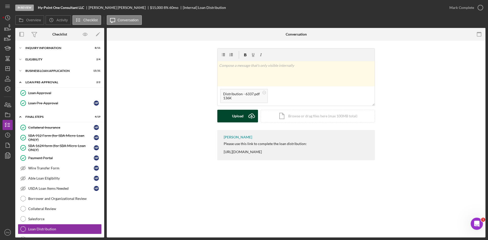
click at [231, 114] on button "Upload Icon/Upload" at bounding box center [237, 116] width 41 height 13
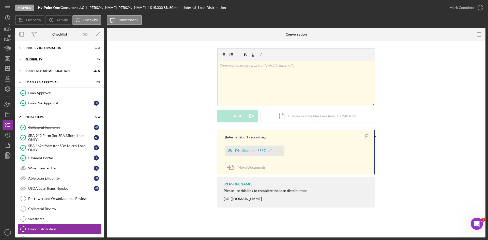
click at [277, 151] on polygon "button" at bounding box center [279, 150] width 4 height 4
click at [457, 6] on div "Mark Complete" at bounding box center [461, 8] width 25 height 10
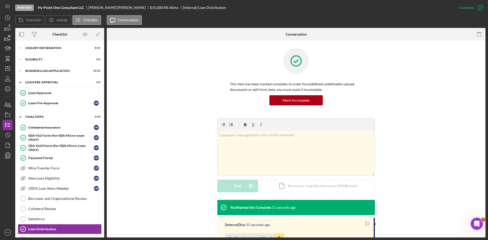
scroll to position [94, 0]
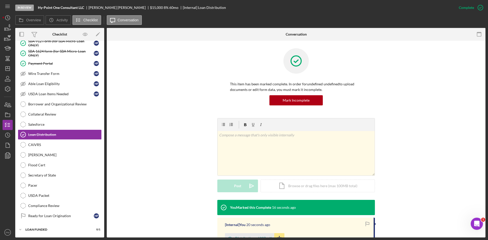
drag, startPoint x: 47, startPoint y: 104, endPoint x: 150, endPoint y: 105, distance: 103.6
click at [47, 104] on div "Borrower and Organizational Review" at bounding box center [64, 104] width 73 height 4
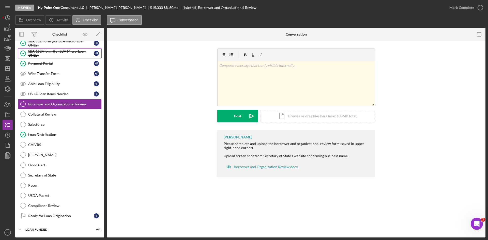
scroll to position [44, 0]
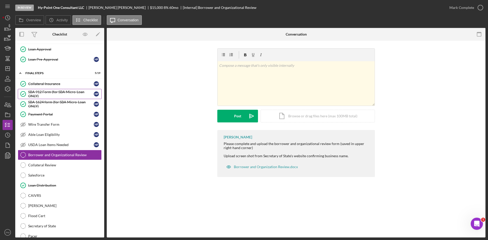
click at [68, 94] on div "SBA 912 Form (for SBA Micro-Loan ONLY)" at bounding box center [61, 94] width 66 height 8
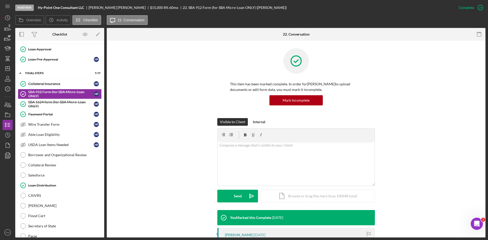
scroll to position [102, 0]
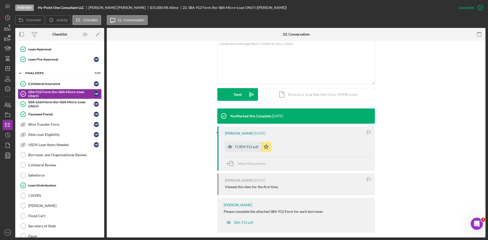
click at [248, 145] on div "FORM 912.pdf" at bounding box center [246, 147] width 23 height 4
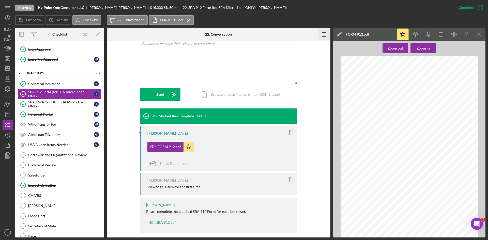
click at [476, 32] on icon "Icon/Menu Close" at bounding box center [478, 34] width 11 height 11
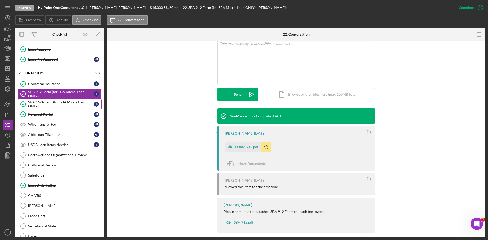
click at [56, 105] on div "SBA 1624 form (for SBA Micro-Loan ONLY)" at bounding box center [61, 104] width 66 height 8
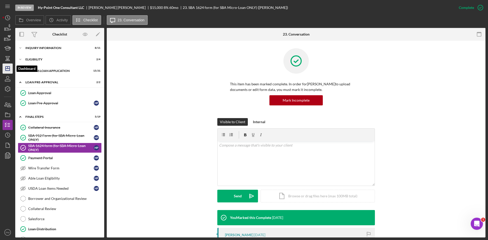
click at [8, 68] on line "button" at bounding box center [8, 68] width 0 height 2
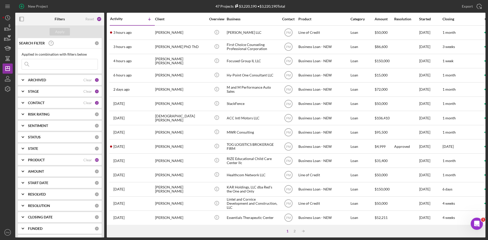
scroll to position [76, 0]
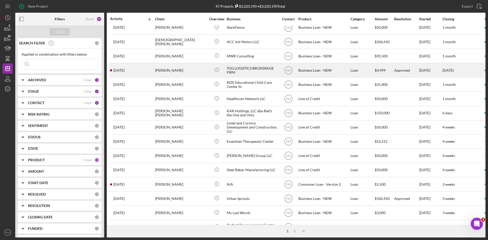
click at [155, 71] on div "[PERSON_NAME]" at bounding box center [180, 69] width 51 height 13
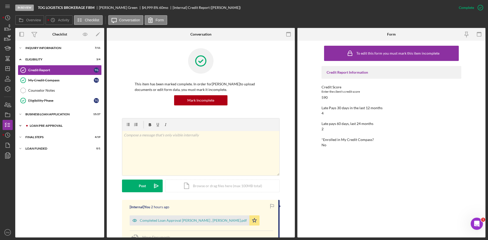
click at [35, 127] on div "Icon/Expander LOAN PRE-APPROVAL 2 / 2" at bounding box center [59, 126] width 89 height 10
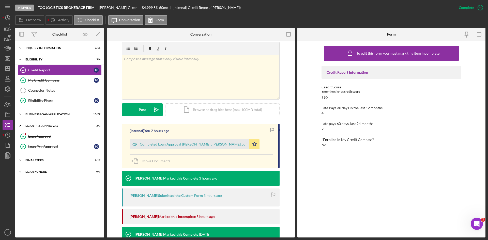
scroll to position [102, 0]
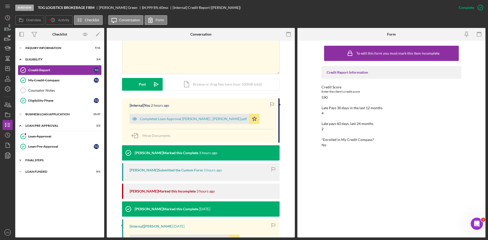
click at [41, 158] on div "Icon/Expander FINAL STEPS 4 / 19" at bounding box center [59, 160] width 89 height 10
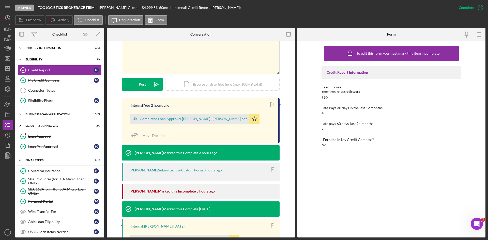
scroll to position [76, 0]
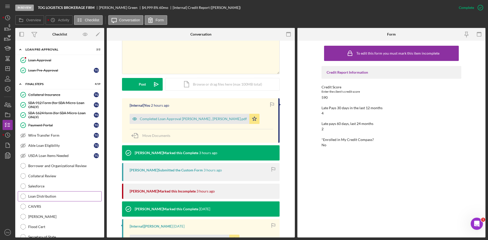
click at [50, 193] on link "Loan Distribution Loan Distribution" at bounding box center [60, 196] width 84 height 10
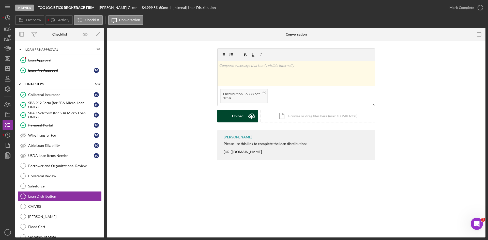
click at [236, 117] on div "Upload" at bounding box center [237, 116] width 11 height 13
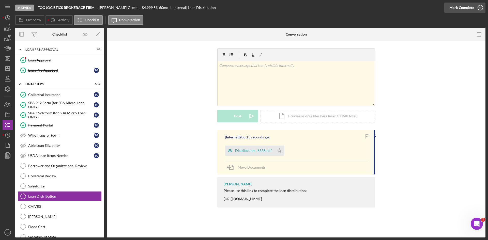
click at [467, 3] on div "Mark Complete" at bounding box center [461, 8] width 25 height 10
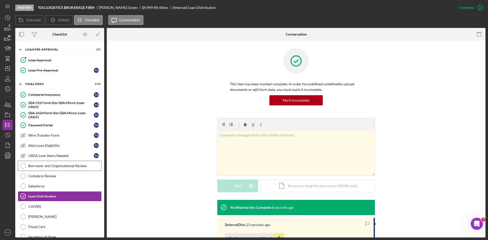
drag, startPoint x: 47, startPoint y: 161, endPoint x: 78, endPoint y: 170, distance: 32.2
click at [47, 161] on link "Borrower and Organizational Review Borrower and Organizational Review" at bounding box center [60, 166] width 84 height 10
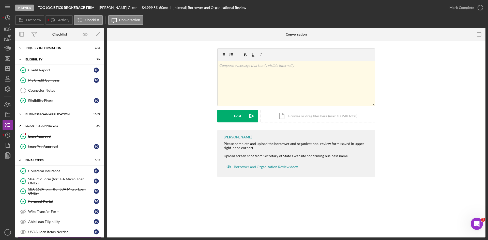
click at [129, 106] on div "v Color teal Color pink Remove color Add row above Add row below Add column bef…" at bounding box center [295, 89] width 363 height 82
click at [47, 116] on div "Icon/Expander BUSINESS LOAN APPLICATION 15 / 27" at bounding box center [59, 114] width 89 height 10
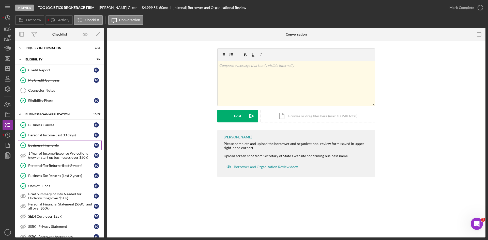
click at [47, 147] on div "Business Financials" at bounding box center [61, 145] width 66 height 4
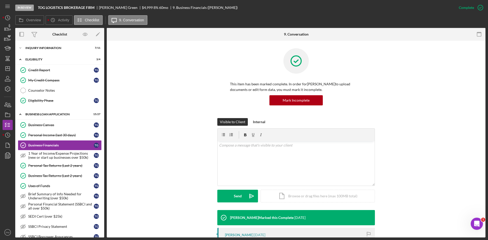
scroll to position [102, 0]
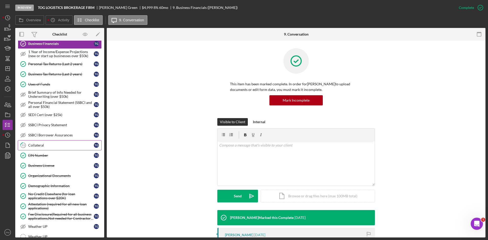
click at [42, 145] on div "Collateral" at bounding box center [61, 145] width 66 height 4
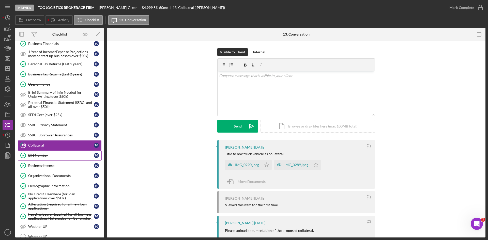
click at [43, 156] on div "EIN Number" at bounding box center [61, 155] width 66 height 4
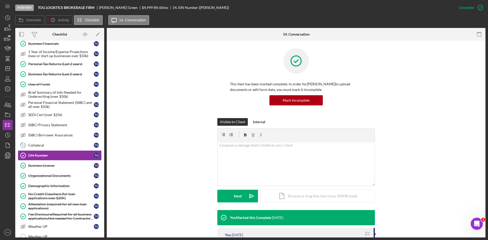
scroll to position [102, 0]
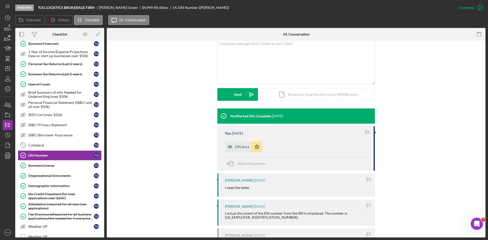
click at [242, 144] on div "EIN.docx" at bounding box center [238, 147] width 27 height 10
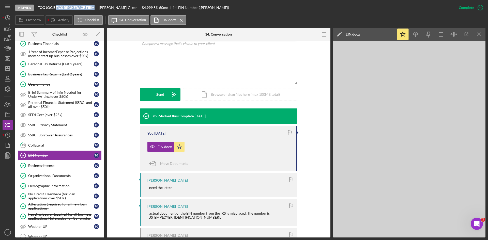
drag, startPoint x: 95, startPoint y: 7, endPoint x: 56, endPoint y: 9, distance: 39.2
click at [56, 9] on div "TOG LOGISTICS BROKERAGE FIRM" at bounding box center [68, 8] width 61 height 4
click at [94, 8] on b "TOG LOGISTICS BROKERAGE FIRM" at bounding box center [66, 8] width 57 height 4
drag, startPoint x: 56, startPoint y: 8, endPoint x: 71, endPoint y: 8, distance: 14.7
click at [56, 8] on b "TOG LOGISTICS BROKERAGE FIRM" at bounding box center [66, 8] width 57 height 4
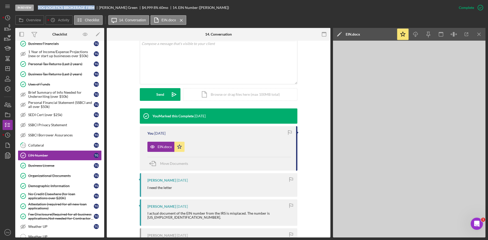
drag, startPoint x: 96, startPoint y: 8, endPoint x: 39, endPoint y: 7, distance: 56.6
click at [37, 9] on div "In Review TOG LOGISTICS BROKERAGE FIRM Therron Green $4,999 8 % 60 mo 14. EIN N…" at bounding box center [234, 7] width 438 height 15
copy b "TOG LOGISTICS BROKERAGE FIRM"
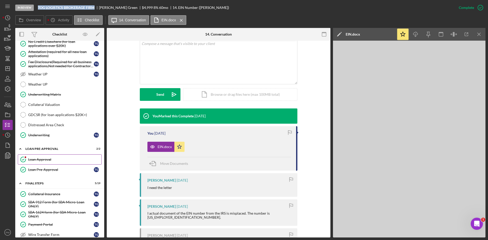
scroll to position [355, 0]
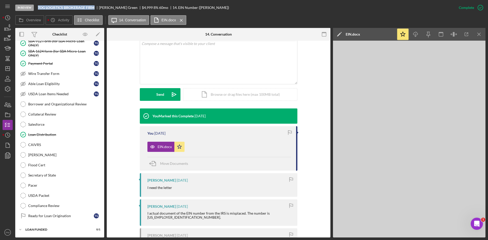
drag, startPoint x: 39, startPoint y: 172, endPoint x: 112, endPoint y: 181, distance: 74.4
click at [39, 172] on link "Secretary of State Secretary of State" at bounding box center [60, 175] width 84 height 10
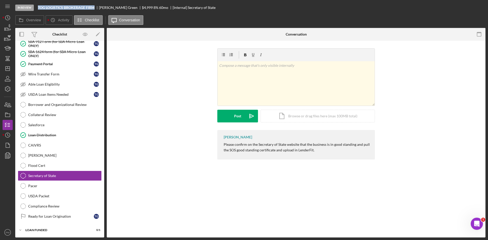
scroll to position [415, 0]
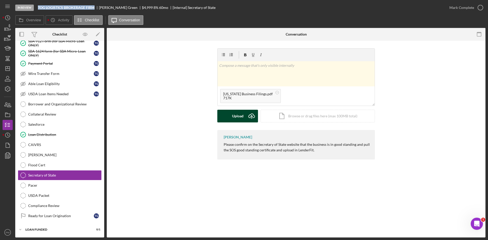
click at [241, 117] on div "Upload" at bounding box center [237, 116] width 11 height 13
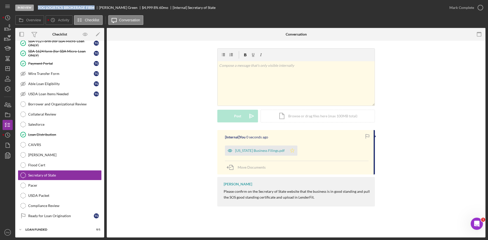
click at [287, 152] on icon "Icon/Star" at bounding box center [292, 150] width 10 height 10
click at [460, 8] on div "Mark Complete" at bounding box center [461, 8] width 25 height 10
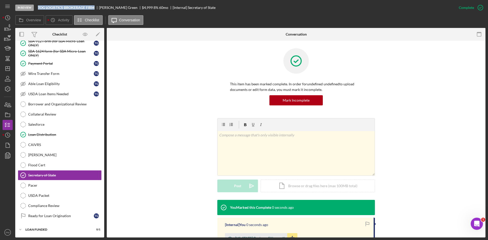
scroll to position [67, 0]
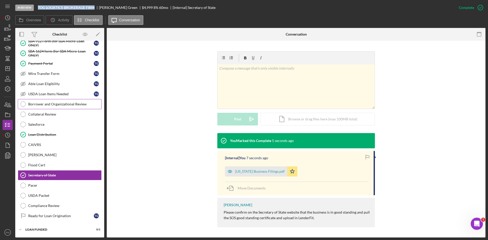
click at [39, 104] on div "Borrower and Organizational Review" at bounding box center [64, 104] width 73 height 4
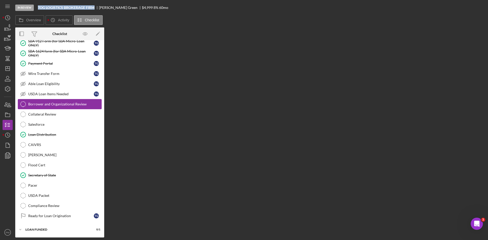
scroll to position [415, 0]
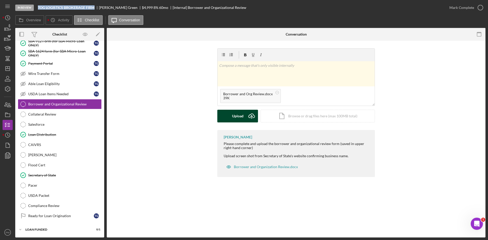
click at [233, 114] on div "Upload" at bounding box center [237, 116] width 11 height 13
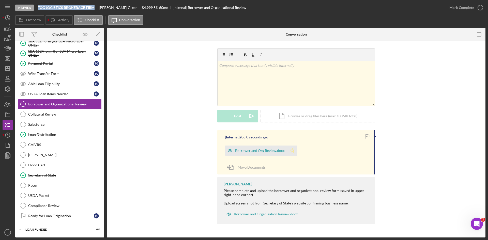
click at [295, 151] on icon "Icon/Star" at bounding box center [292, 150] width 10 height 10
click at [459, 2] on div "Mark Complete" at bounding box center [464, 7] width 41 height 15
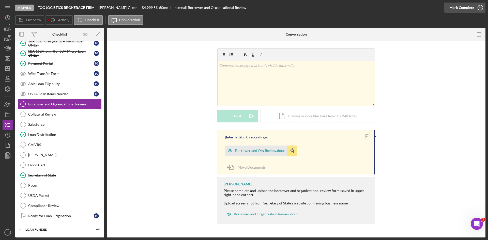
click at [458, 7] on div "Mark Complete" at bounding box center [461, 8] width 25 height 10
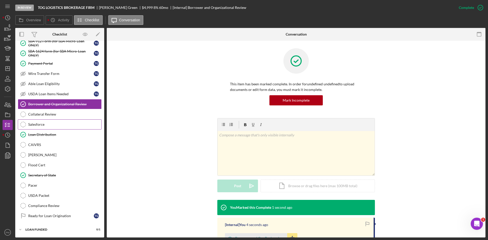
drag, startPoint x: 41, startPoint y: 124, endPoint x: 60, endPoint y: 119, distance: 19.9
click at [41, 124] on div "Salesforce" at bounding box center [64, 124] width 73 height 4
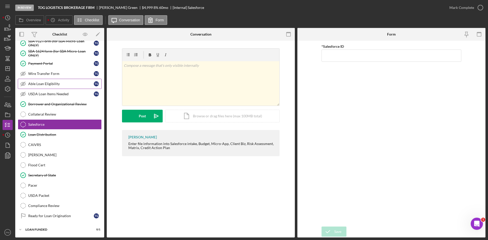
scroll to position [339, 0]
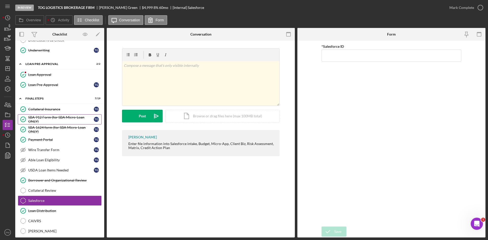
click at [45, 119] on div "SBA 912 Form (for SBA Micro-Loan ONLY)" at bounding box center [61, 119] width 66 height 8
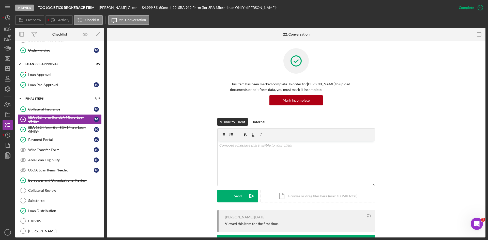
scroll to position [76, 0]
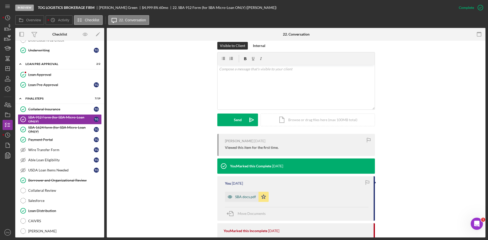
click at [244, 197] on div "SBA docs.pdf" at bounding box center [245, 197] width 21 height 4
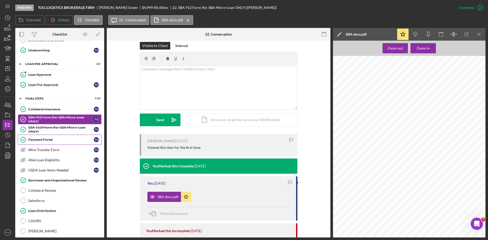
click at [47, 140] on div "Payment Portal" at bounding box center [61, 140] width 66 height 4
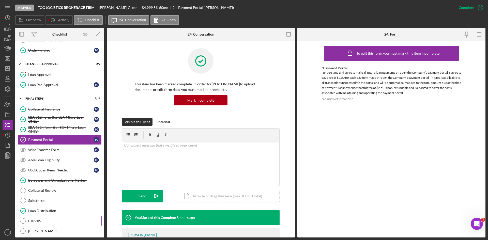
scroll to position [415, 0]
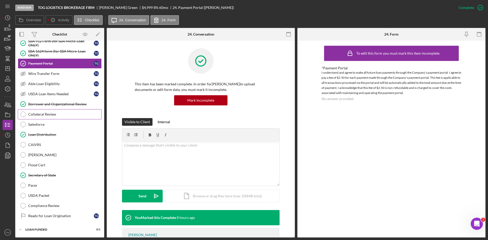
click at [41, 113] on div "Collateral Review" at bounding box center [64, 114] width 73 height 4
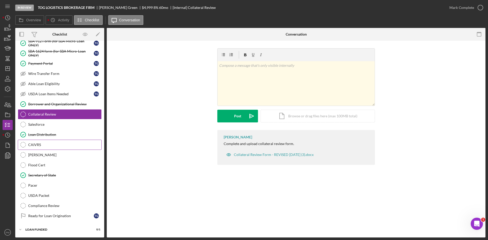
click at [46, 144] on div "CAIVRS" at bounding box center [64, 145] width 73 height 4
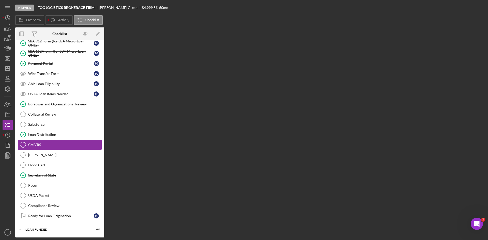
scroll to position [415, 0]
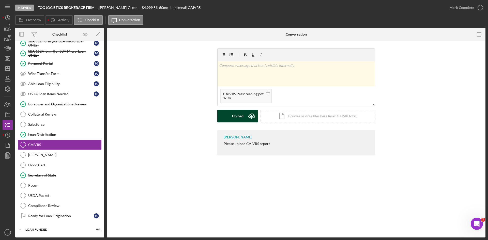
click at [232, 112] on div "Upload" at bounding box center [237, 116] width 11 height 13
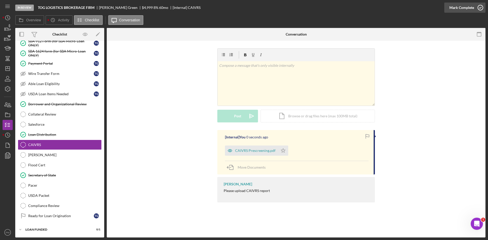
click at [465, 7] on div "Mark Complete" at bounding box center [461, 8] width 25 height 10
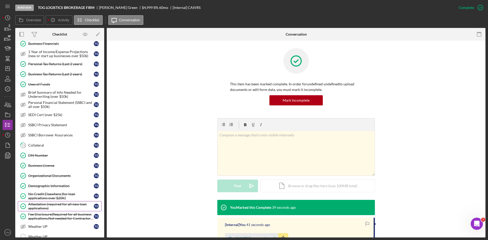
scroll to position [152, 0]
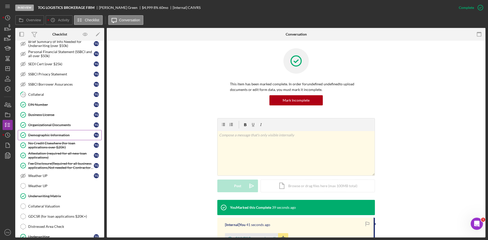
drag, startPoint x: 39, startPoint y: 131, endPoint x: 55, endPoint y: 133, distance: 16.1
click at [39, 131] on link "Demographic Information Demographic Information T G" at bounding box center [60, 135] width 84 height 10
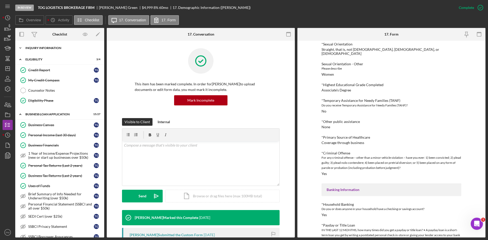
click at [44, 49] on div "INQUIRY INFORMATION" at bounding box center [61, 47] width 72 height 3
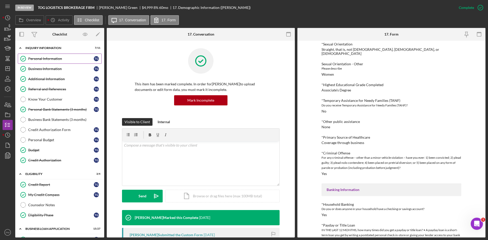
drag, startPoint x: 37, startPoint y: 57, endPoint x: 67, endPoint y: 58, distance: 29.5
click at [37, 57] on div "Personal Information" at bounding box center [61, 59] width 66 height 4
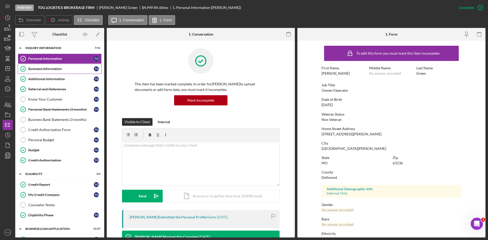
click at [51, 71] on div "Business Information" at bounding box center [61, 69] width 66 height 4
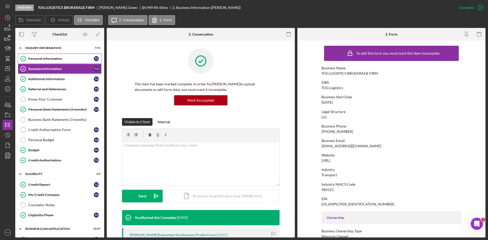
click at [62, 60] on div "Personal Information" at bounding box center [61, 59] width 66 height 4
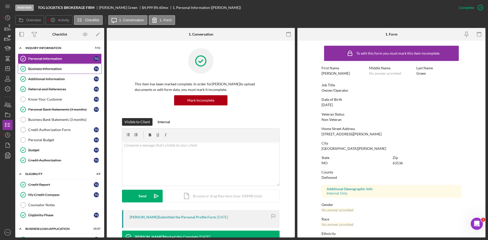
click at [44, 68] on div "Business Information" at bounding box center [61, 69] width 66 height 4
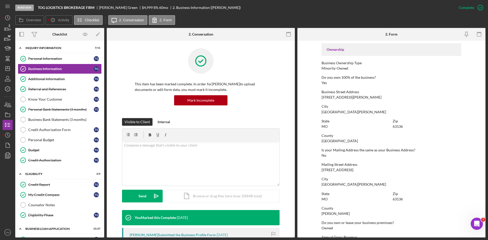
scroll to position [143, 0]
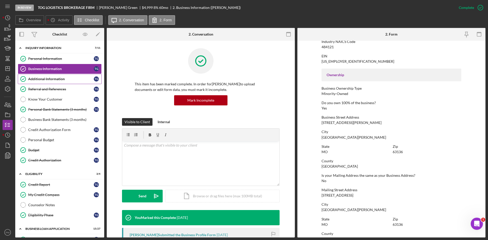
click at [32, 78] on div "Additional Information" at bounding box center [61, 79] width 66 height 4
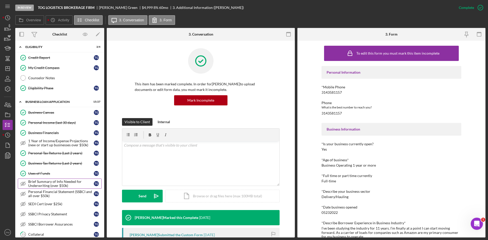
scroll to position [229, 0]
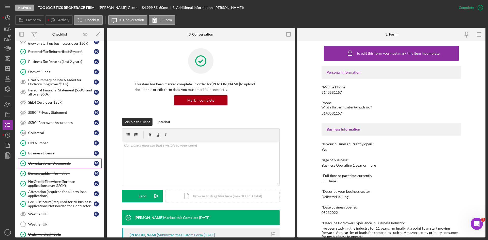
click at [46, 163] on div "Organizational Documents" at bounding box center [61, 163] width 66 height 4
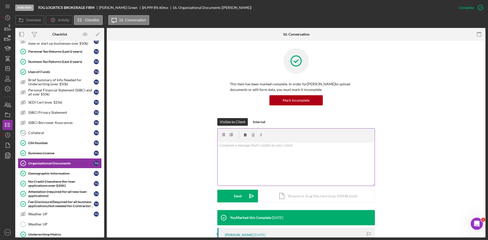
scroll to position [102, 0]
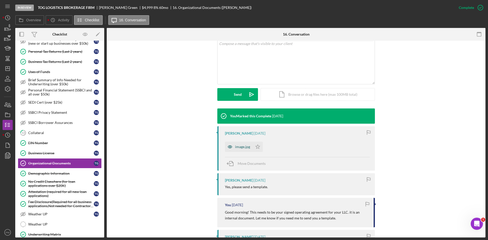
click at [243, 150] on div "image.jpg" at bounding box center [239, 147] width 28 height 10
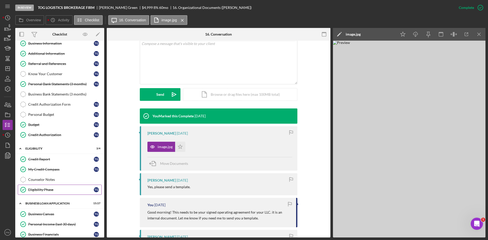
scroll to position [0, 0]
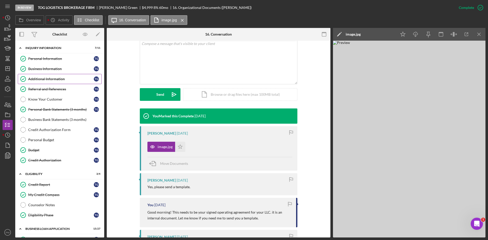
click at [47, 79] on div "Additional Information" at bounding box center [61, 79] width 66 height 4
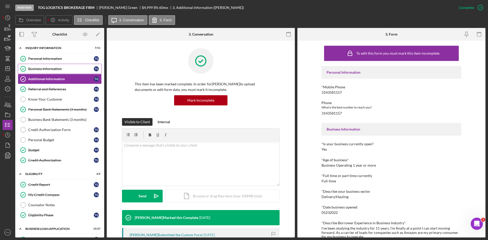
click at [51, 72] on link "Business Information Business Information T G" at bounding box center [60, 69] width 84 height 10
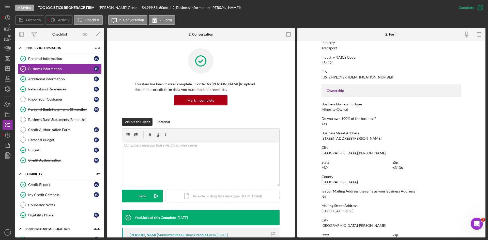
scroll to position [76, 0]
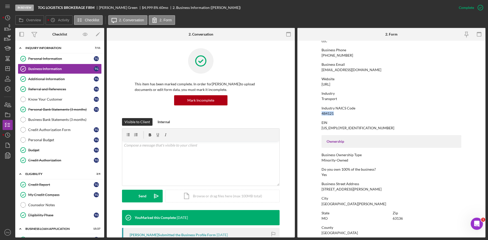
drag, startPoint x: 336, startPoint y: 112, endPoint x: 316, endPoint y: 113, distance: 19.3
click at [316, 113] on form "To edit this form you must mark this item incomplete Business Name TOG LOGISTIC…" at bounding box center [391, 139] width 188 height 197
copy div "484121"
drag, startPoint x: 52, startPoint y: 78, endPoint x: 56, endPoint y: 78, distance: 4.3
click at [52, 78] on div "Additional Information" at bounding box center [61, 79] width 66 height 4
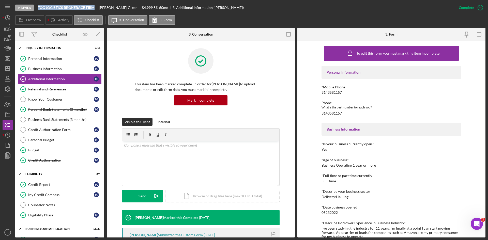
drag, startPoint x: 95, startPoint y: 8, endPoint x: 36, endPoint y: 10, distance: 59.5
click at [36, 10] on div "In Review TOG LOGISTICS BROKERAGE FIRM Therron Green $4,999 8 % 60 mo 3. Additi…" at bounding box center [234, 7] width 438 height 15
copy b "TOG LOGISTICS BROKERAGE FIRM"
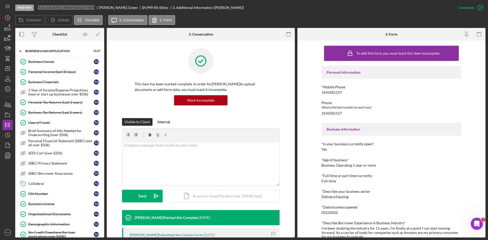
scroll to position [254, 0]
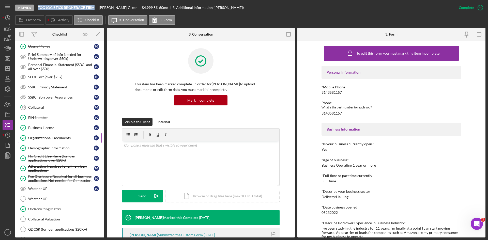
drag, startPoint x: 31, startPoint y: 138, endPoint x: 50, endPoint y: 134, distance: 19.4
click at [31, 138] on div "Organizational Documents" at bounding box center [61, 138] width 66 height 4
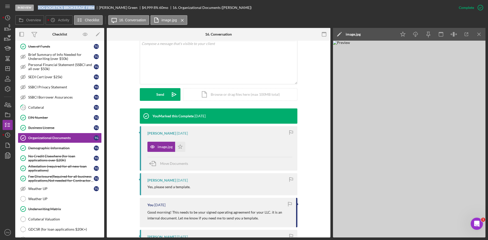
scroll to position [203, 0]
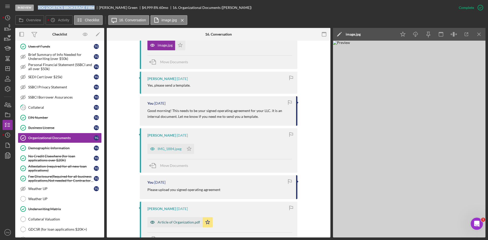
click at [174, 223] on div "Article of Organization.pdf" at bounding box center [178, 222] width 42 height 4
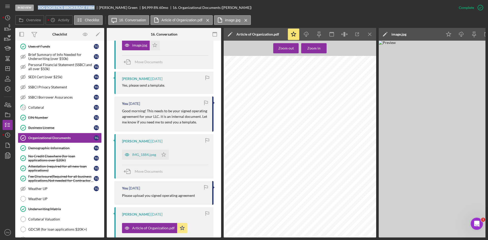
scroll to position [158, 0]
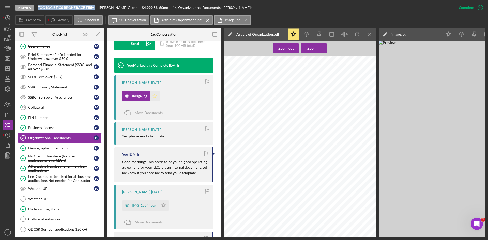
click at [155, 99] on icon "Icon/Star" at bounding box center [155, 96] width 10 height 10
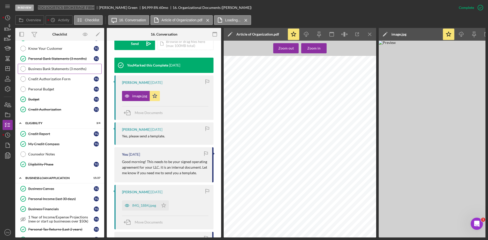
scroll to position [0, 0]
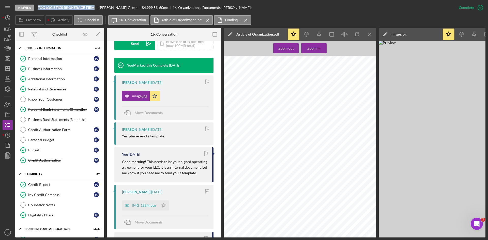
click at [34, 74] on link "Additional Information Additional Information T G" at bounding box center [60, 79] width 84 height 10
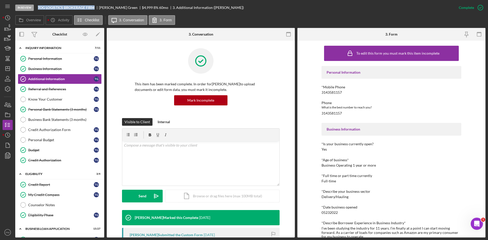
scroll to position [76, 0]
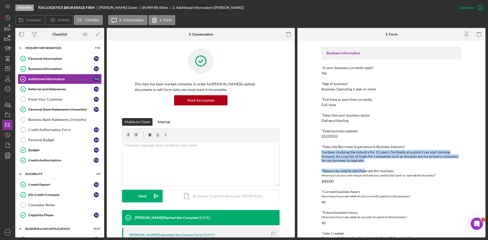
drag, startPoint x: 364, startPoint y: 164, endPoint x: 319, endPoint y: 153, distance: 45.9
click at [319, 153] on div "To edit this form you must mark this item incomplete Personal Information *Mobi…" at bounding box center [391, 139] width 188 height 197
click at [369, 163] on div "Personal Information *Mobile Phone 3143581157 Phone What is the best number to …" at bounding box center [391, 164] width 140 height 349
drag, startPoint x: 357, startPoint y: 161, endPoint x: 318, endPoint y: 153, distance: 39.1
click at [318, 153] on div "To edit this form you must mark this item incomplete Personal Information *Mobi…" at bounding box center [391, 139] width 188 height 197
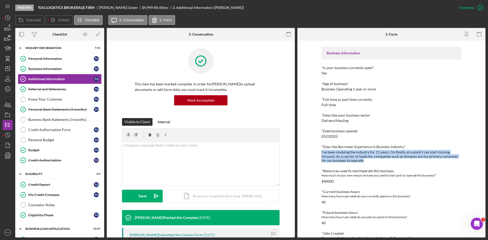
copy div "I’ve been studying the industry for 11 years. I’m finally at a point I can star…"
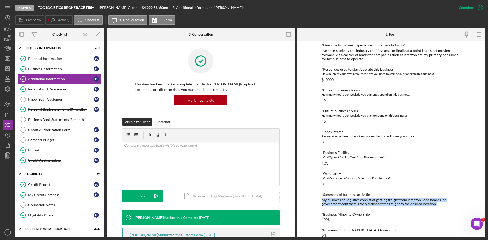
drag, startPoint x: 435, startPoint y: 203, endPoint x: 319, endPoint y: 199, distance: 116.4
click at [319, 199] on div "To edit this form you must mark this item incomplete Personal Information *Mobi…" at bounding box center [391, 139] width 188 height 197
copy div "My business of Logistics consist of getting freight from Amazon, load boards, o…"
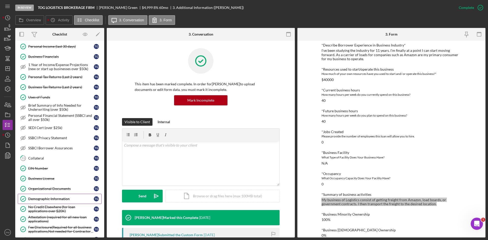
scroll to position [229, 0]
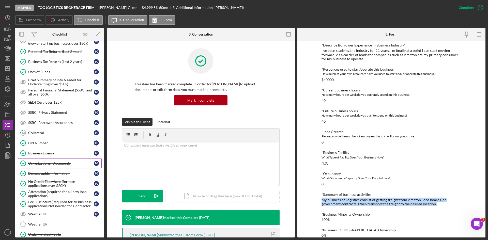
click at [40, 177] on link "Demographic Information Demographic Information T G" at bounding box center [60, 173] width 84 height 10
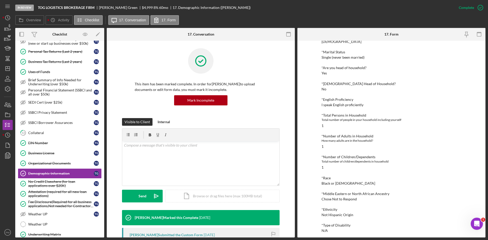
scroll to position [25, 0]
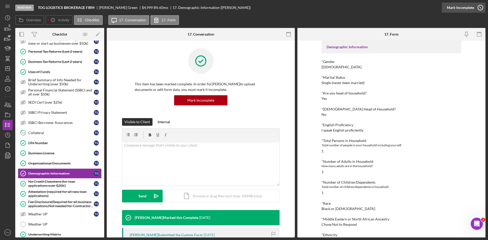
click at [462, 8] on div "Mark Incomplete" at bounding box center [459, 8] width 27 height 10
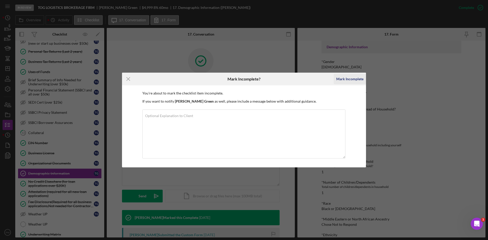
click at [350, 75] on div "Mark Incomplete" at bounding box center [349, 79] width 27 height 10
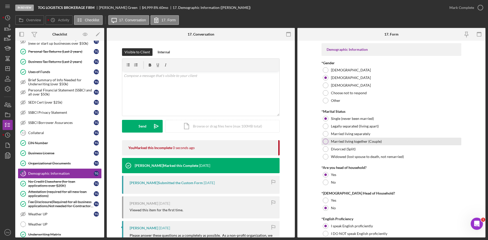
scroll to position [127, 0]
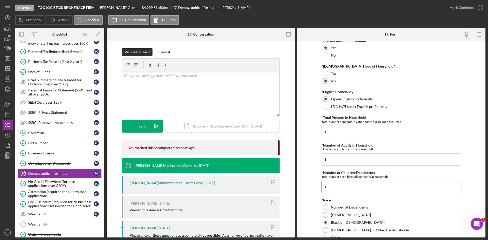
click at [328, 182] on input "1" at bounding box center [391, 187] width 140 height 12
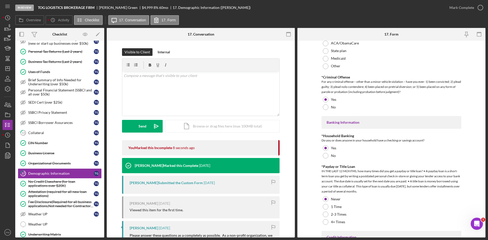
scroll to position [990, 0]
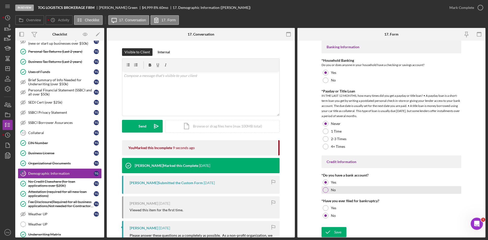
type input "0"
click at [334, 227] on div "Save Save" at bounding box center [391, 232] width 140 height 11
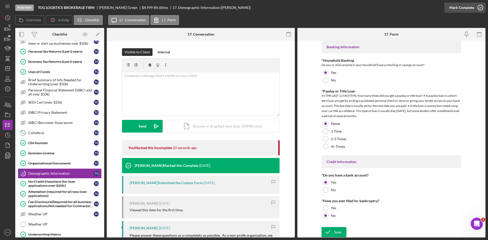
click at [461, 9] on div "Mark Complete" at bounding box center [461, 8] width 25 height 10
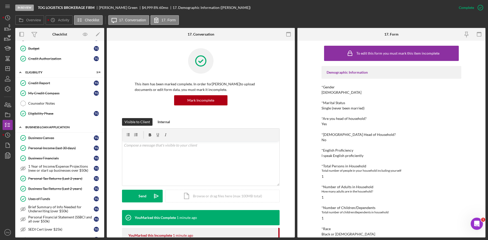
scroll to position [76, 0]
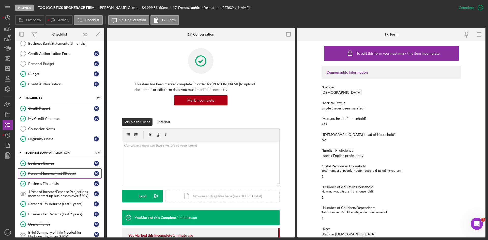
drag, startPoint x: 45, startPoint y: 174, endPoint x: 78, endPoint y: 171, distance: 33.2
click at [45, 174] on div "Personal Income (last 30 days)" at bounding box center [61, 173] width 66 height 4
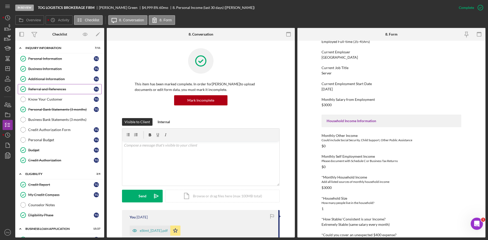
drag, startPoint x: 45, startPoint y: 90, endPoint x: 49, endPoint y: 90, distance: 3.8
click at [45, 90] on div "Referral and References" at bounding box center [61, 89] width 66 height 4
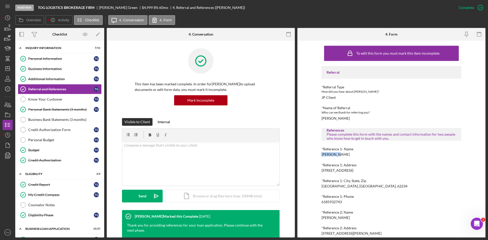
drag, startPoint x: 340, startPoint y: 154, endPoint x: 309, endPoint y: 153, distance: 31.0
click at [305, 155] on div "To edit this form you must mark this item incomplete Referral *Referral Type Ho…" at bounding box center [391, 139] width 188 height 197
copy div "Tim Green"
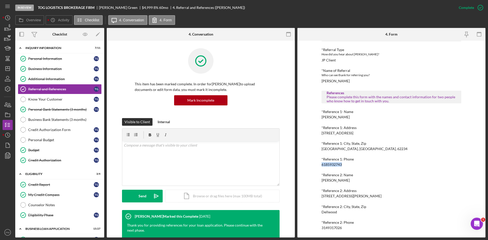
drag, startPoint x: 344, startPoint y: 165, endPoint x: 302, endPoint y: 164, distance: 42.2
click at [302, 164] on div "To edit this form you must mark this item incomplete Referral *Referral Type Ho…" at bounding box center [391, 139] width 188 height 197
copy div "6185932743"
drag, startPoint x: 343, startPoint y: 179, endPoint x: 318, endPoint y: 179, distance: 25.4
click at [318, 179] on div "To edit this form you must mark this item incomplete Referral *Referral Type Ho…" at bounding box center [391, 139] width 188 height 197
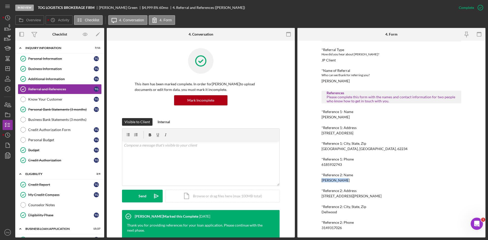
copy div "Tenika Green"
drag, startPoint x: 341, startPoint y: 226, endPoint x: 308, endPoint y: 227, distance: 33.0
click at [308, 227] on div "To edit this form you must mark this item incomplete Referral *Referral Type Ho…" at bounding box center [391, 139] width 188 height 197
copy div "3149317026"
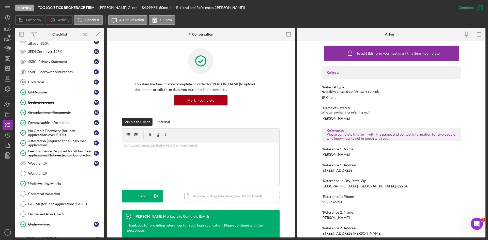
scroll to position [355, 0]
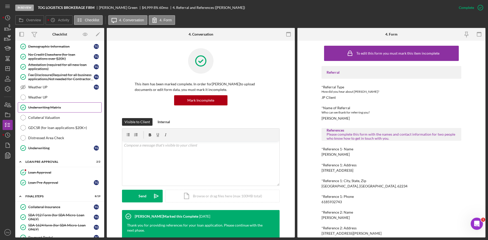
click at [48, 110] on link "Underwriting Matrix Underwriting Matrix" at bounding box center [60, 107] width 84 height 10
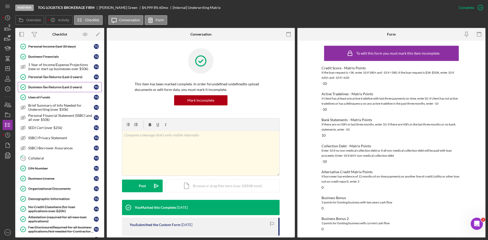
scroll to position [127, 0]
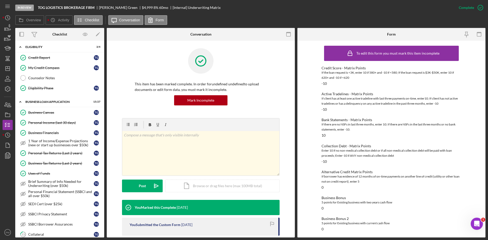
drag, startPoint x: 52, startPoint y: 136, endPoint x: 195, endPoint y: 128, distance: 143.5
click at [52, 136] on link "Business Financials Business Financials T G" at bounding box center [60, 133] width 84 height 10
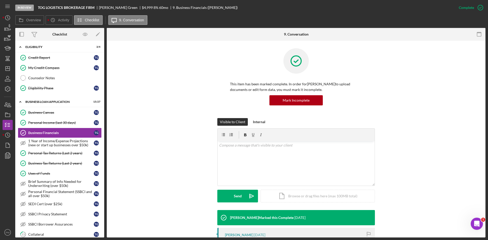
scroll to position [76, 0]
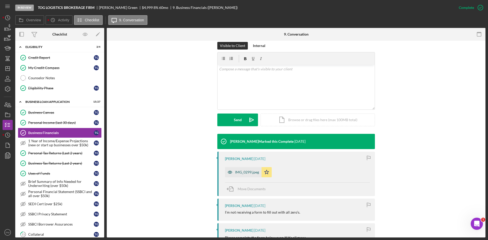
click at [244, 173] on div "IMG_0299.jpeg" at bounding box center [247, 172] width 24 height 4
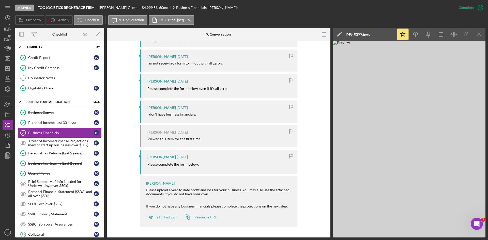
scroll to position [149, 0]
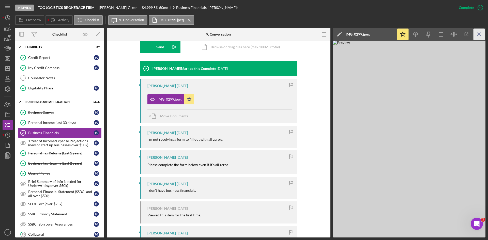
click at [480, 34] on icon "Icon/Menu Close" at bounding box center [478, 34] width 11 height 11
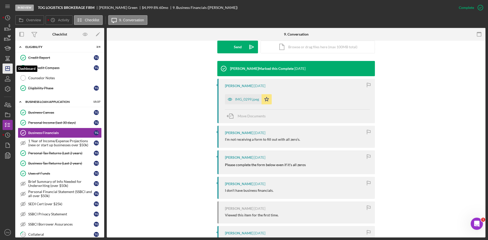
click at [4, 68] on icon "Icon/Dashboard" at bounding box center [7, 68] width 13 height 13
